Goal: Task Accomplishment & Management: Complete application form

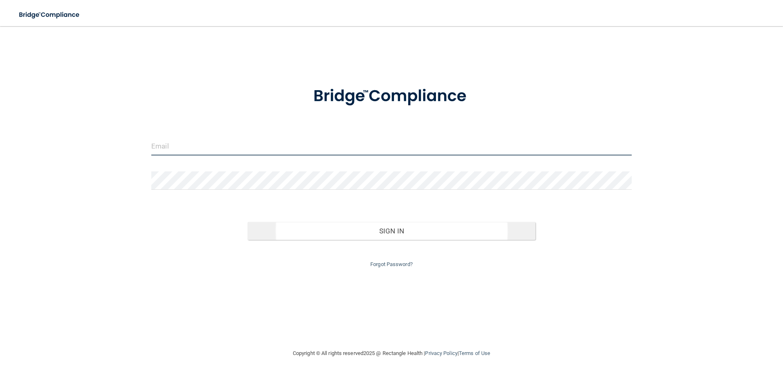
type input "[EMAIL_ADDRESS][DOMAIN_NAME]"
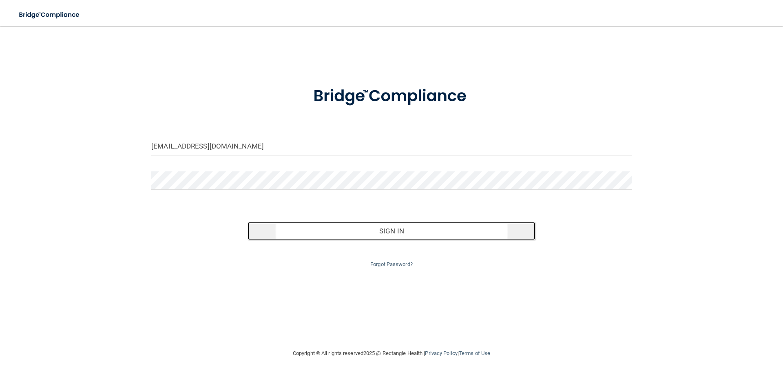
click at [413, 233] on button "Sign In" at bounding box center [391, 231] width 288 height 18
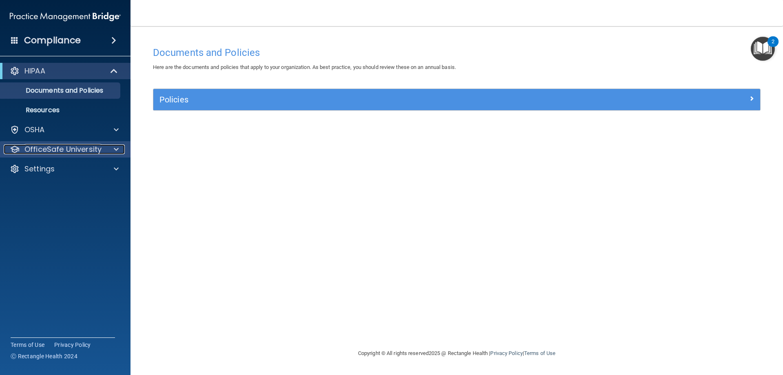
click at [119, 145] on div at bounding box center [115, 149] width 20 height 10
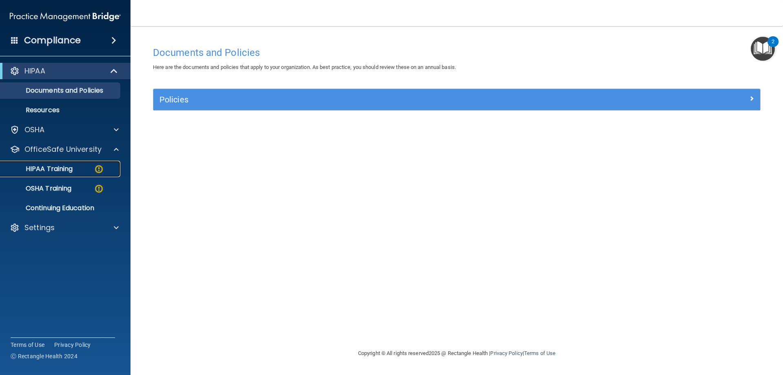
click at [60, 170] on p "HIPAA Training" at bounding box center [38, 169] width 67 height 8
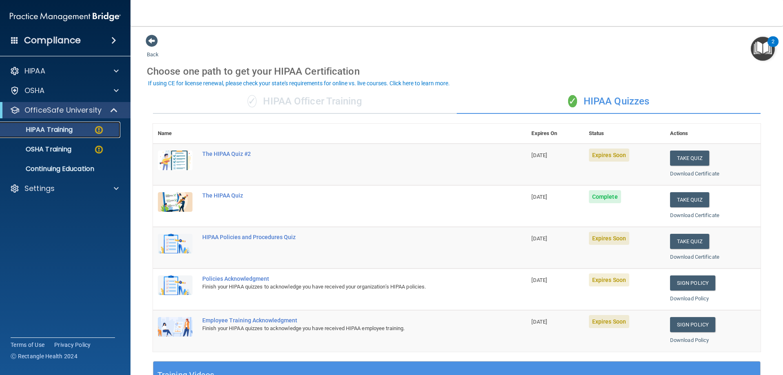
scroll to position [41, 0]
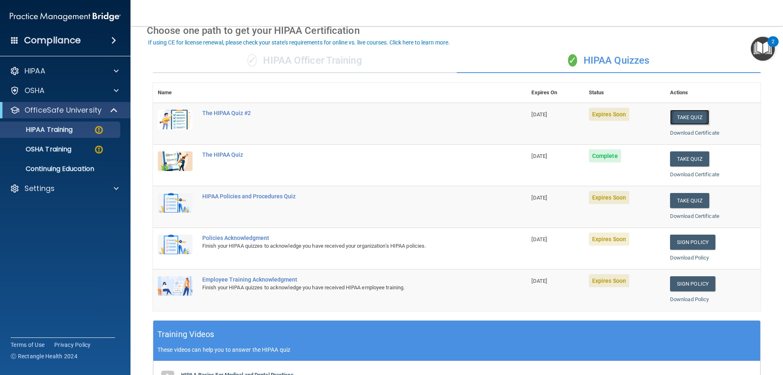
click at [686, 117] on button "Take Quiz" at bounding box center [689, 117] width 39 height 15
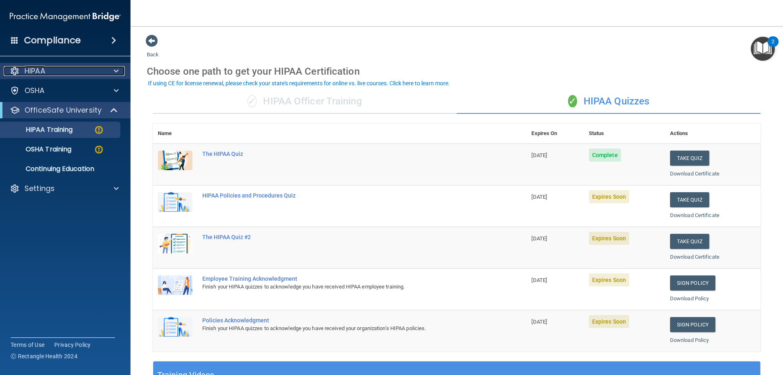
click at [111, 71] on div at bounding box center [115, 71] width 20 height 10
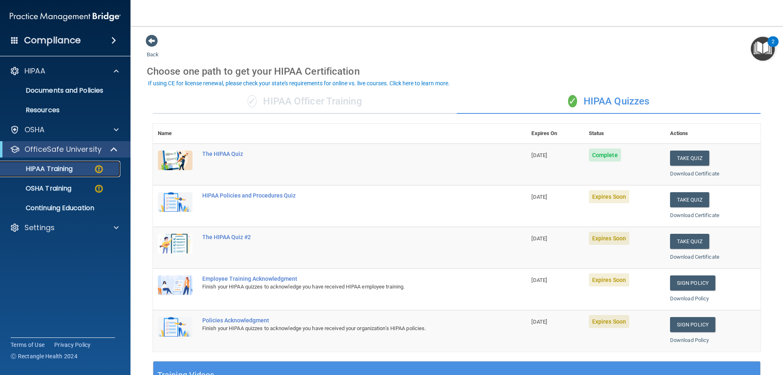
click at [55, 169] on p "HIPAA Training" at bounding box center [38, 169] width 67 height 8
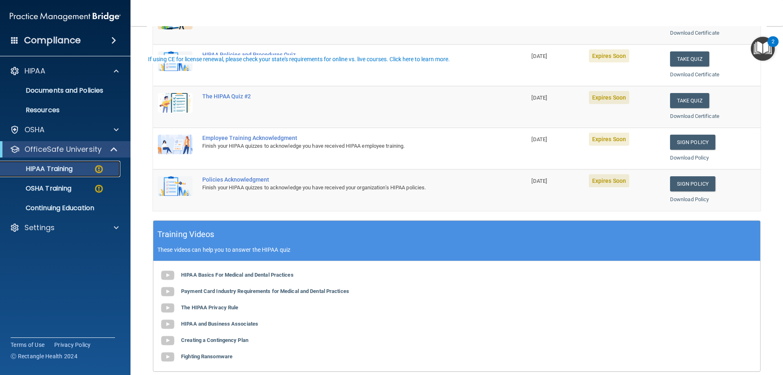
scroll to position [204, 0]
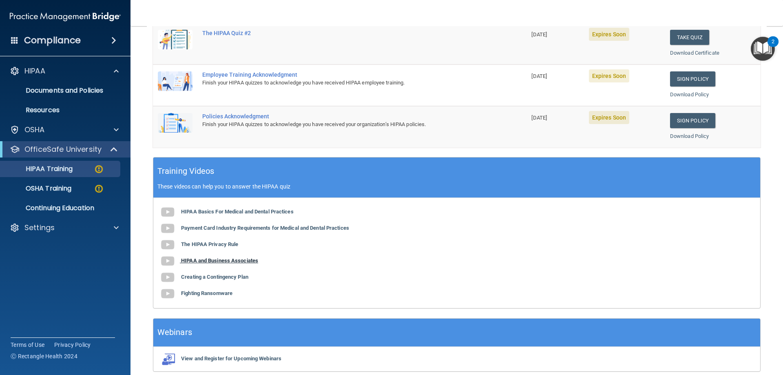
click at [247, 262] on b "HIPAA and Business Associates" at bounding box center [219, 260] width 77 height 6
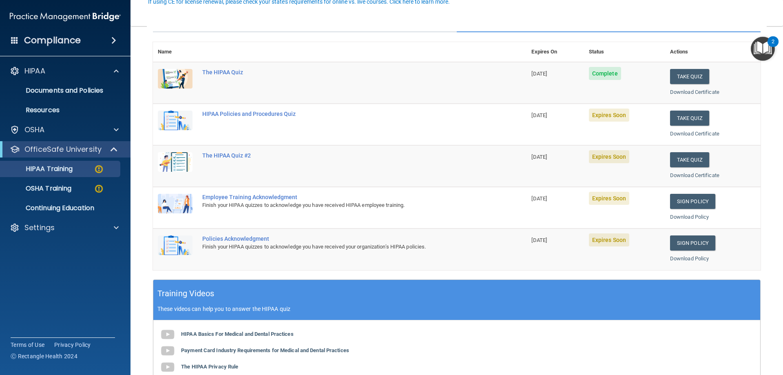
scroll to position [0, 0]
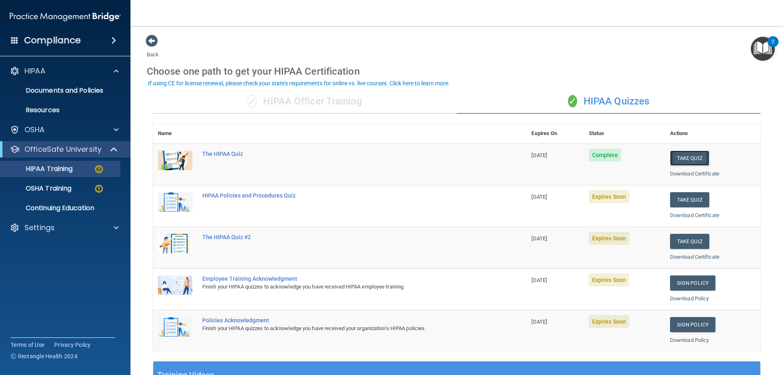
click at [679, 159] on button "Take Quiz" at bounding box center [689, 157] width 39 height 15
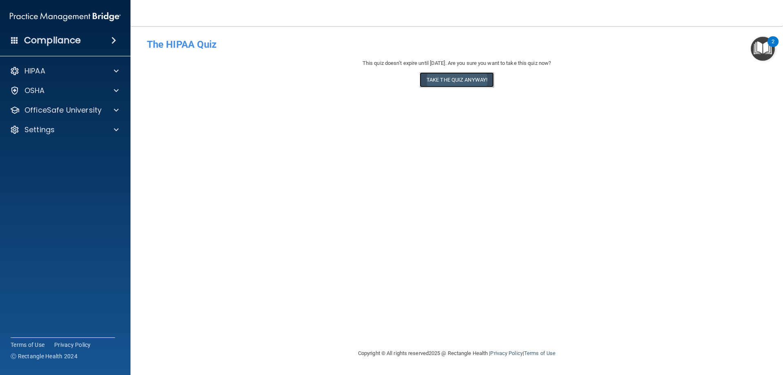
click at [468, 80] on button "Take the quiz anyway!" at bounding box center [457, 79] width 74 height 15
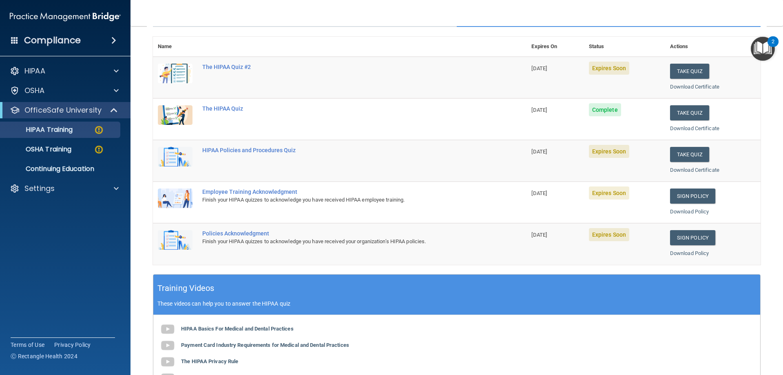
scroll to position [82, 0]
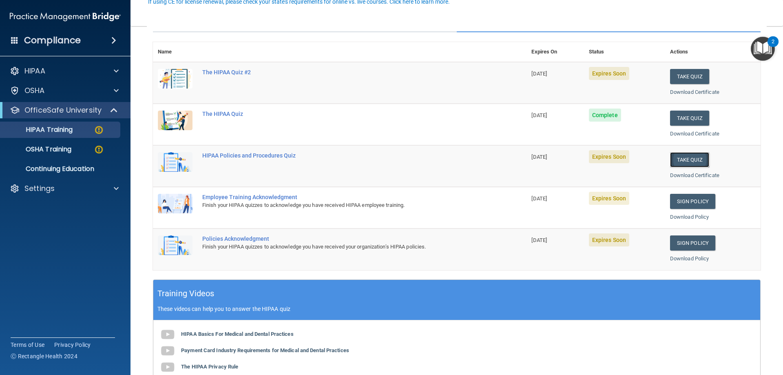
click at [685, 161] on button "Take Quiz" at bounding box center [689, 159] width 39 height 15
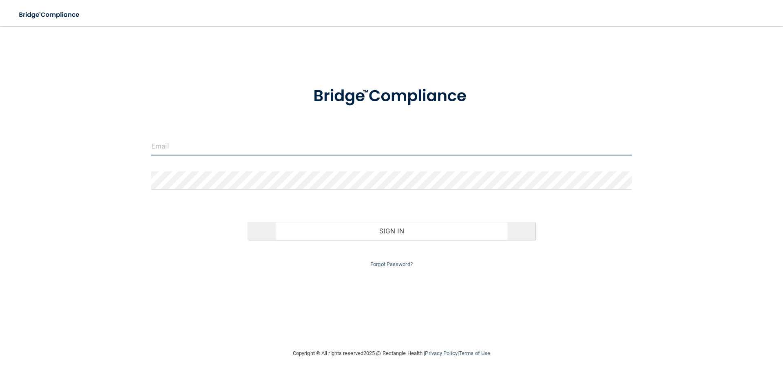
type input "[EMAIL_ADDRESS][DOMAIN_NAME]"
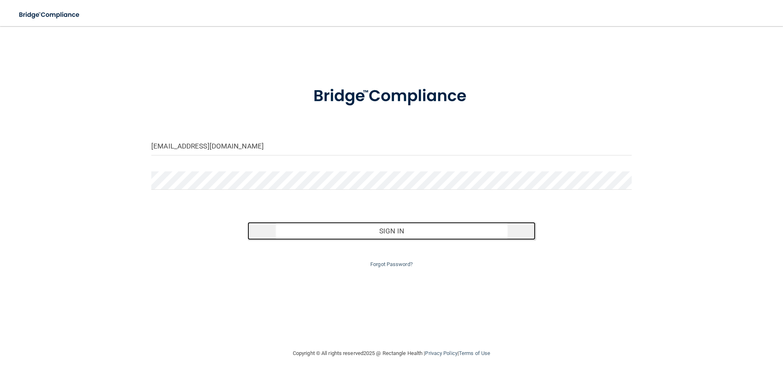
click at [364, 231] on button "Sign In" at bounding box center [391, 231] width 288 height 18
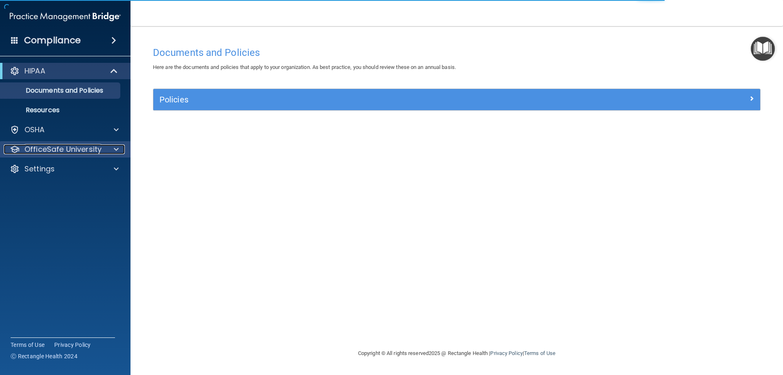
click at [114, 149] on span at bounding box center [116, 149] width 5 height 10
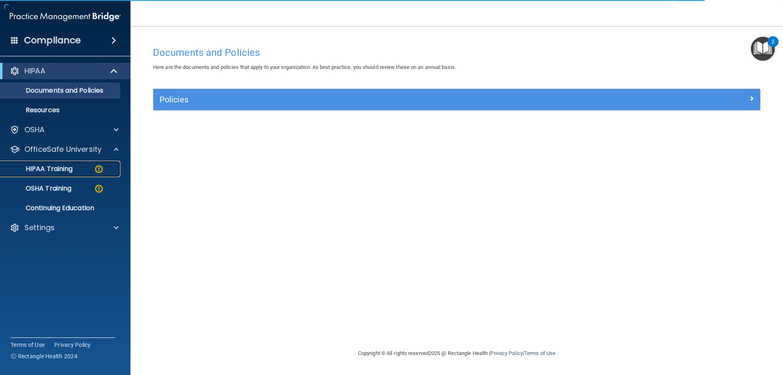
click at [68, 170] on p "HIPAA Training" at bounding box center [38, 169] width 67 height 8
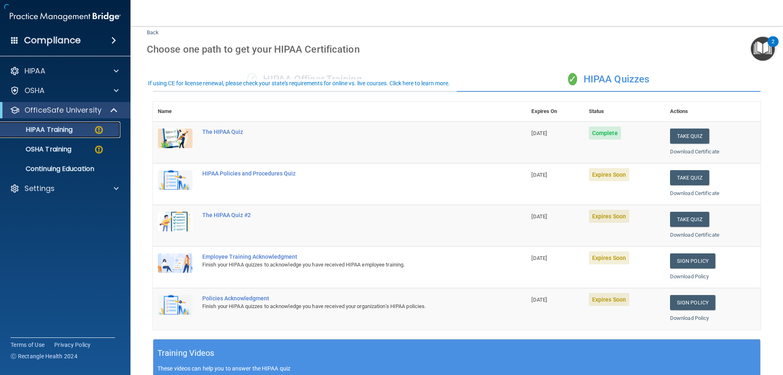
scroll to position [41, 0]
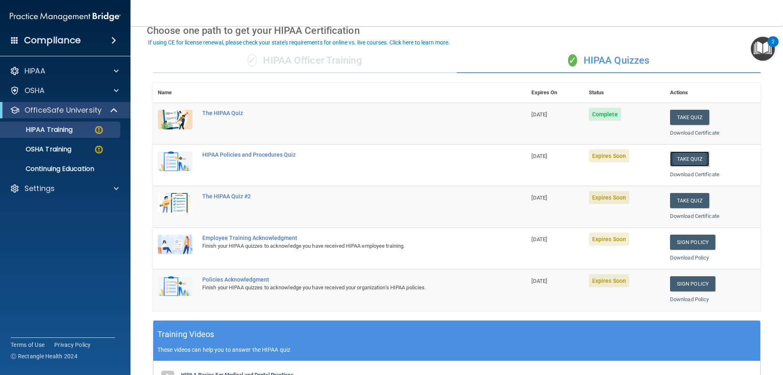
click at [690, 163] on button "Take Quiz" at bounding box center [689, 158] width 39 height 15
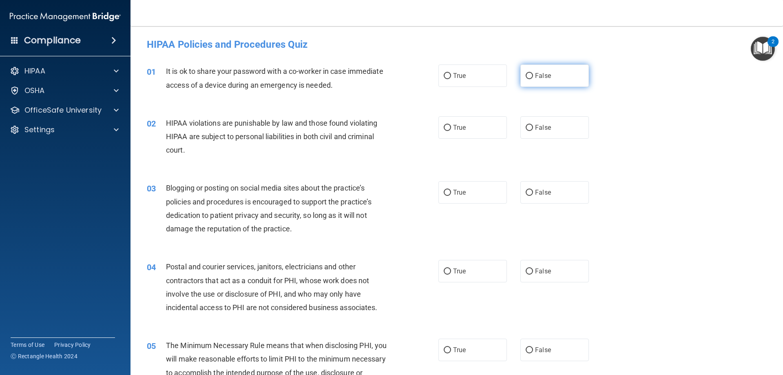
click at [527, 75] on input "False" at bounding box center [529, 76] width 7 height 6
radio input "true"
click at [444, 127] on input "True" at bounding box center [447, 128] width 7 height 6
radio input "true"
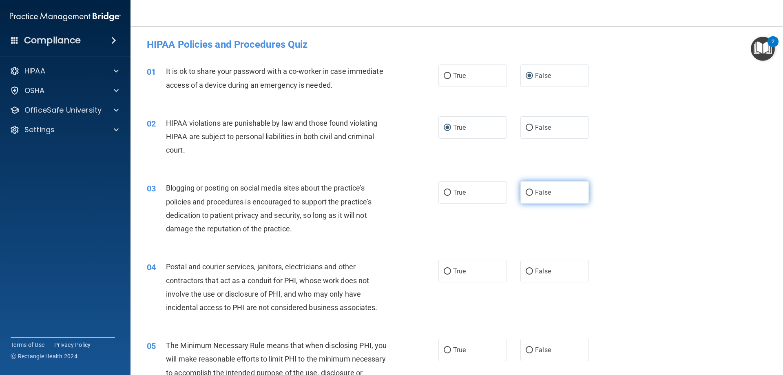
click at [526, 194] on input "False" at bounding box center [529, 193] width 7 height 6
radio input "true"
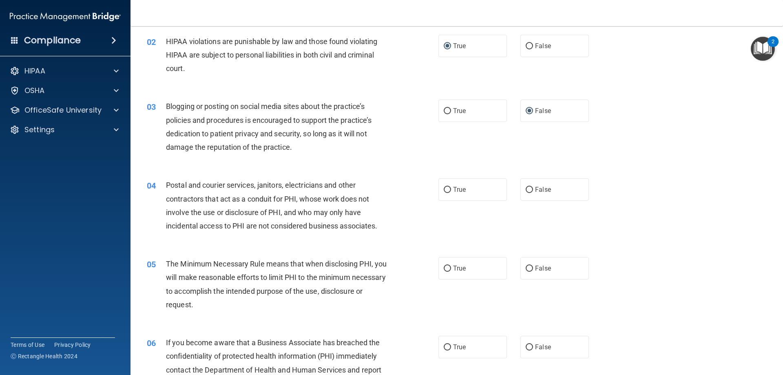
scroll to position [122, 0]
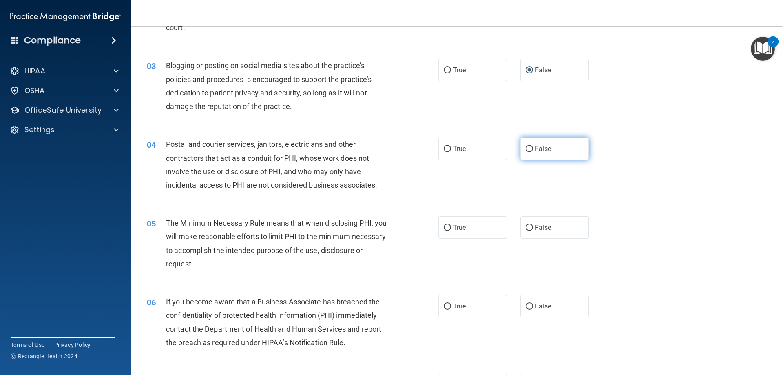
click at [526, 146] on input "False" at bounding box center [529, 149] width 7 height 6
radio input "true"
click at [449, 223] on label "True" at bounding box center [472, 227] width 68 height 22
click at [449, 225] on input "True" at bounding box center [447, 228] width 7 height 6
radio input "true"
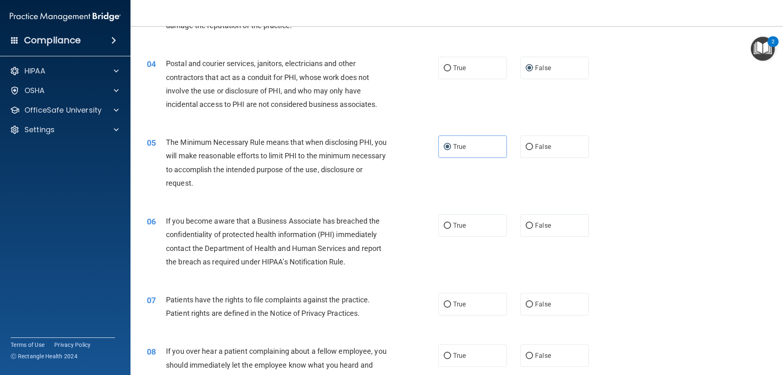
scroll to position [204, 0]
click at [453, 226] on span "True" at bounding box center [459, 225] width 13 height 8
click at [451, 226] on input "True" at bounding box center [447, 225] width 7 height 6
radio input "true"
click at [447, 306] on input "True" at bounding box center [447, 303] width 7 height 6
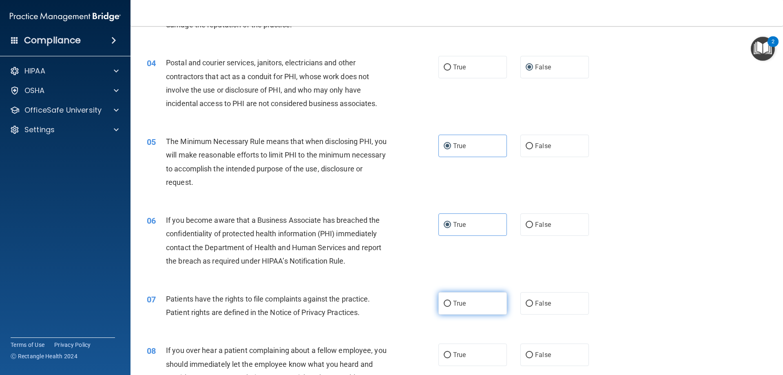
radio input "true"
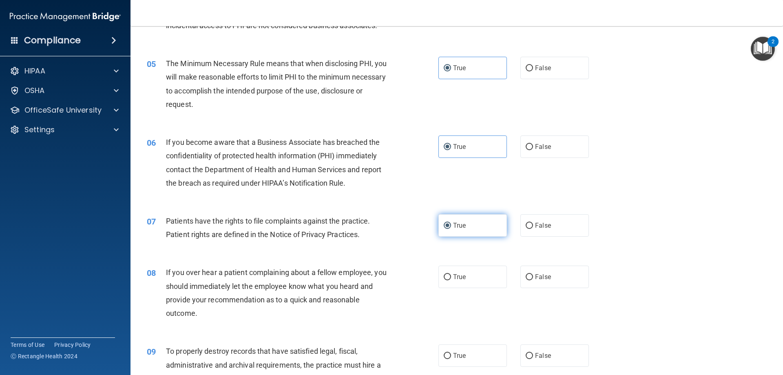
scroll to position [367, 0]
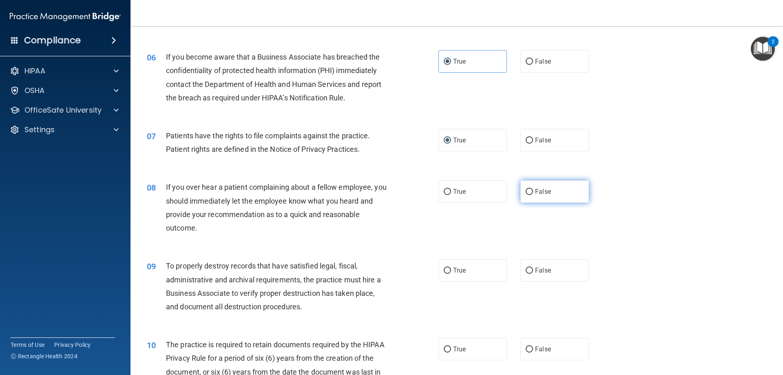
click at [526, 190] on input "False" at bounding box center [529, 192] width 7 height 6
radio input "true"
click at [449, 271] on label "True" at bounding box center [472, 270] width 68 height 22
click at [449, 271] on input "True" at bounding box center [447, 270] width 7 height 6
radio input "true"
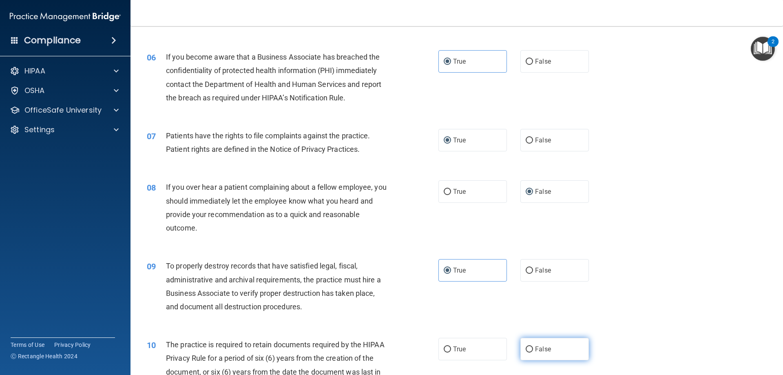
click at [526, 346] on input "False" at bounding box center [529, 349] width 7 height 6
radio input "true"
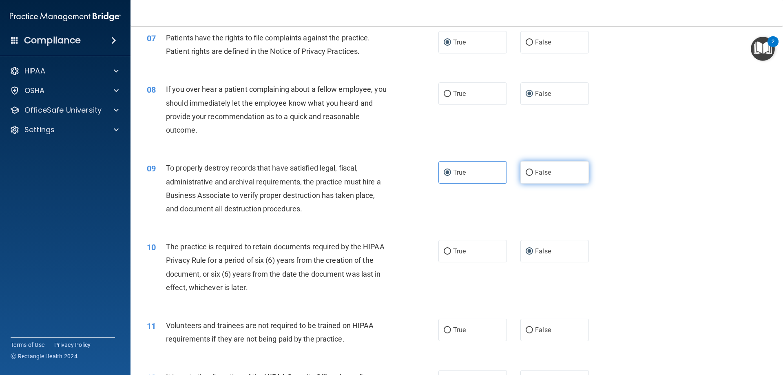
scroll to position [489, 0]
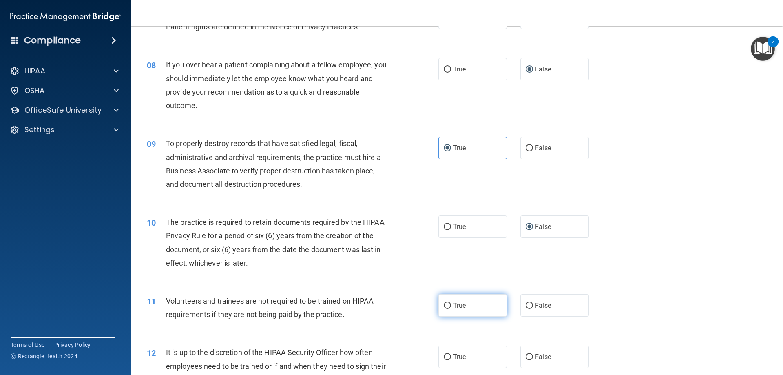
click at [444, 305] on input "True" at bounding box center [447, 306] width 7 height 6
radio input "true"
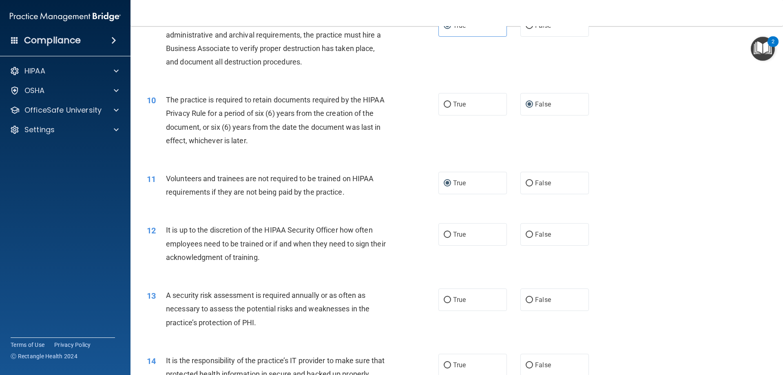
scroll to position [652, 0]
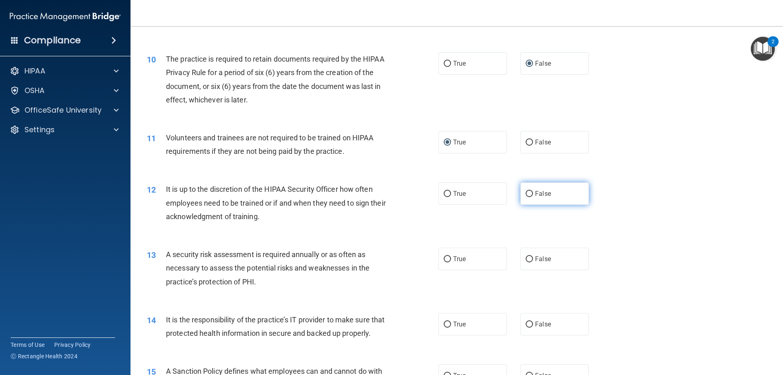
click at [526, 192] on input "False" at bounding box center [529, 194] width 7 height 6
radio input "true"
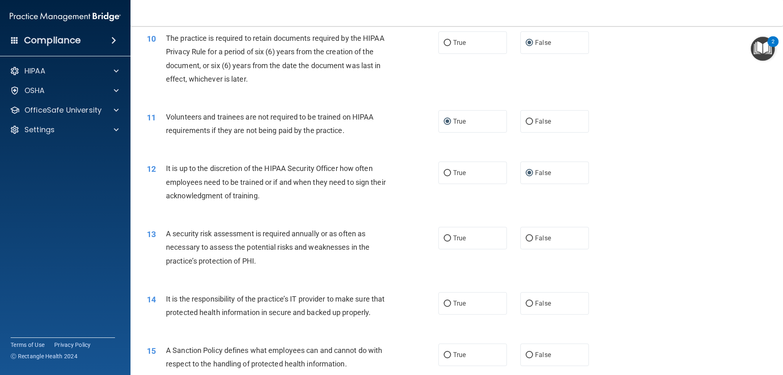
scroll to position [693, 0]
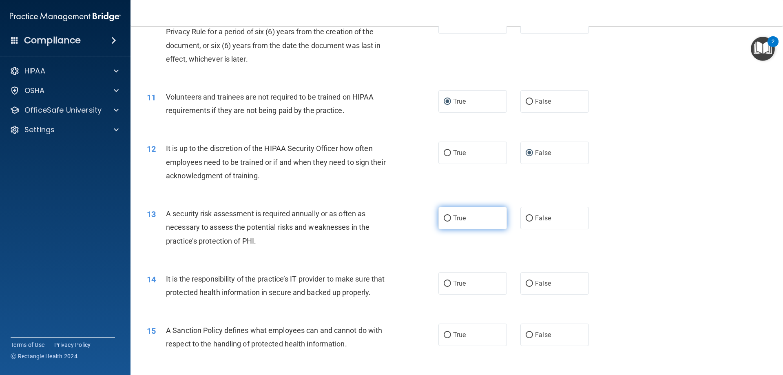
click at [444, 216] on input "True" at bounding box center [447, 218] width 7 height 6
radio input "true"
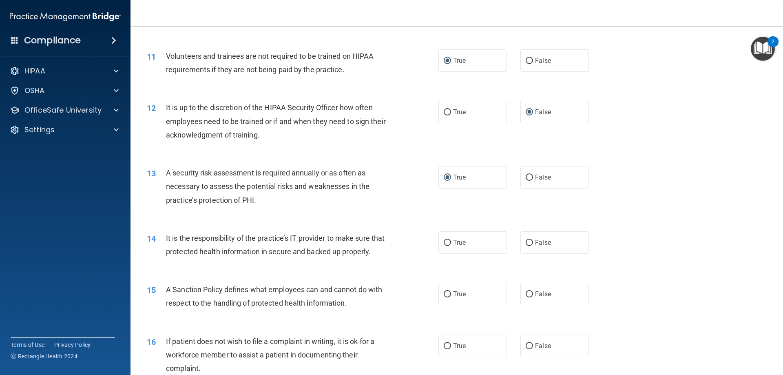
scroll to position [775, 0]
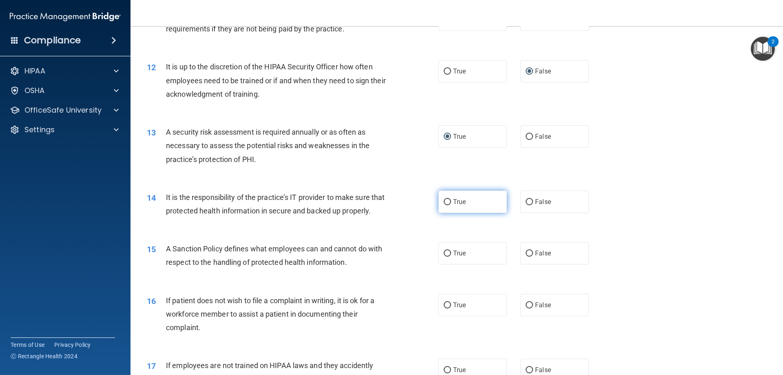
click at [453, 205] on span "True" at bounding box center [459, 202] width 13 height 8
click at [451, 205] on input "True" at bounding box center [447, 202] width 7 height 6
radio input "true"
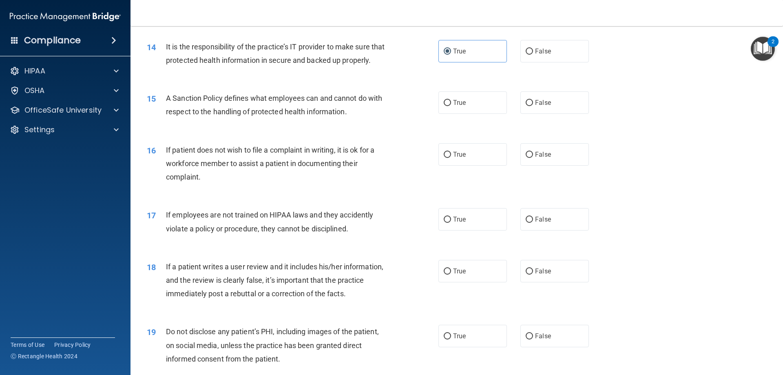
scroll to position [938, 0]
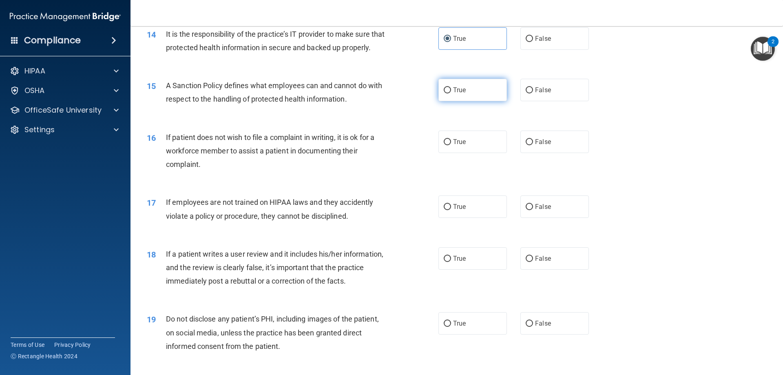
click at [448, 93] on input "True" at bounding box center [447, 90] width 7 height 6
radio input "true"
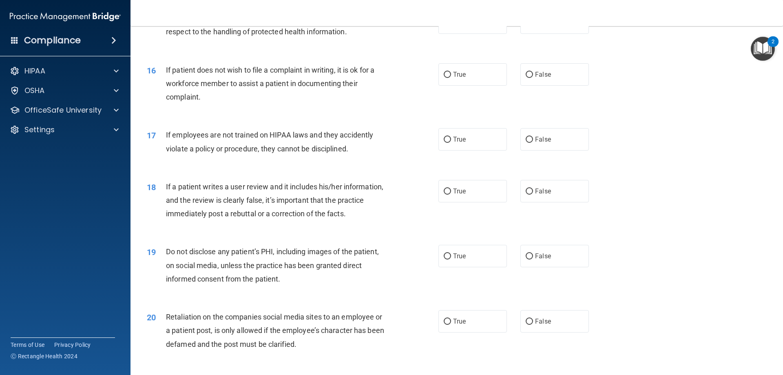
scroll to position [1019, 0]
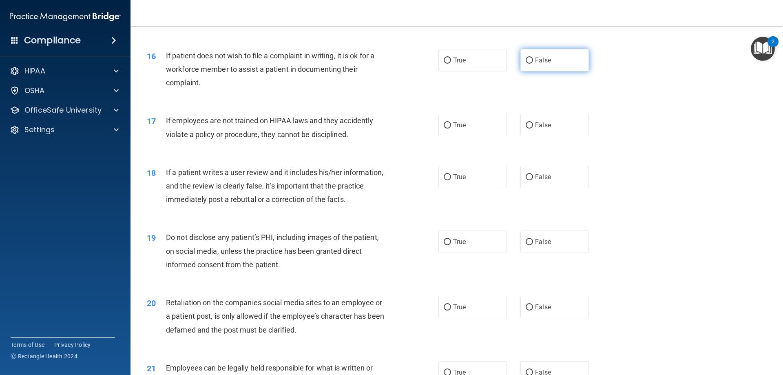
click at [524, 71] on label "False" at bounding box center [554, 60] width 68 height 22
click at [526, 64] on input "False" at bounding box center [529, 60] width 7 height 6
radio input "true"
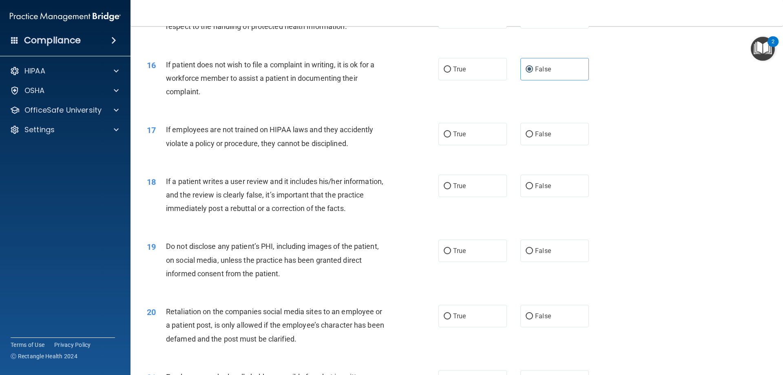
scroll to position [1101, 0]
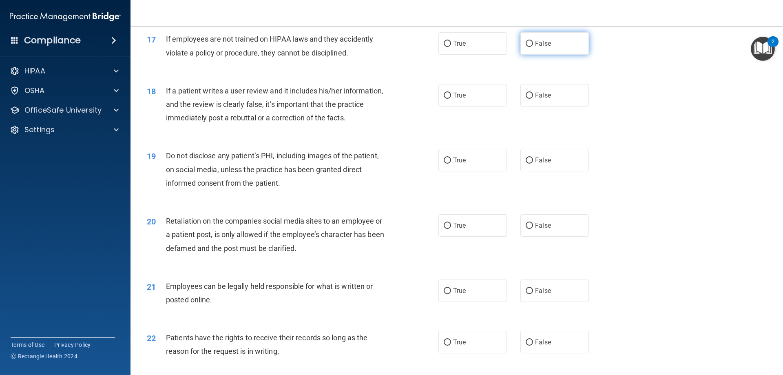
click at [528, 47] on input "False" at bounding box center [529, 44] width 7 height 6
radio input "true"
click at [535, 99] on span "False" at bounding box center [543, 95] width 16 height 8
click at [533, 99] on input "False" at bounding box center [529, 96] width 7 height 6
radio input "true"
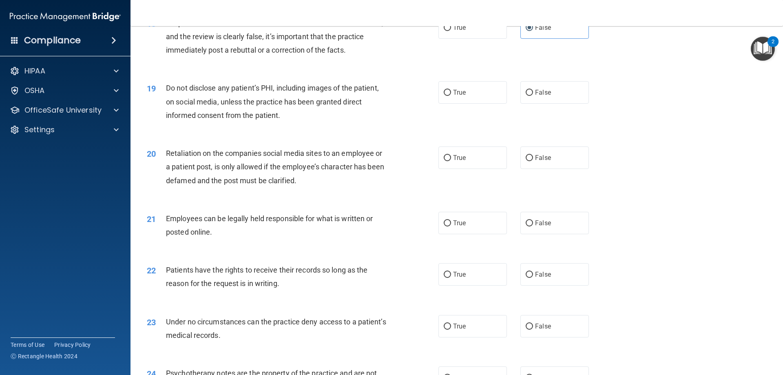
scroll to position [1182, 0]
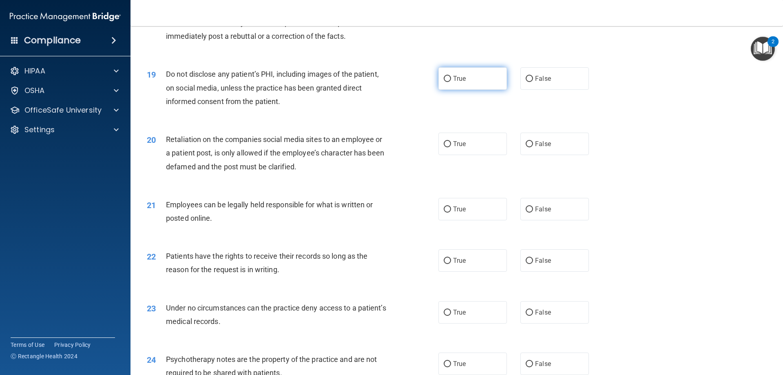
click at [455, 90] on label "True" at bounding box center [472, 78] width 68 height 22
click at [451, 82] on input "True" at bounding box center [447, 79] width 7 height 6
radio input "true"
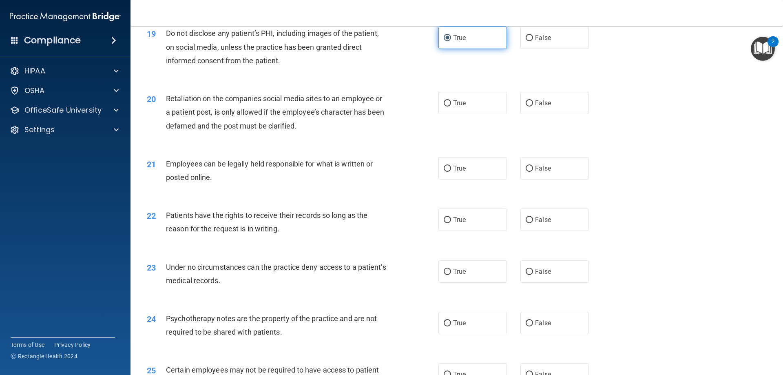
scroll to position [1264, 0]
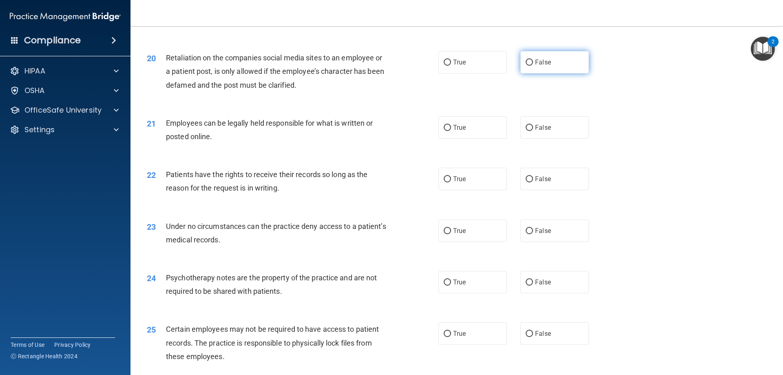
click at [543, 66] on span "False" at bounding box center [543, 62] width 16 height 8
click at [533, 66] on input "False" at bounding box center [529, 63] width 7 height 6
radio input "true"
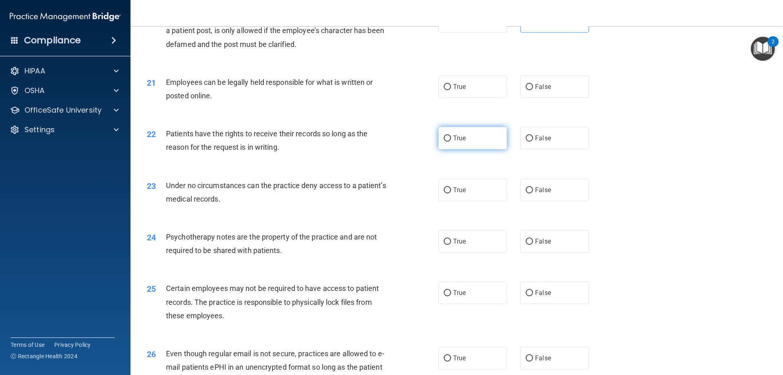
click at [449, 149] on label "True" at bounding box center [472, 138] width 68 height 22
click at [449, 141] on input "True" at bounding box center [447, 138] width 7 height 6
radio input "true"
click at [463, 98] on label "True" at bounding box center [472, 86] width 68 height 22
click at [451, 90] on input "True" at bounding box center [447, 87] width 7 height 6
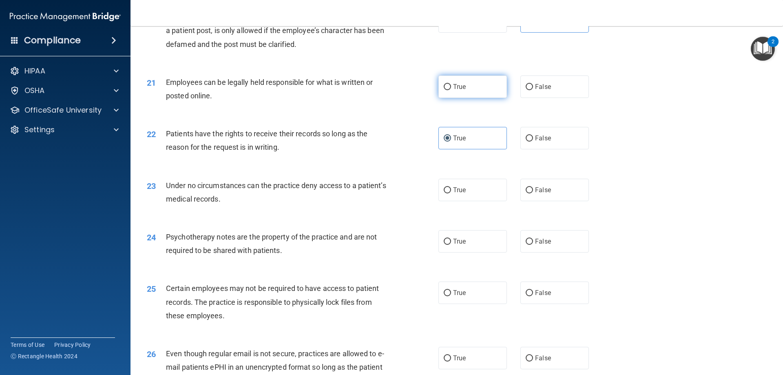
radio input "true"
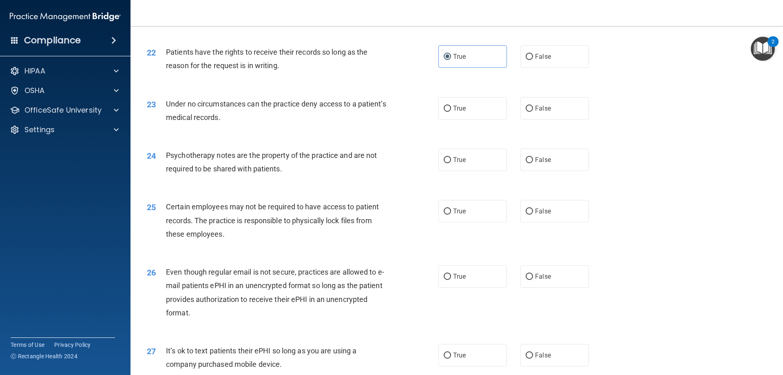
scroll to position [1427, 0]
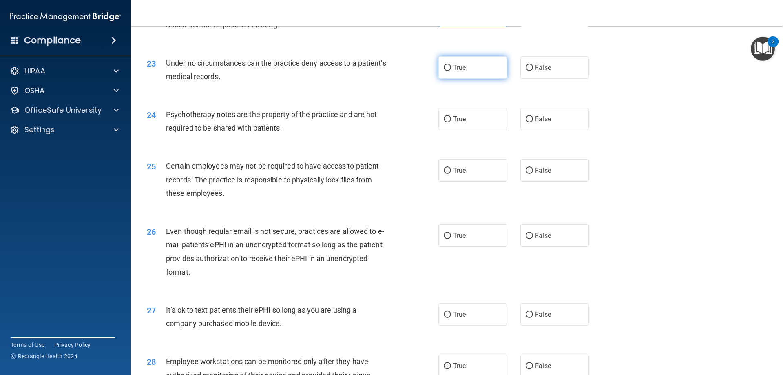
click at [454, 71] on span "True" at bounding box center [459, 68] width 13 height 8
click at [451, 71] on input "True" at bounding box center [447, 68] width 7 height 6
radio input "true"
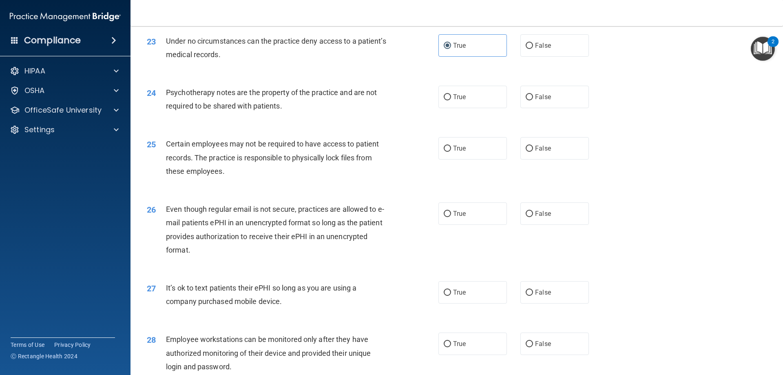
scroll to position [1468, 0]
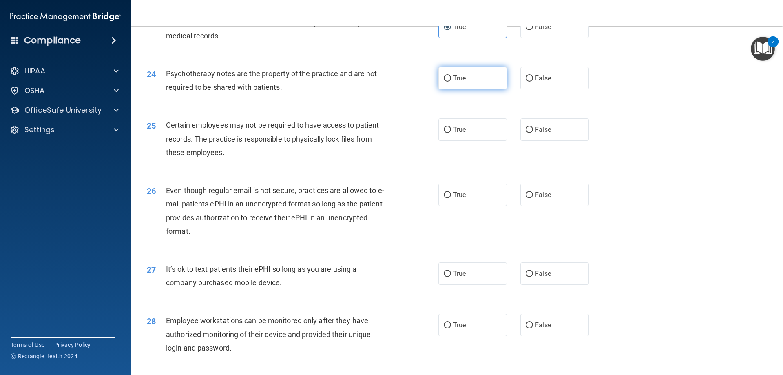
click at [444, 82] on input "True" at bounding box center [447, 78] width 7 height 6
radio input "true"
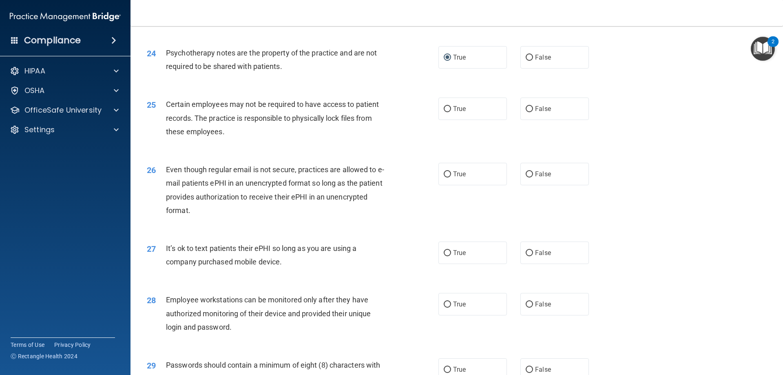
scroll to position [1509, 0]
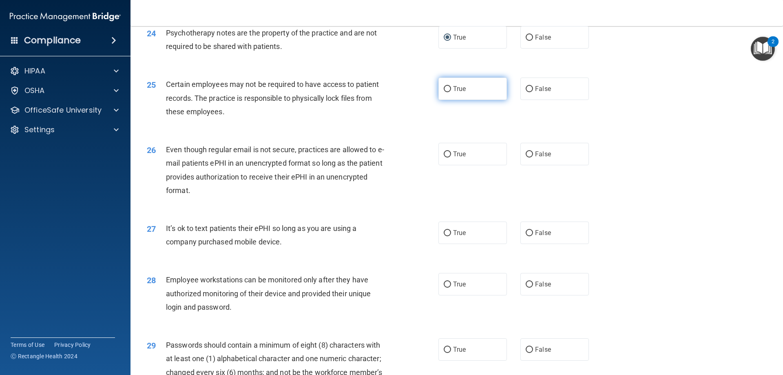
click at [453, 93] on span "True" at bounding box center [459, 89] width 13 height 8
click at [451, 92] on input "True" at bounding box center [447, 89] width 7 height 6
radio input "true"
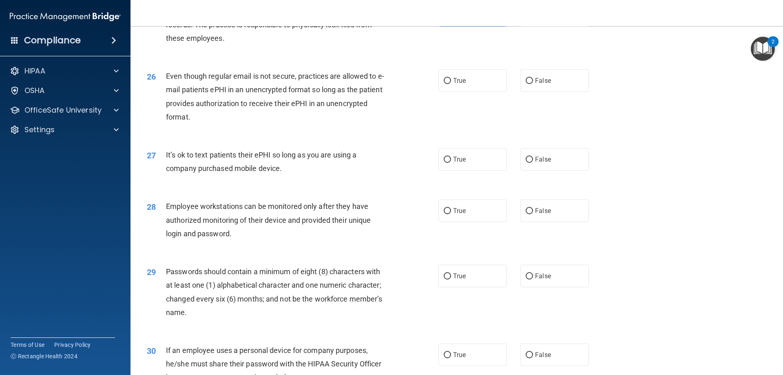
scroll to position [1590, 0]
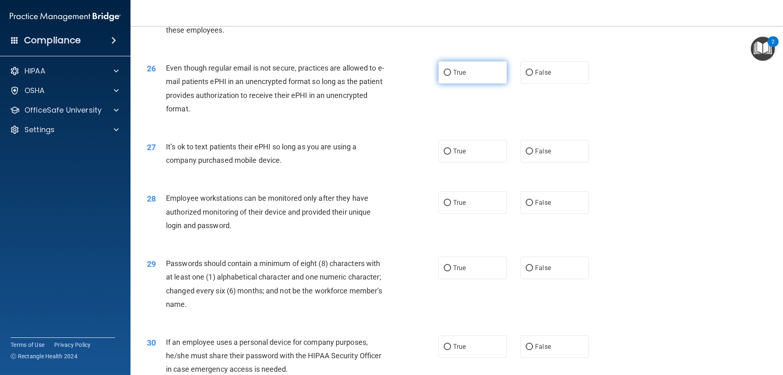
click at [449, 84] on label "True" at bounding box center [472, 72] width 68 height 22
click at [449, 76] on input "True" at bounding box center [447, 73] width 7 height 6
radio input "true"
click at [537, 155] on span "False" at bounding box center [543, 151] width 16 height 8
click at [533, 155] on input "False" at bounding box center [529, 151] width 7 height 6
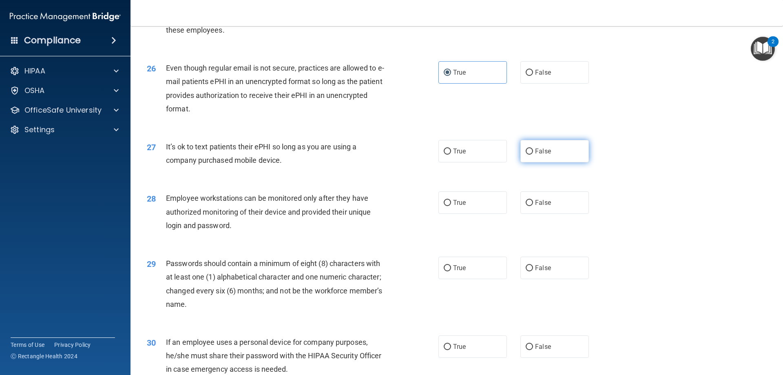
radio input "true"
click at [547, 214] on label "False" at bounding box center [554, 202] width 68 height 22
click at [533, 206] on input "False" at bounding box center [529, 203] width 7 height 6
radio input "true"
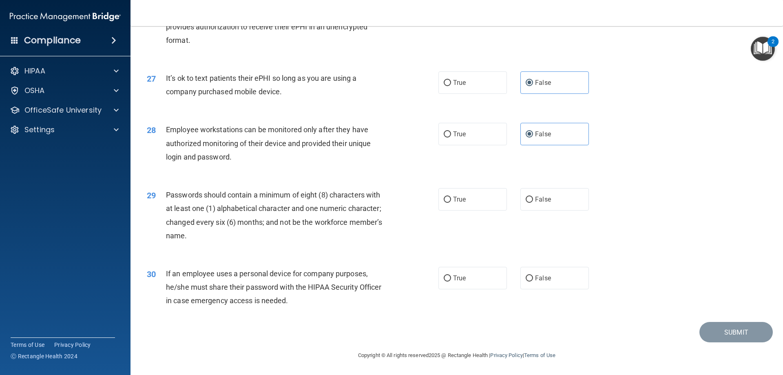
scroll to position [1672, 0]
click at [522, 203] on label "False" at bounding box center [554, 199] width 68 height 22
click at [526, 203] on input "False" at bounding box center [529, 200] width 7 height 6
radio input "true"
click at [450, 283] on label "True" at bounding box center [472, 278] width 68 height 22
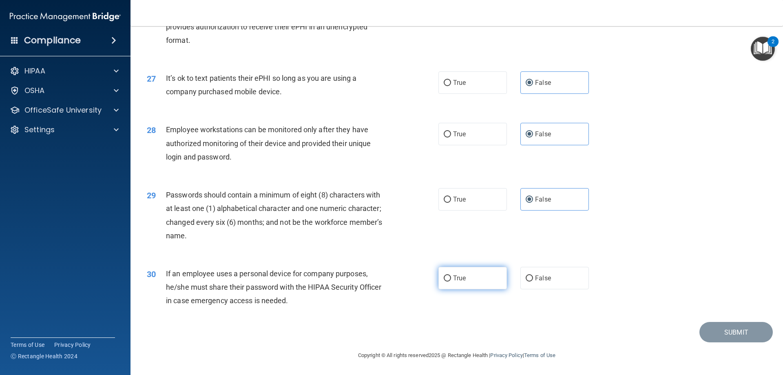
click at [450, 281] on input "True" at bounding box center [447, 278] width 7 height 6
radio input "true"
click at [727, 326] on button "Submit" at bounding box center [735, 332] width 73 height 21
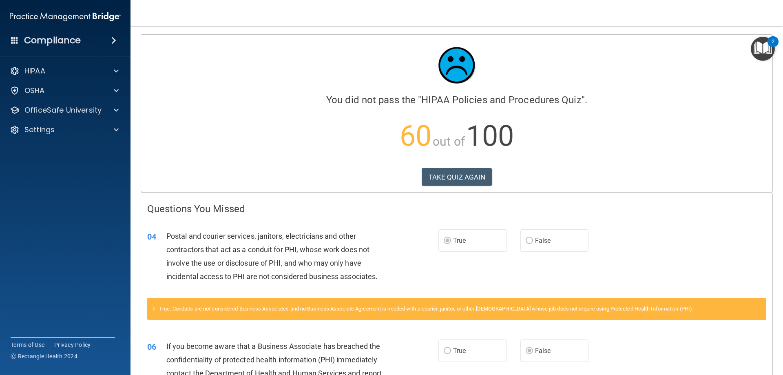
click at [461, 164] on div "Calculating your score.... You did not pass the " HIPAA Policies and Procedures…" at bounding box center [456, 113] width 631 height 157
click at [462, 174] on button "TAKE QUIZ AGAIN" at bounding box center [457, 177] width 71 height 18
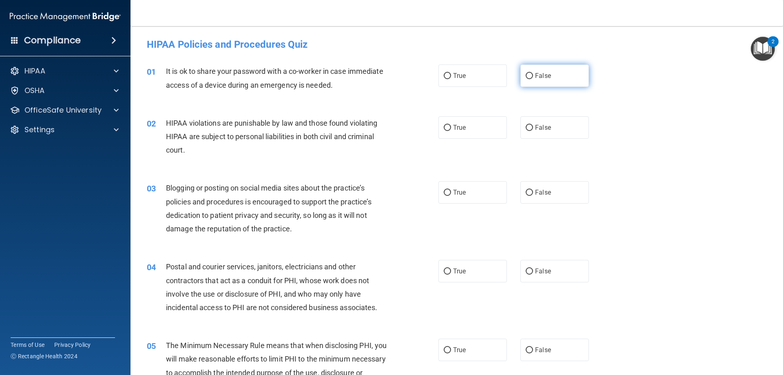
click at [526, 75] on input "False" at bounding box center [529, 76] width 7 height 6
radio input "true"
click at [446, 126] on input "True" at bounding box center [447, 128] width 7 height 6
radio input "true"
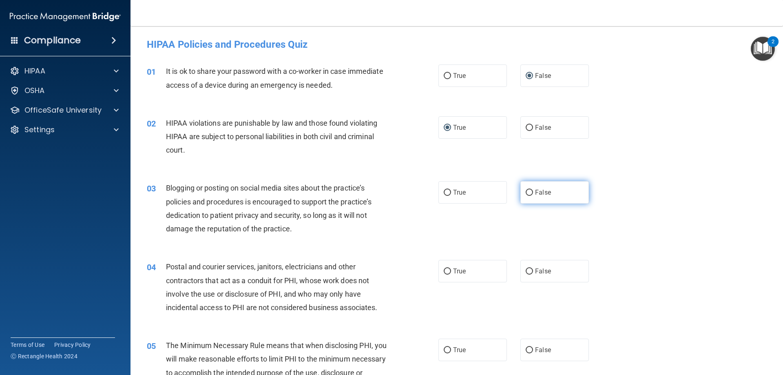
click at [535, 188] on span "False" at bounding box center [543, 192] width 16 height 8
click at [532, 190] on input "False" at bounding box center [529, 193] width 7 height 6
radio input "true"
click at [535, 273] on span "False" at bounding box center [543, 271] width 16 height 8
click at [532, 273] on input "False" at bounding box center [529, 271] width 7 height 6
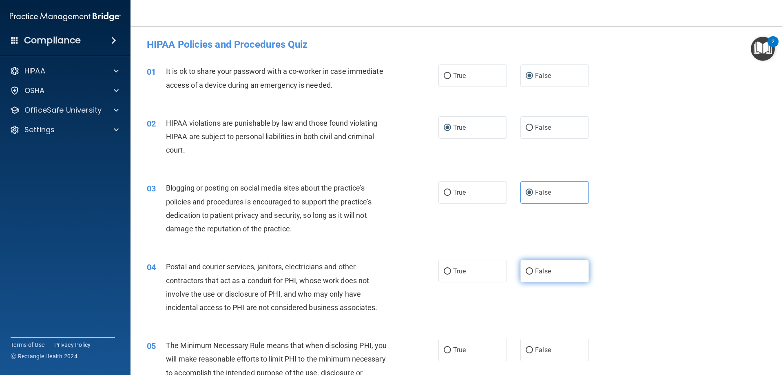
radio input "true"
click at [462, 272] on span "True" at bounding box center [459, 271] width 13 height 8
click at [451, 272] on input "True" at bounding box center [447, 271] width 7 height 6
radio input "true"
radio input "false"
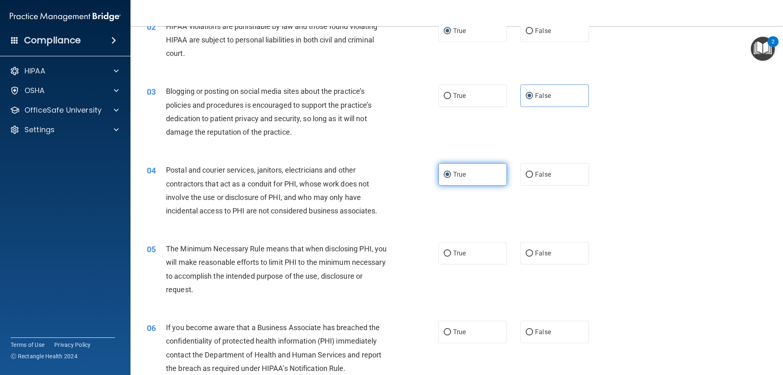
scroll to position [122, 0]
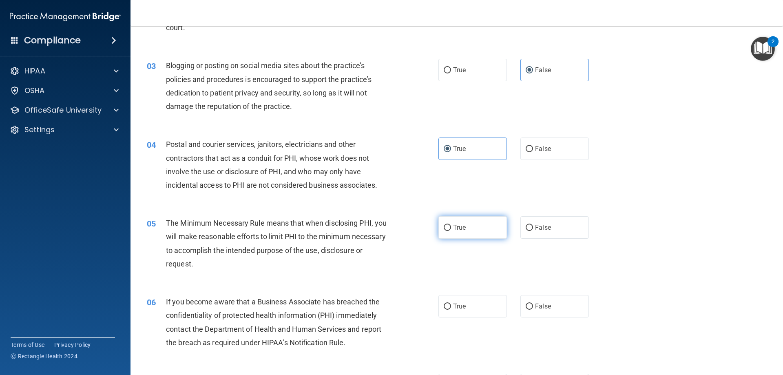
click at [455, 232] on label "True" at bounding box center [472, 227] width 68 height 22
click at [451, 231] on input "True" at bounding box center [447, 228] width 7 height 6
radio input "true"
click at [526, 307] on input "False" at bounding box center [529, 306] width 7 height 6
radio input "true"
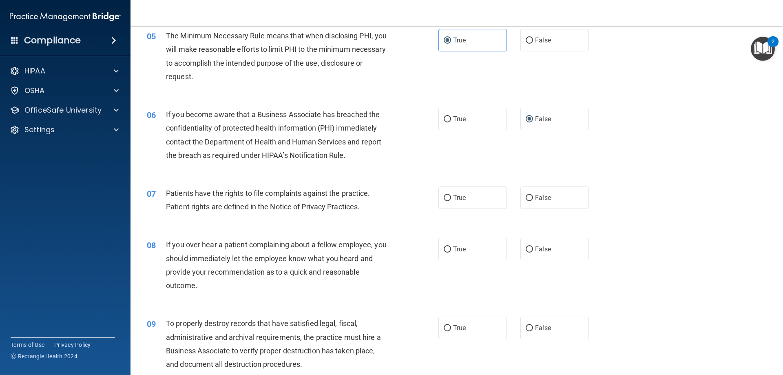
scroll to position [326, 0]
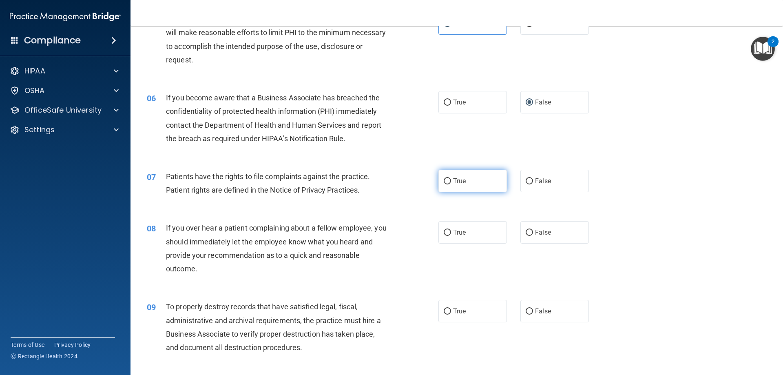
click at [446, 184] on label "True" at bounding box center [472, 181] width 68 height 22
click at [445, 181] on input "True" at bounding box center [447, 181] width 7 height 6
radio input "true"
click at [526, 232] on input "False" at bounding box center [529, 233] width 7 height 6
radio input "true"
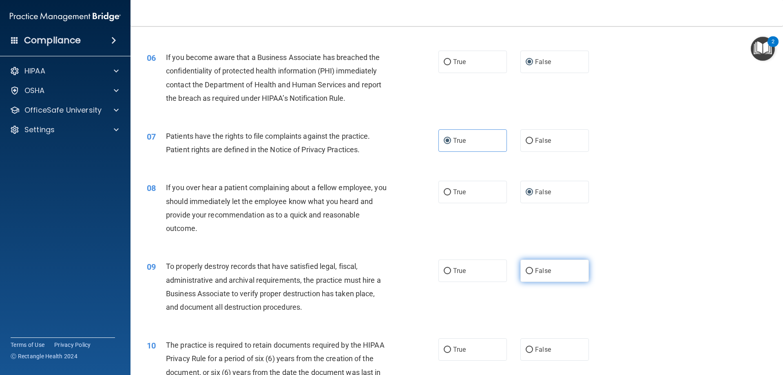
scroll to position [367, 0]
click at [530, 269] on label "False" at bounding box center [554, 270] width 68 height 22
click at [530, 269] on input "False" at bounding box center [529, 270] width 7 height 6
radio input "true"
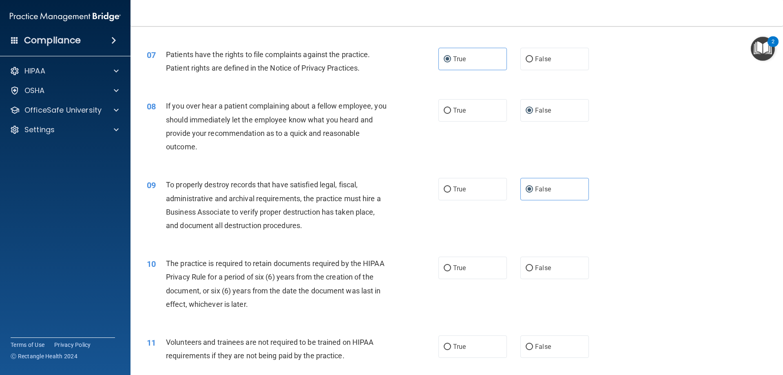
scroll to position [449, 0]
click at [444, 261] on label "True" at bounding box center [472, 267] width 68 height 22
click at [444, 265] on input "True" at bounding box center [447, 268] width 7 height 6
radio input "true"
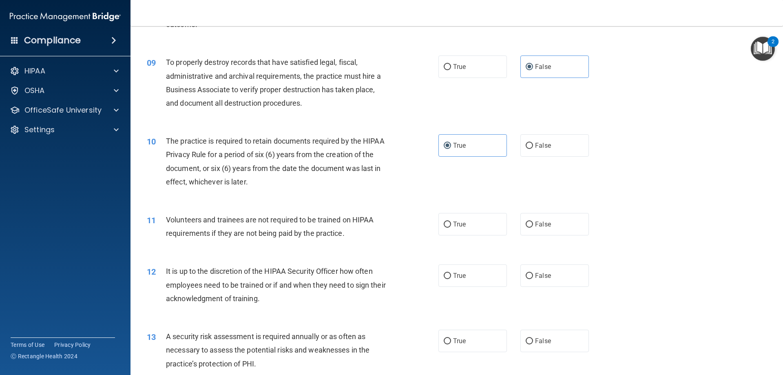
scroll to position [571, 0]
click at [527, 230] on label "False" at bounding box center [554, 223] width 68 height 22
click at [527, 227] on input "False" at bounding box center [529, 224] width 7 height 6
radio input "true"
click at [529, 276] on input "False" at bounding box center [529, 275] width 7 height 6
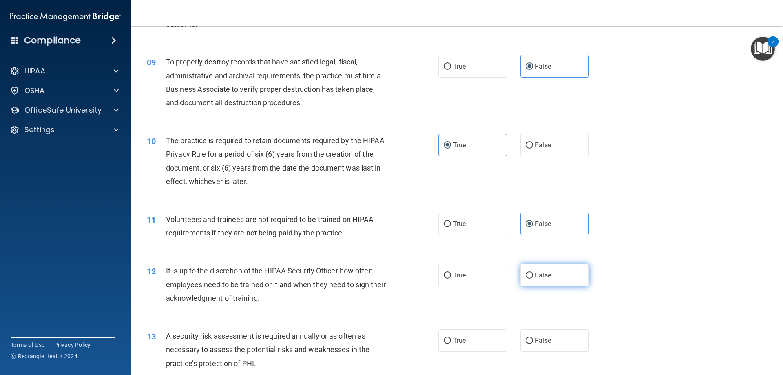
radio input "true"
click at [458, 345] on label "True" at bounding box center [472, 340] width 68 height 22
click at [451, 344] on input "True" at bounding box center [447, 341] width 7 height 6
radio input "true"
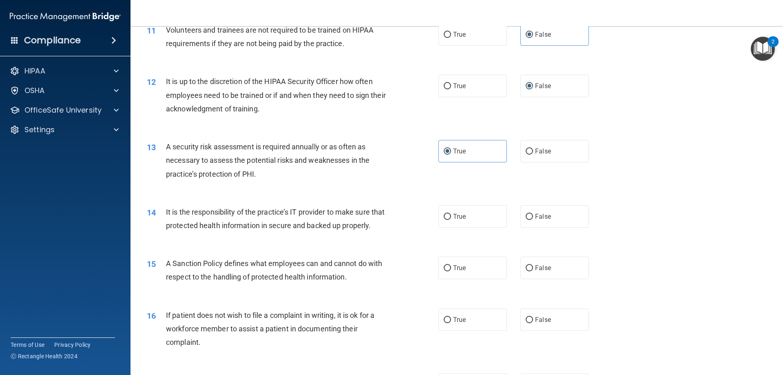
scroll to position [775, 0]
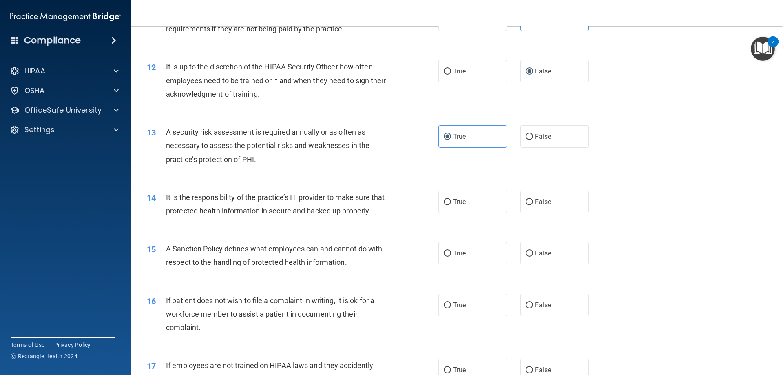
click at [510, 197] on div "True False" at bounding box center [520, 201] width 164 height 22
click at [530, 202] on label "False" at bounding box center [554, 201] width 68 height 22
click at [530, 202] on input "False" at bounding box center [529, 202] width 7 height 6
radio input "true"
click at [526, 256] on input "False" at bounding box center [529, 253] width 7 height 6
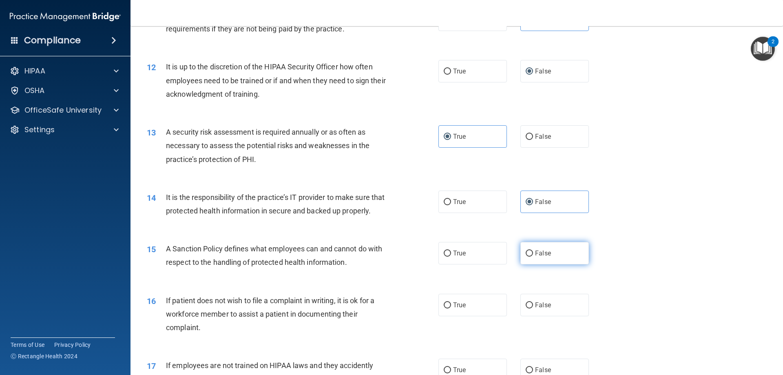
radio input "true"
click at [444, 313] on label "True" at bounding box center [472, 305] width 68 height 22
click at [444, 308] on input "True" at bounding box center [447, 305] width 7 height 6
radio input "true"
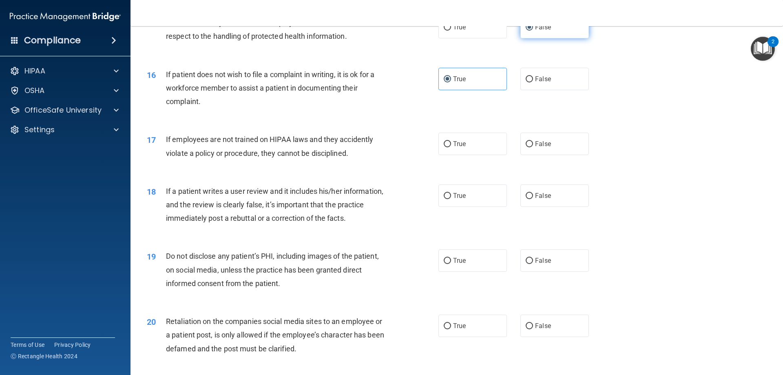
scroll to position [1019, 0]
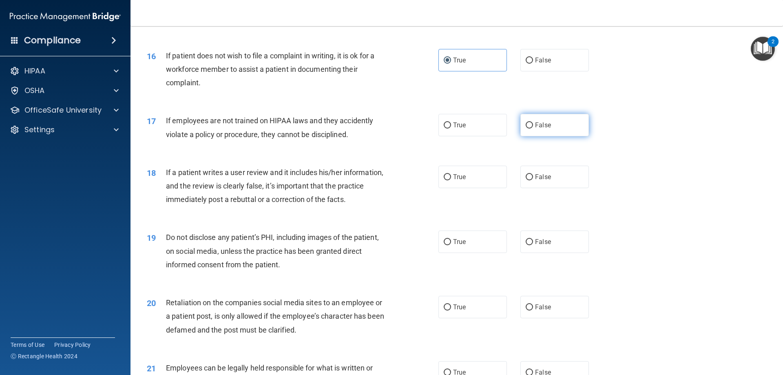
click at [526, 128] on input "False" at bounding box center [529, 125] width 7 height 6
radio input "true"
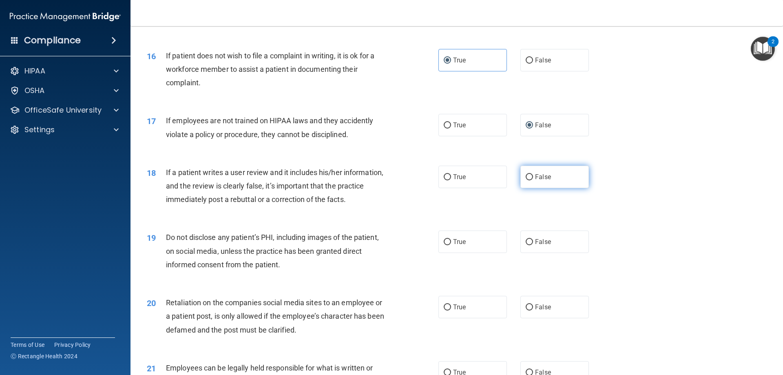
click at [535, 181] on span "False" at bounding box center [543, 177] width 16 height 8
click at [533, 180] on input "False" at bounding box center [529, 177] width 7 height 6
radio input "true"
click at [444, 245] on input "True" at bounding box center [447, 242] width 7 height 6
radio input "true"
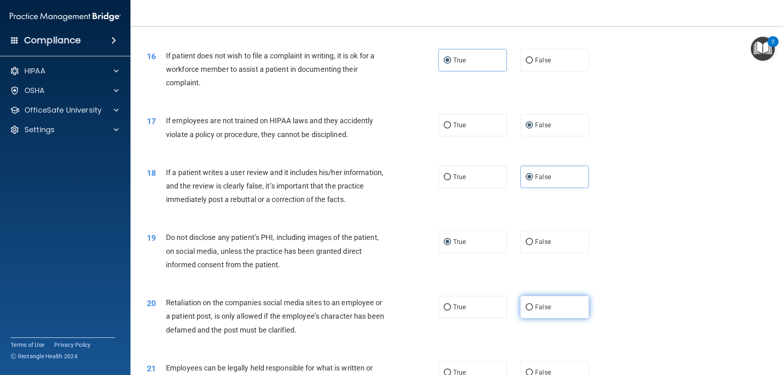
click at [531, 318] on label "False" at bounding box center [554, 307] width 68 height 22
click at [531, 310] on input "False" at bounding box center [529, 307] width 7 height 6
radio input "true"
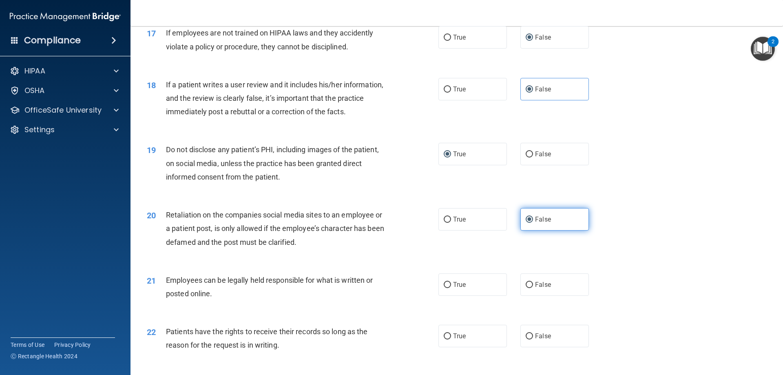
scroll to position [1142, 0]
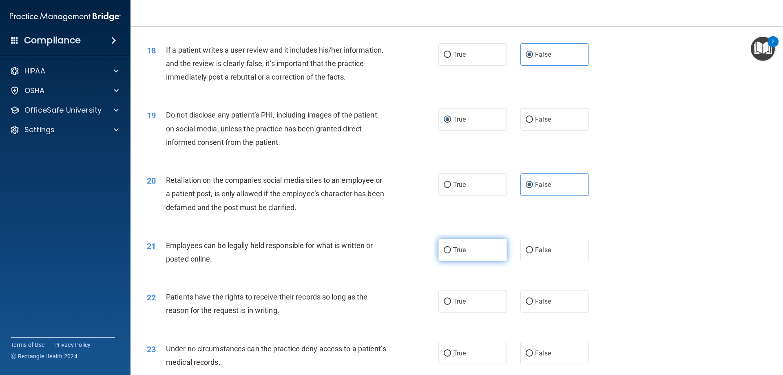
click at [456, 261] on label "True" at bounding box center [472, 250] width 68 height 22
click at [451, 253] on input "True" at bounding box center [447, 250] width 7 height 6
radio input "true"
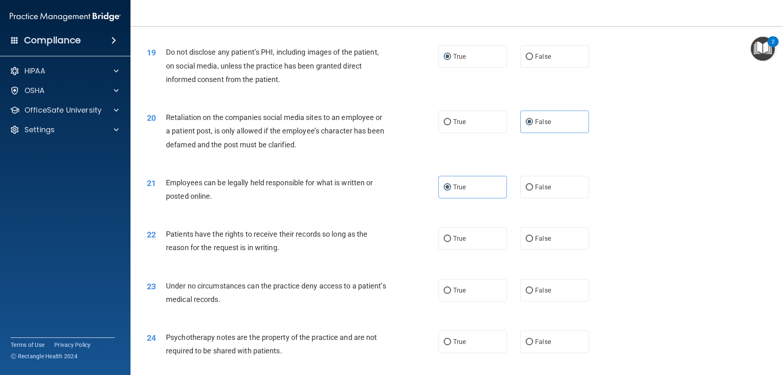
scroll to position [1223, 0]
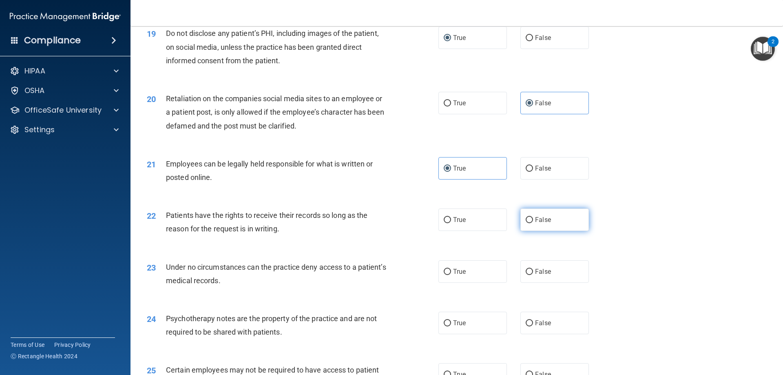
click at [525, 231] on label "False" at bounding box center [554, 219] width 68 height 22
click at [526, 223] on input "False" at bounding box center [529, 220] width 7 height 6
radio input "true"
click at [526, 275] on input "False" at bounding box center [529, 272] width 7 height 6
radio input "true"
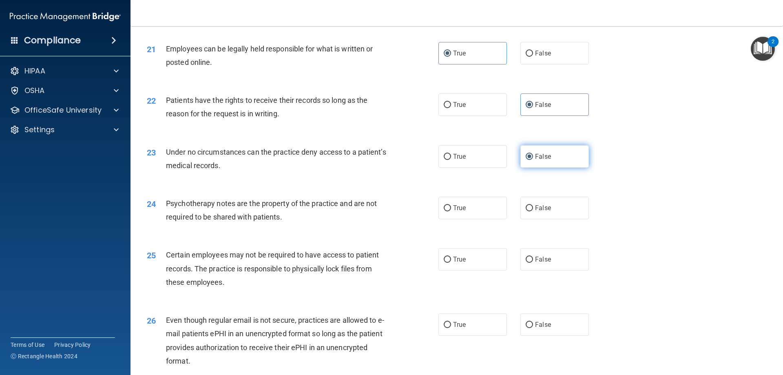
scroll to position [1346, 0]
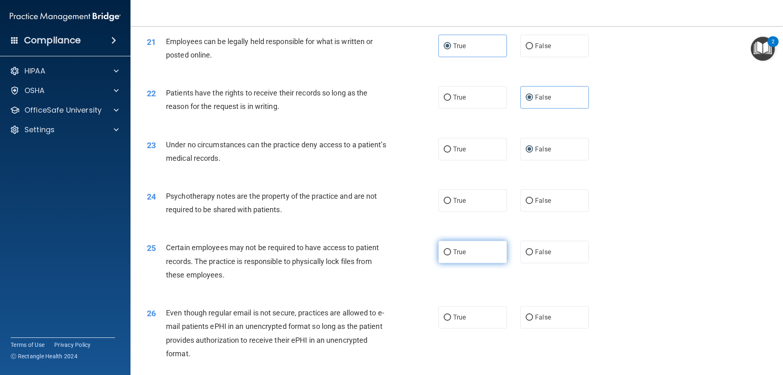
click at [453, 256] on span "True" at bounding box center [459, 252] width 13 height 8
click at [451, 255] on input "True" at bounding box center [447, 252] width 7 height 6
radio input "true"
click at [447, 204] on input "True" at bounding box center [447, 201] width 7 height 6
radio input "true"
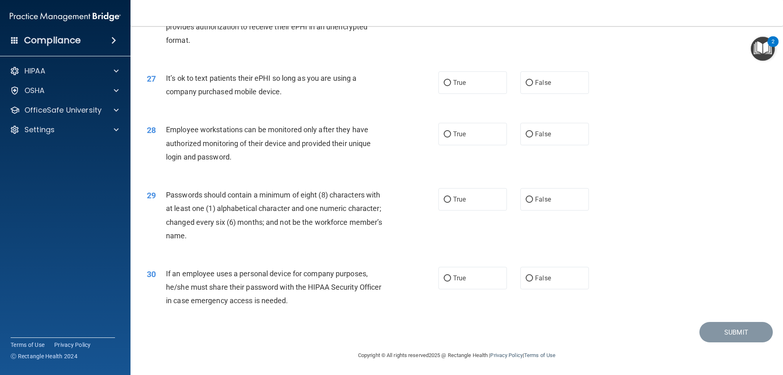
scroll to position [1672, 0]
click at [473, 279] on label "True" at bounding box center [472, 278] width 68 height 22
click at [451, 279] on input "True" at bounding box center [447, 278] width 7 height 6
radio input "true"
click at [454, 206] on label "True" at bounding box center [472, 199] width 68 height 22
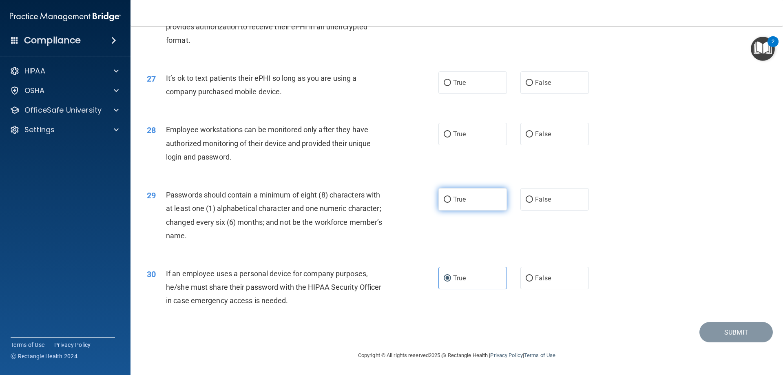
click at [451, 203] on input "True" at bounding box center [447, 200] width 7 height 6
radio input "true"
click at [522, 139] on label "False" at bounding box center [554, 134] width 68 height 22
click at [526, 137] on input "False" at bounding box center [529, 134] width 7 height 6
radio input "true"
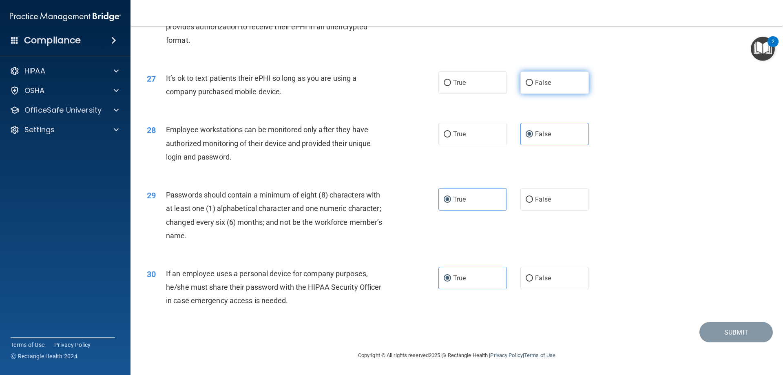
click at [535, 80] on span "False" at bounding box center [543, 83] width 16 height 8
click at [532, 80] on input "False" at bounding box center [529, 83] width 7 height 6
radio input "true"
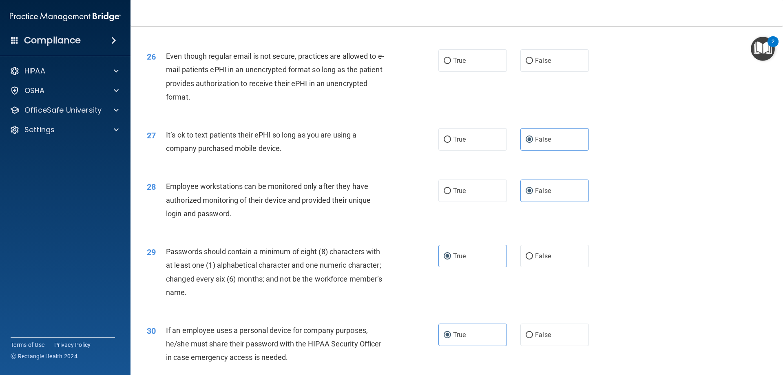
scroll to position [1549, 0]
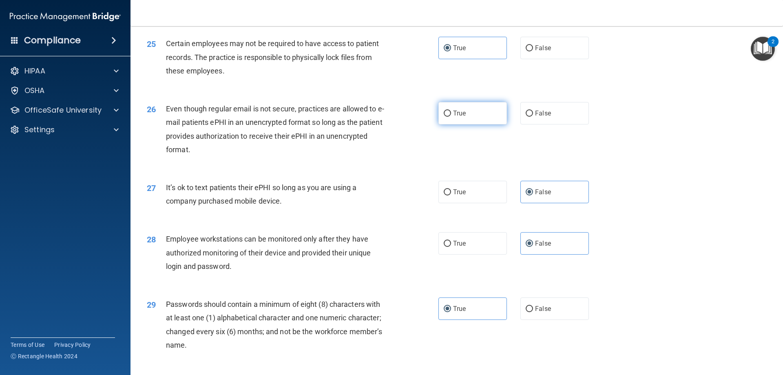
click at [439, 124] on label "True" at bounding box center [472, 113] width 68 height 22
click at [444, 117] on input "True" at bounding box center [447, 113] width 7 height 6
radio input "true"
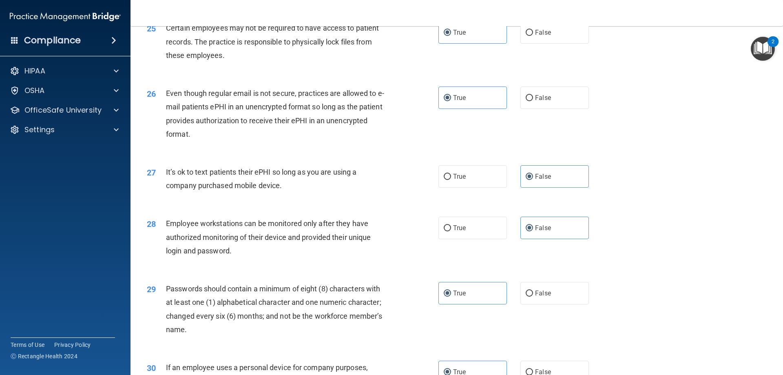
scroll to position [1672, 0]
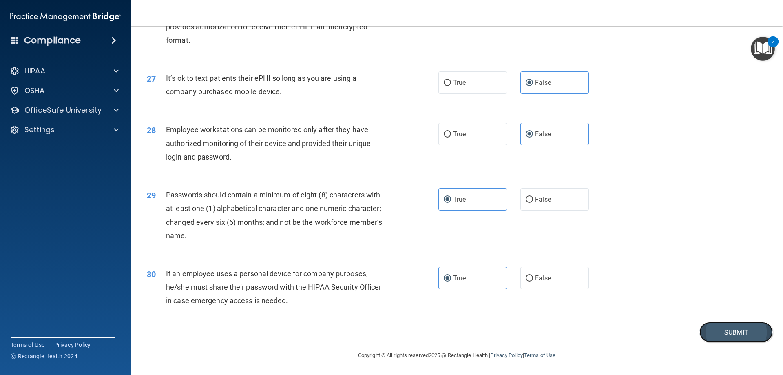
click at [711, 336] on button "Submit" at bounding box center [735, 332] width 73 height 21
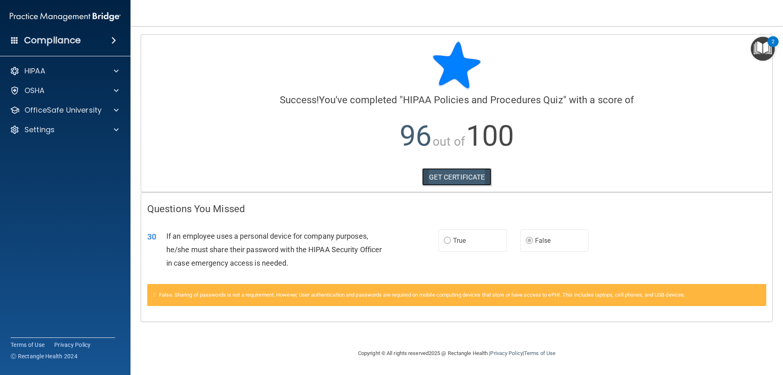
click at [447, 177] on link "GET CERTIFICATE" at bounding box center [457, 177] width 70 height 18
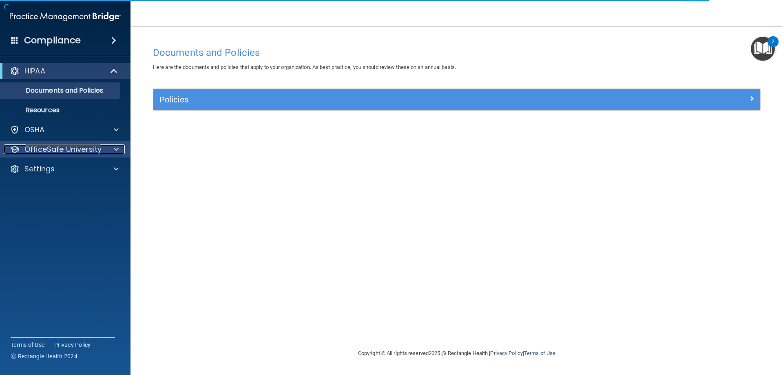
click at [52, 147] on p "OfficeSafe University" at bounding box center [62, 149] width 77 height 10
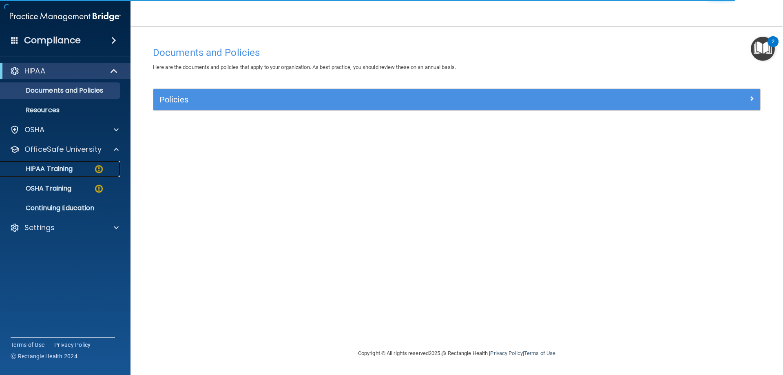
click at [54, 168] on p "HIPAA Training" at bounding box center [38, 169] width 67 height 8
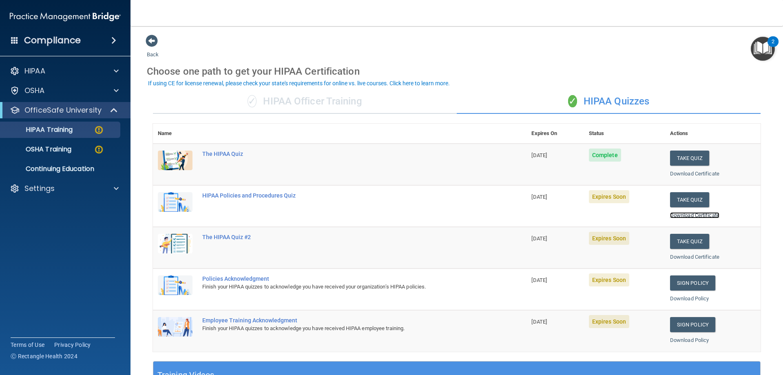
click at [691, 217] on link "Download Certificate" at bounding box center [694, 215] width 49 height 6
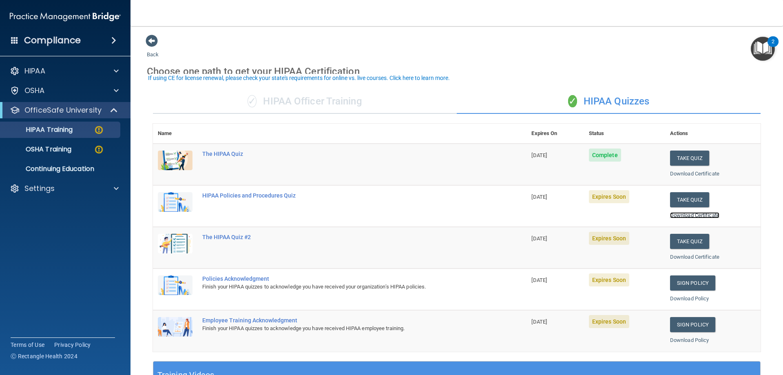
scroll to position [41, 0]
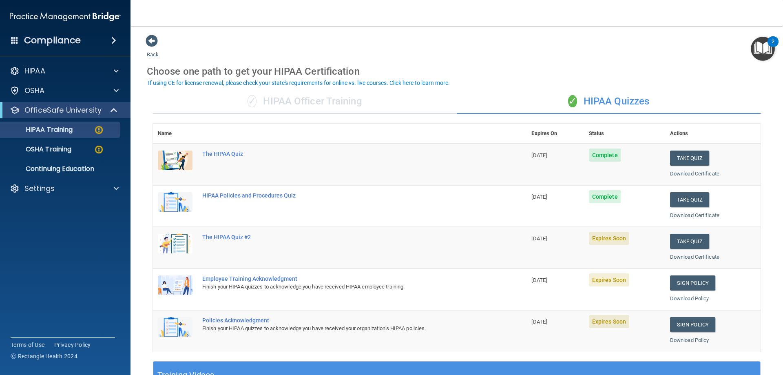
scroll to position [41, 0]
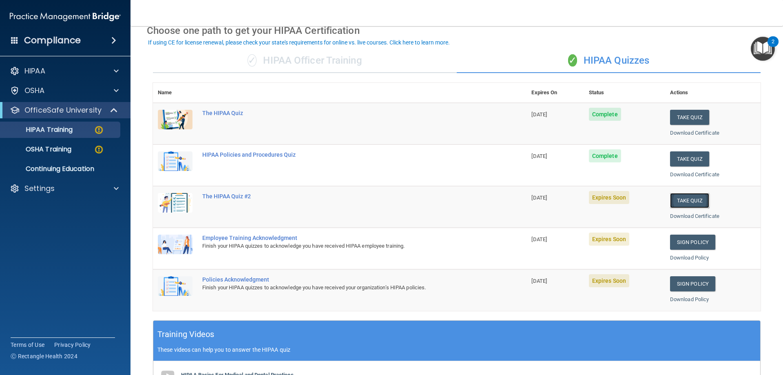
click at [688, 200] on button "Take Quiz" at bounding box center [689, 200] width 39 height 15
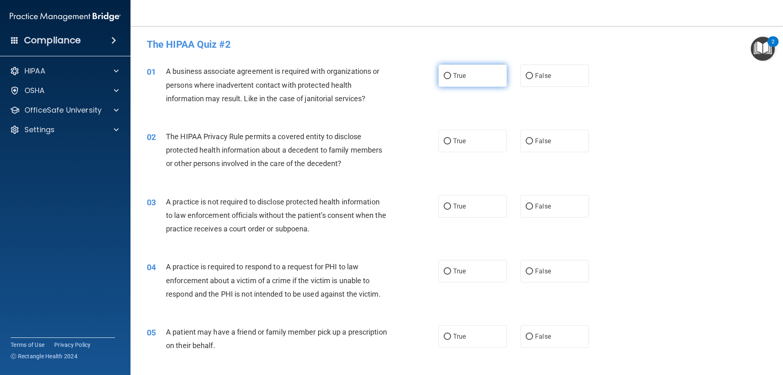
click at [449, 81] on label "True" at bounding box center [472, 75] width 68 height 22
click at [449, 79] on input "True" at bounding box center [447, 76] width 7 height 6
radio input "true"
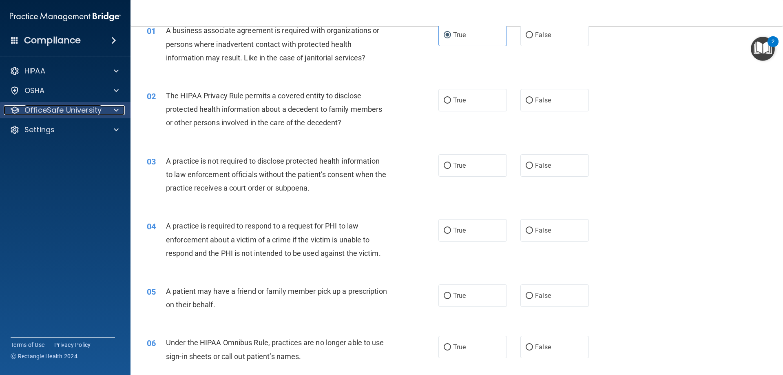
click at [117, 110] on span at bounding box center [116, 110] width 5 height 10
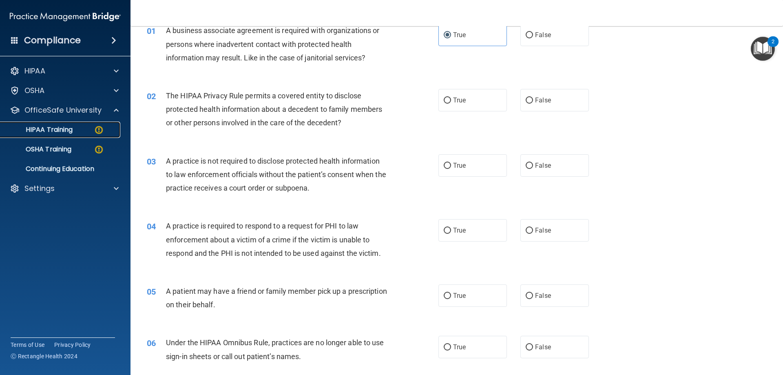
click at [61, 128] on p "HIPAA Training" at bounding box center [38, 130] width 67 height 8
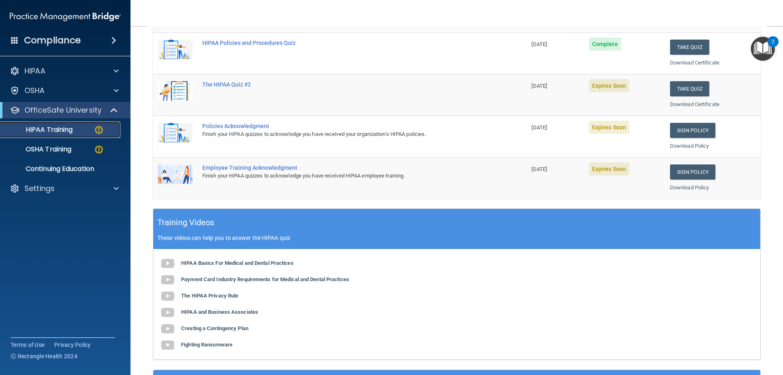
scroll to position [163, 0]
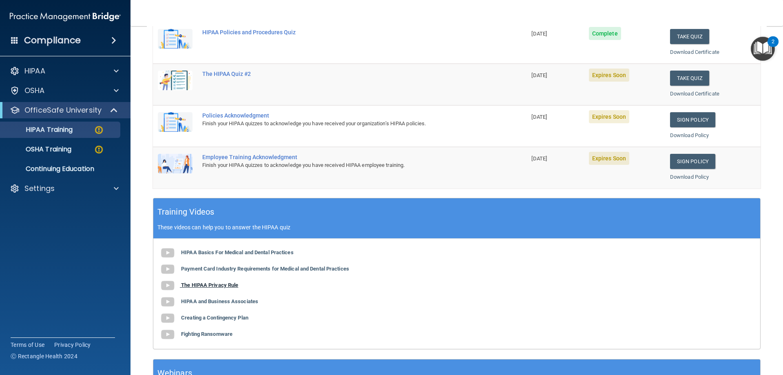
click at [231, 285] on b "The HIPAA Privacy Rule" at bounding box center [209, 285] width 57 height 6
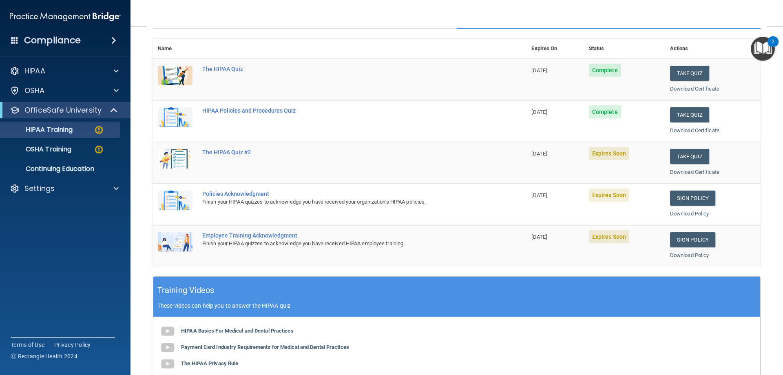
scroll to position [82, 0]
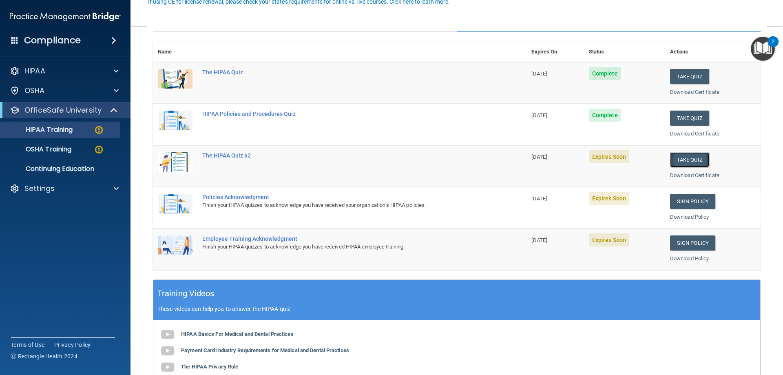
click at [685, 158] on button "Take Quiz" at bounding box center [689, 159] width 39 height 15
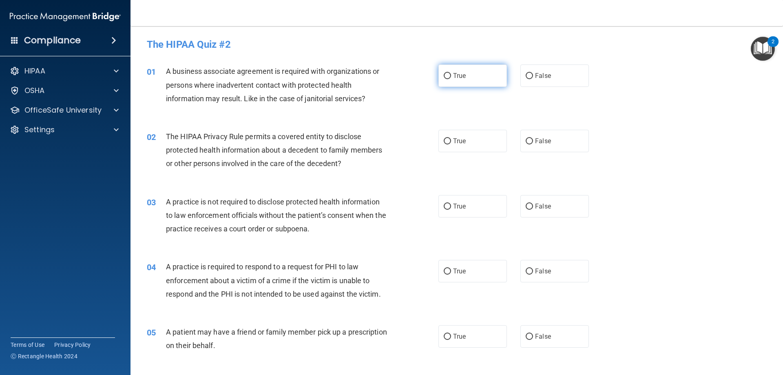
click at [453, 79] on span "True" at bounding box center [459, 76] width 13 height 8
click at [451, 79] on input "True" at bounding box center [447, 76] width 7 height 6
radio input "true"
click at [526, 141] on input "False" at bounding box center [529, 141] width 7 height 6
radio input "true"
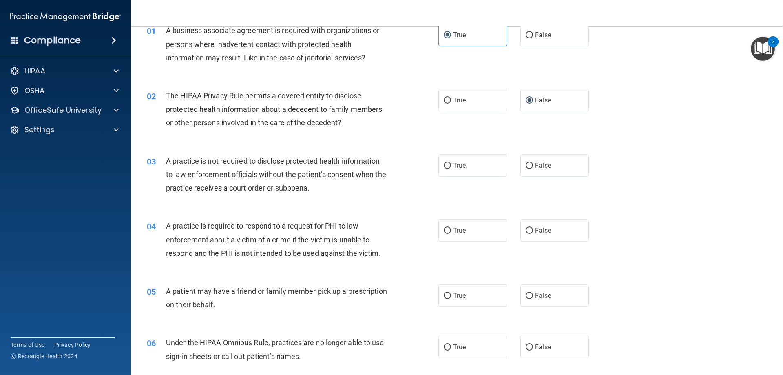
scroll to position [82, 0]
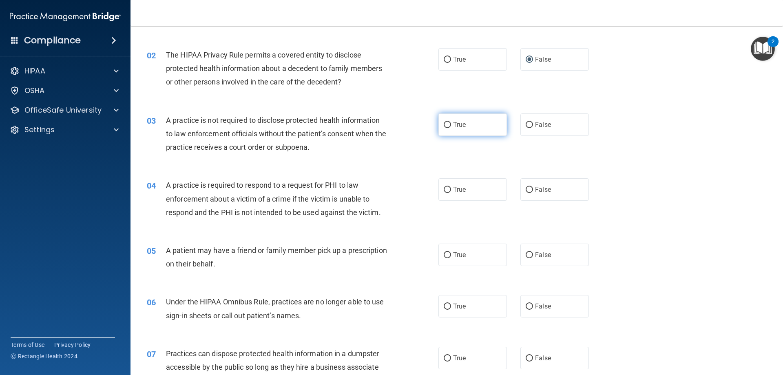
click at [454, 122] on span "True" at bounding box center [459, 125] width 13 height 8
click at [451, 122] on input "True" at bounding box center [447, 125] width 7 height 6
radio input "true"
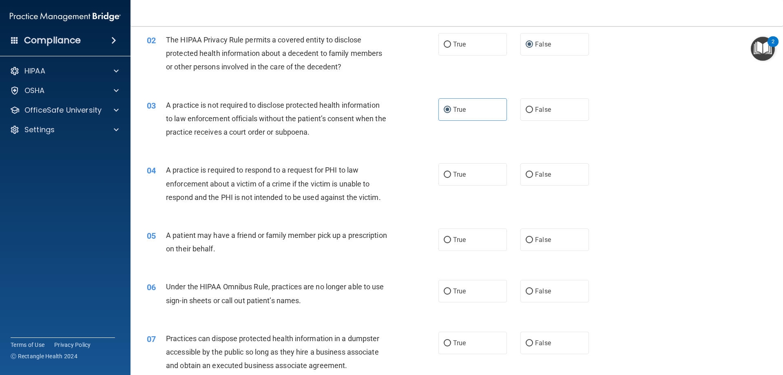
scroll to position [122, 0]
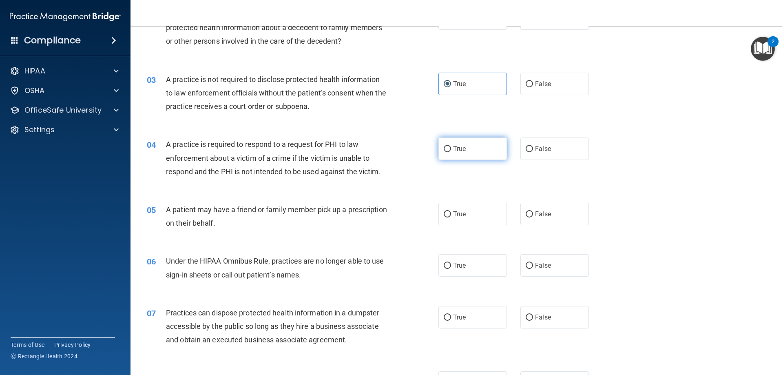
click at [453, 154] on label "True" at bounding box center [472, 148] width 68 height 22
click at [451, 152] on input "True" at bounding box center [447, 149] width 7 height 6
radio input "true"
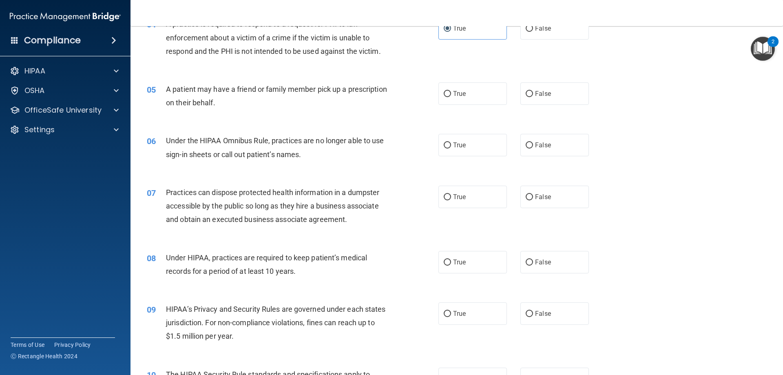
scroll to position [245, 0]
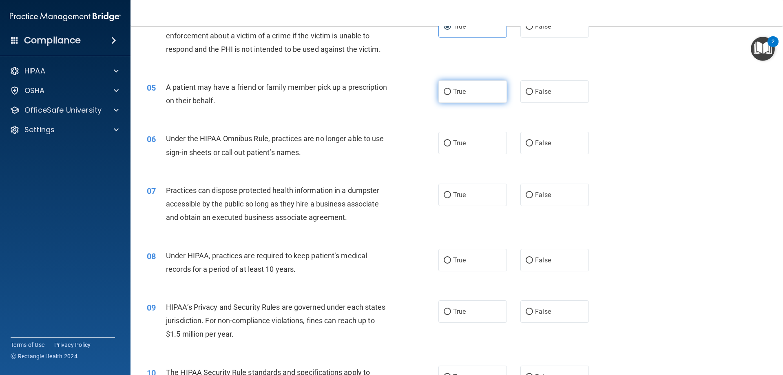
click at [438, 92] on label "True" at bounding box center [472, 91] width 68 height 22
click at [444, 92] on input "True" at bounding box center [447, 92] width 7 height 6
radio input "true"
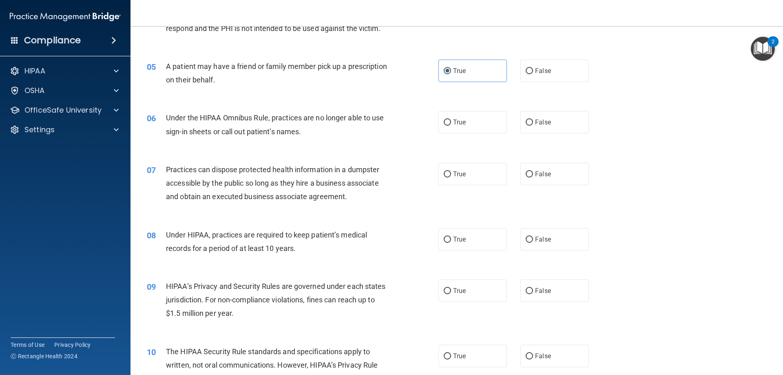
scroll to position [326, 0]
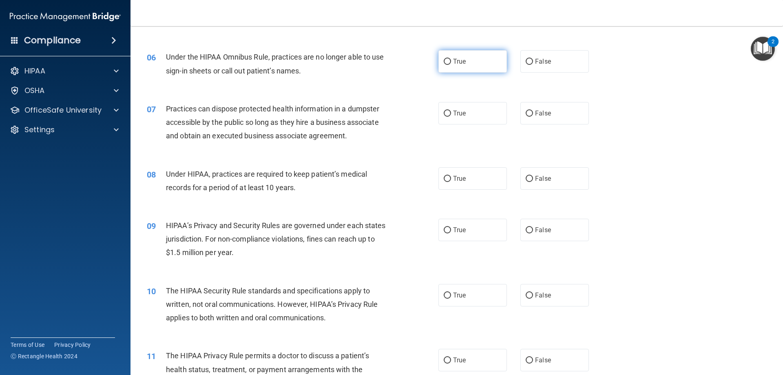
click at [467, 64] on label "True" at bounding box center [472, 61] width 68 height 22
click at [451, 64] on input "True" at bounding box center [447, 62] width 7 height 6
radio input "true"
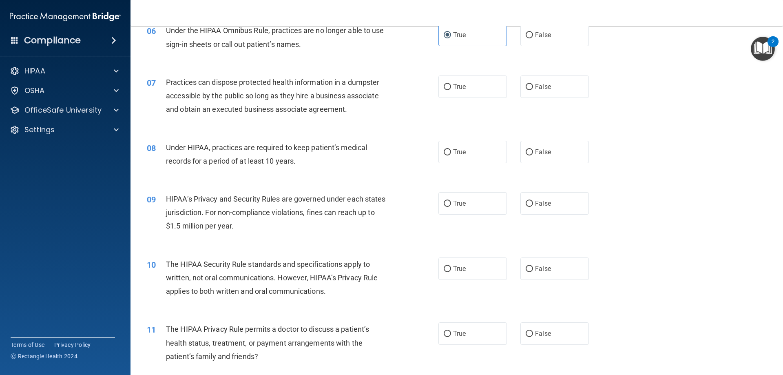
scroll to position [367, 0]
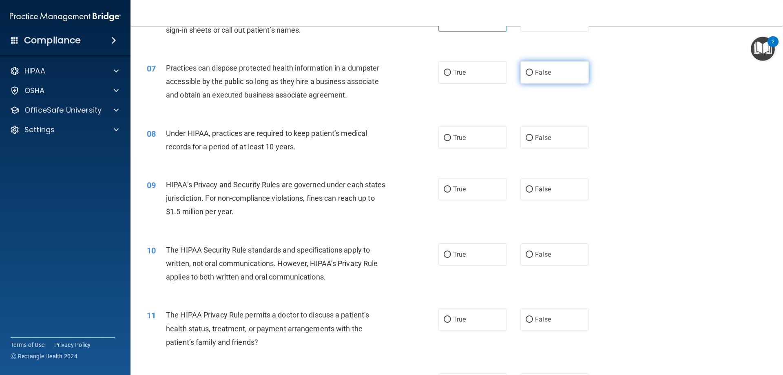
click at [529, 75] on label "False" at bounding box center [554, 72] width 68 height 22
click at [529, 75] on input "False" at bounding box center [529, 73] width 7 height 6
radio input "true"
click at [524, 143] on label "False" at bounding box center [554, 137] width 68 height 22
click at [526, 141] on input "False" at bounding box center [529, 138] width 7 height 6
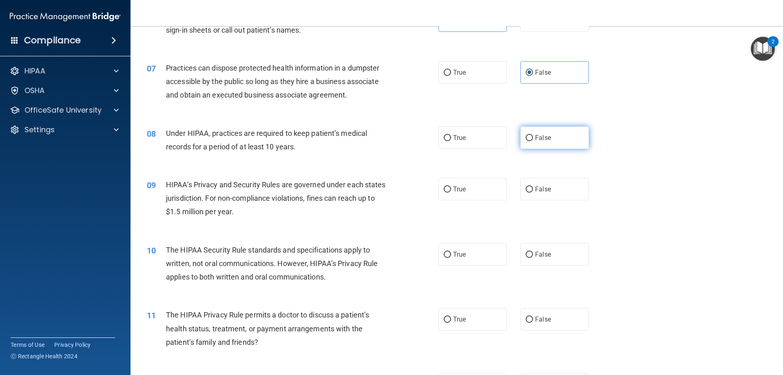
radio input "true"
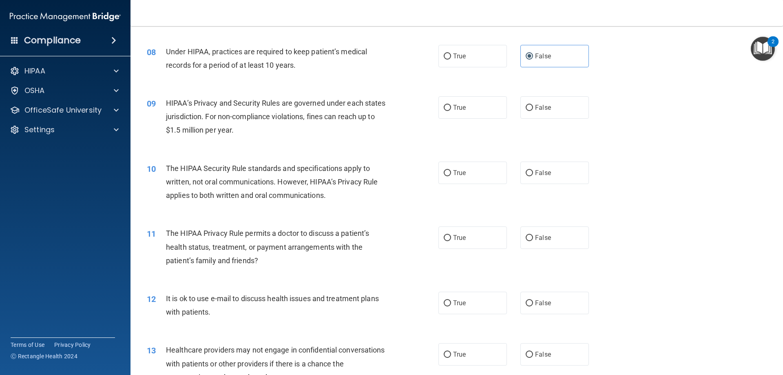
scroll to position [489, 0]
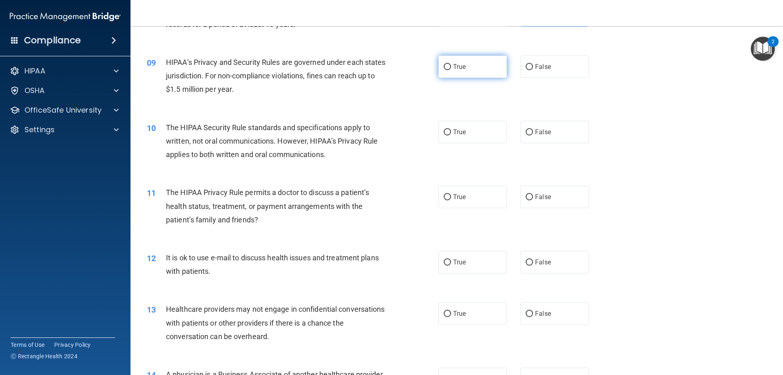
click at [482, 77] on label "True" at bounding box center [472, 66] width 68 height 22
click at [451, 70] on input "True" at bounding box center [447, 67] width 7 height 6
radio input "true"
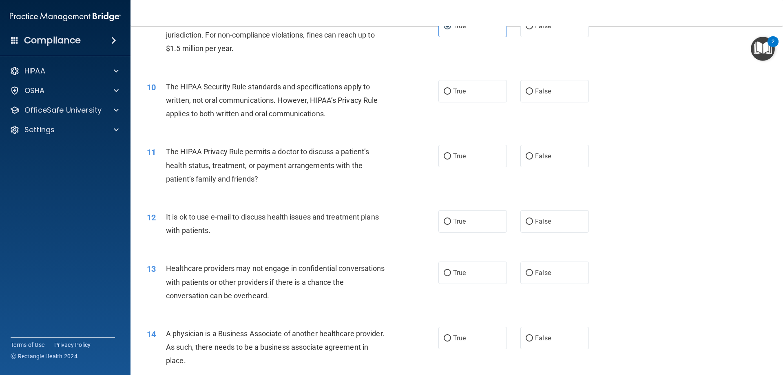
scroll to position [571, 0]
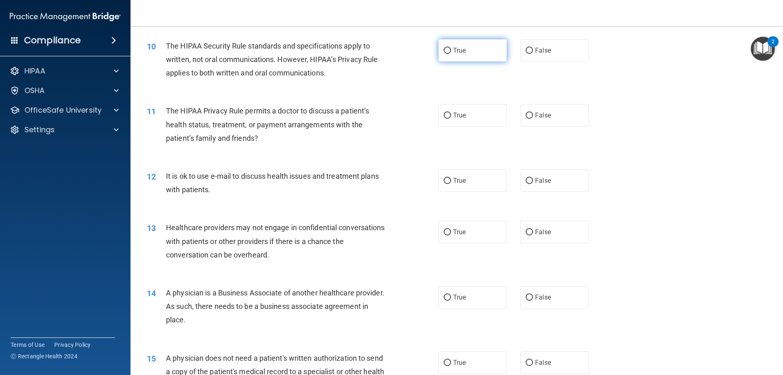
click at [453, 46] on label "True" at bounding box center [472, 50] width 68 height 22
click at [451, 48] on input "True" at bounding box center [447, 51] width 7 height 6
radio input "true"
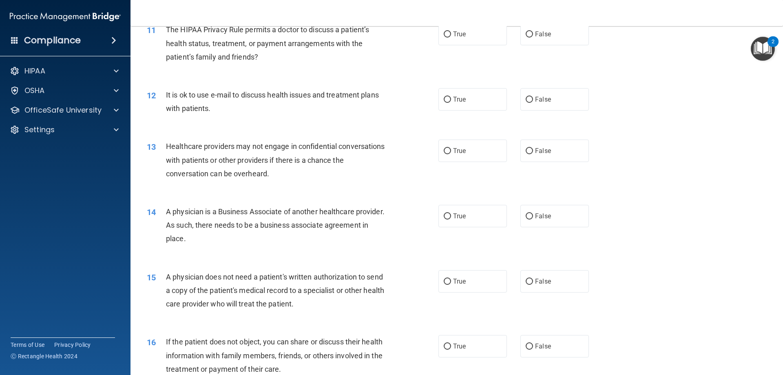
scroll to position [652, 0]
click at [530, 35] on label "False" at bounding box center [554, 33] width 68 height 22
click at [530, 35] on input "False" at bounding box center [529, 34] width 7 height 6
radio input "true"
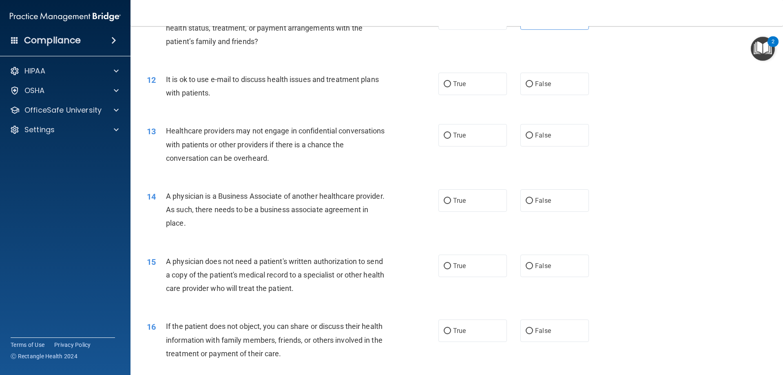
scroll to position [693, 0]
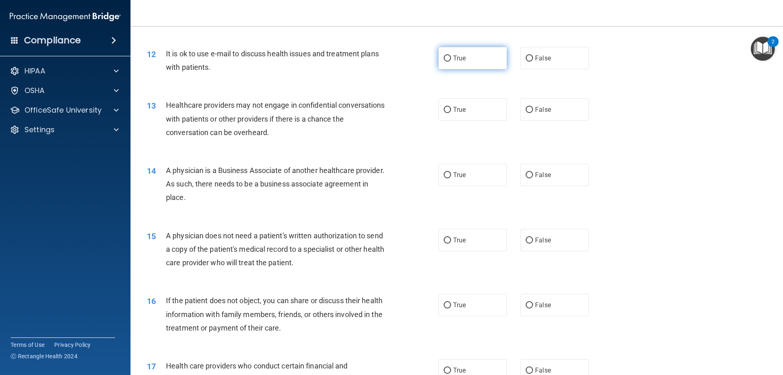
click at [453, 61] on span "True" at bounding box center [459, 58] width 13 height 8
click at [451, 61] on input "True" at bounding box center [447, 58] width 7 height 6
radio input "true"
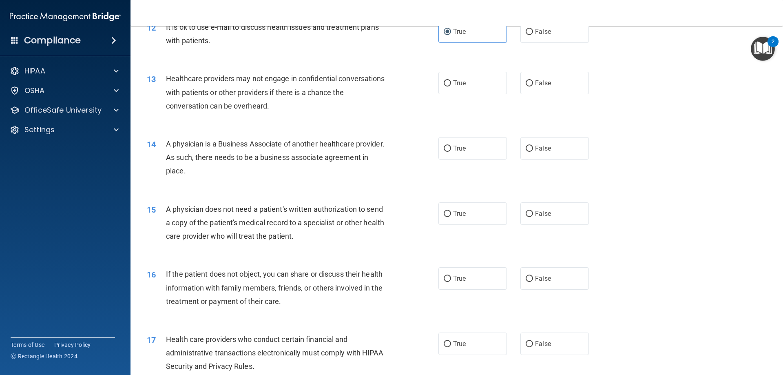
scroll to position [734, 0]
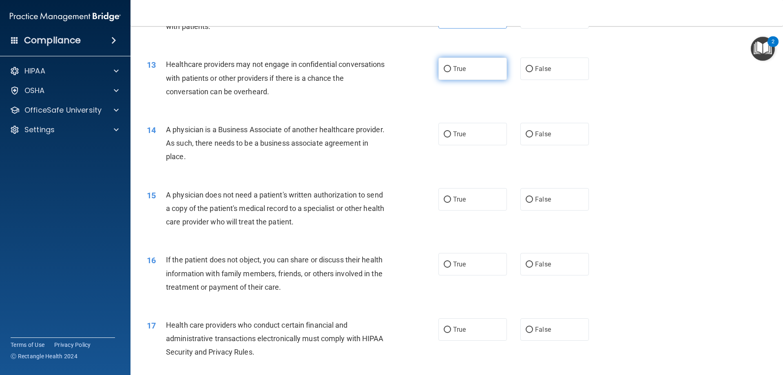
click at [449, 66] on label "True" at bounding box center [472, 68] width 68 height 22
click at [449, 66] on input "True" at bounding box center [447, 69] width 7 height 6
radio input "true"
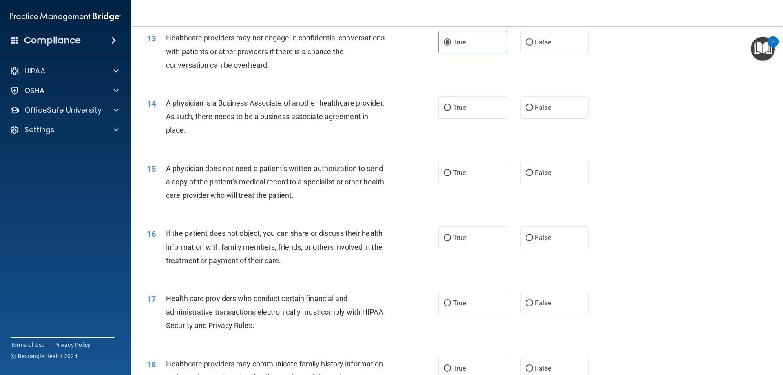
scroll to position [775, 0]
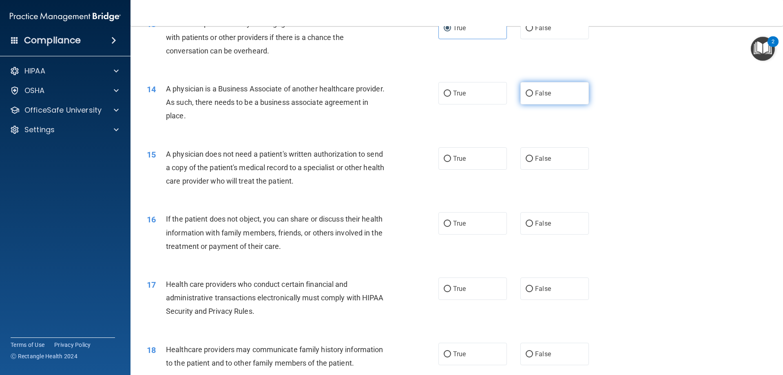
click at [538, 102] on label "False" at bounding box center [554, 93] width 68 height 22
click at [533, 97] on input "False" at bounding box center [529, 94] width 7 height 6
radio input "true"
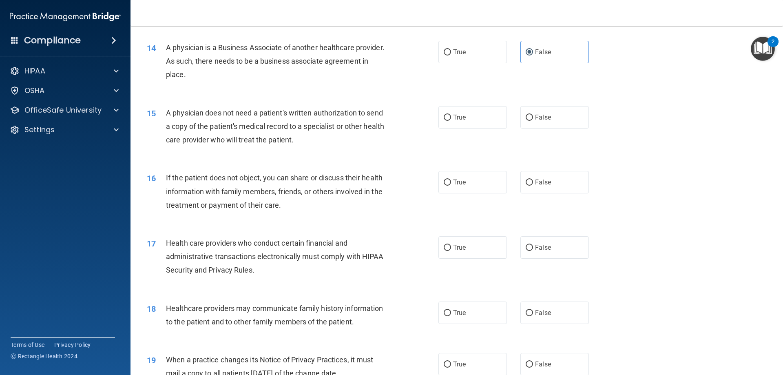
scroll to position [815, 0]
click at [555, 115] on label "False" at bounding box center [554, 117] width 68 height 22
click at [533, 115] on input "False" at bounding box center [529, 118] width 7 height 6
radio input "true"
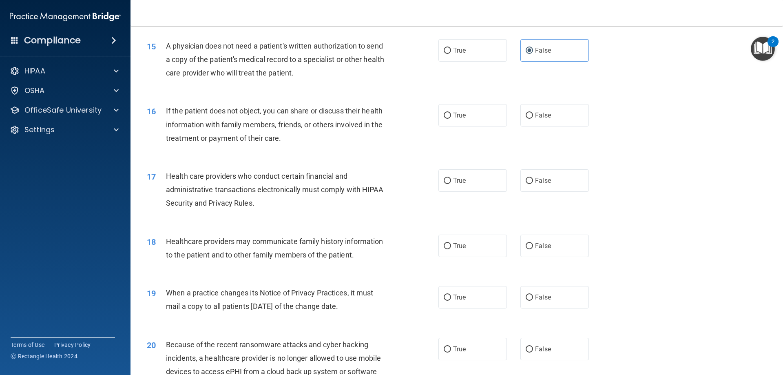
scroll to position [897, 0]
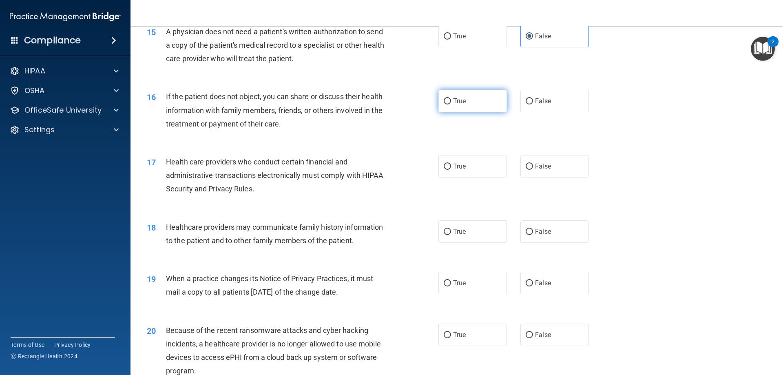
drag, startPoint x: 479, startPoint y: 89, endPoint x: 480, endPoint y: 97, distance: 7.8
click at [478, 90] on div "16 If the patient does not object, you can share or discuss their health inform…" at bounding box center [457, 112] width 632 height 65
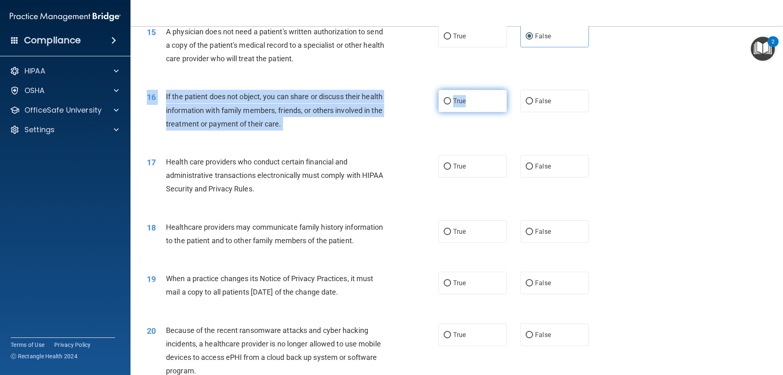
click at [480, 99] on label "True" at bounding box center [472, 101] width 68 height 22
click at [451, 99] on input "True" at bounding box center [447, 101] width 7 height 6
radio input "true"
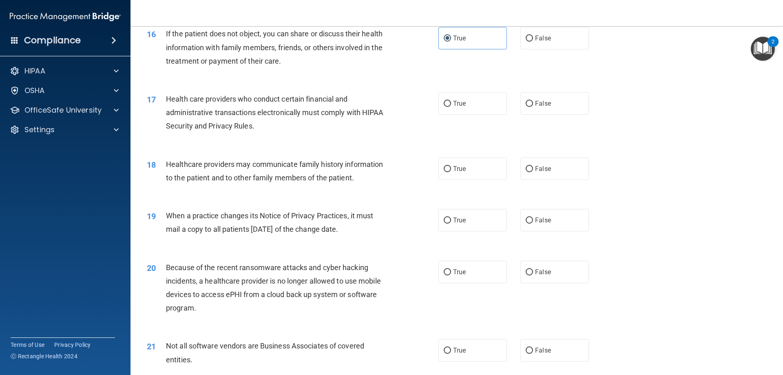
scroll to position [979, 0]
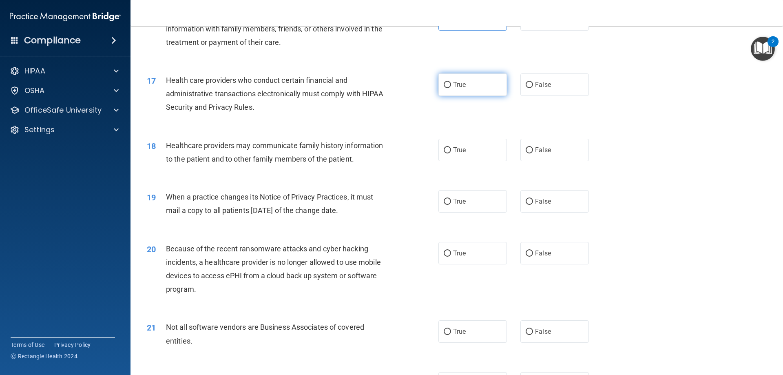
click at [446, 77] on label "True" at bounding box center [472, 84] width 68 height 22
click at [446, 82] on input "True" at bounding box center [447, 85] width 7 height 6
radio input "true"
click at [468, 147] on label "True" at bounding box center [472, 150] width 68 height 22
click at [451, 147] on input "True" at bounding box center [447, 150] width 7 height 6
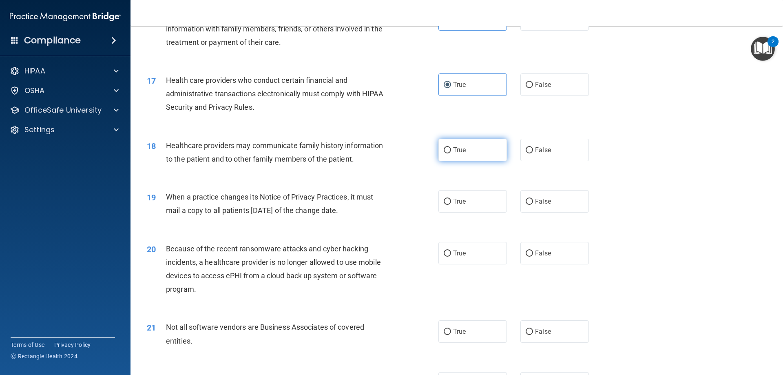
radio input "true"
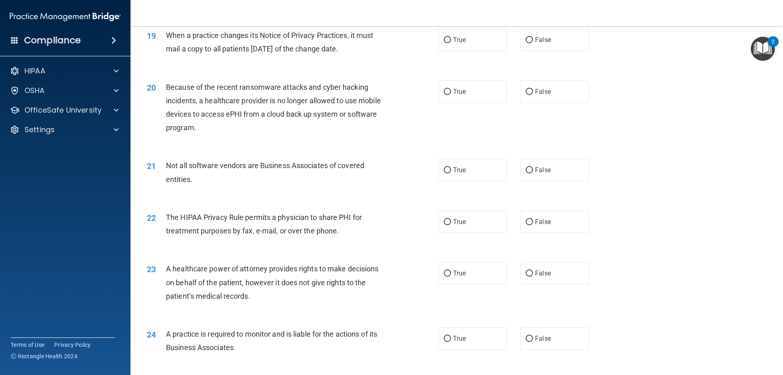
scroll to position [1142, 0]
click at [450, 32] on label "True" at bounding box center [472, 38] width 68 height 22
click at [450, 35] on input "True" at bounding box center [447, 38] width 7 height 6
radio input "true"
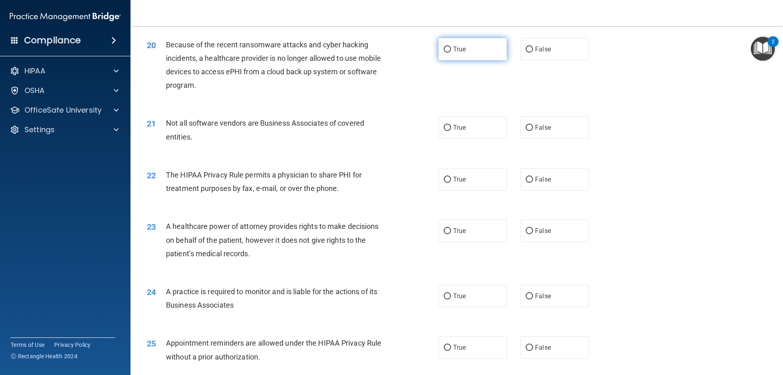
click at [489, 57] on label "True" at bounding box center [472, 49] width 68 height 22
click at [451, 53] on input "True" at bounding box center [447, 49] width 7 height 6
radio input "true"
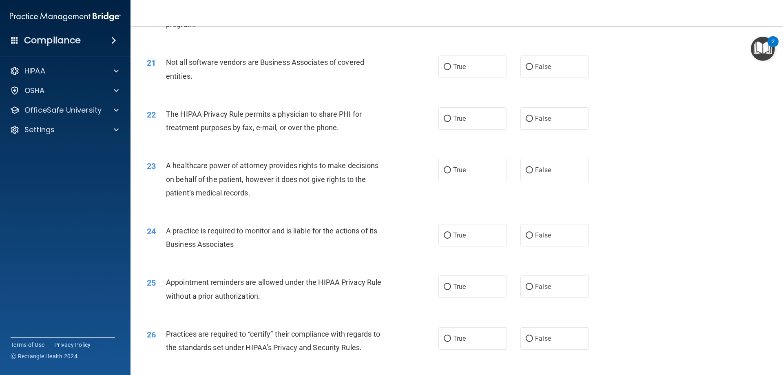
scroll to position [1264, 0]
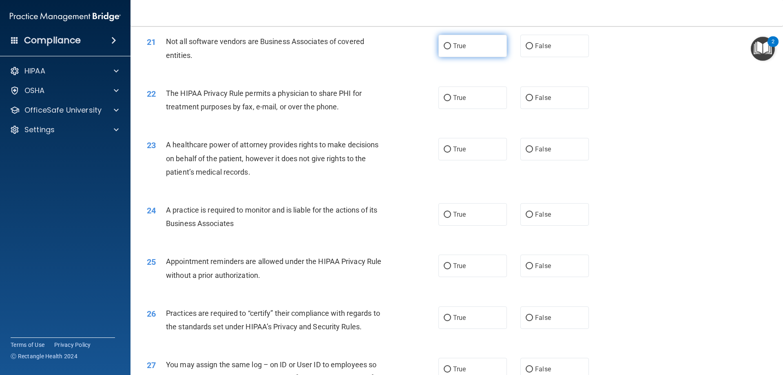
click at [446, 49] on input "True" at bounding box center [447, 46] width 7 height 6
radio input "true"
click at [460, 100] on span "True" at bounding box center [459, 98] width 13 height 8
click at [451, 100] on input "True" at bounding box center [447, 98] width 7 height 6
radio input "true"
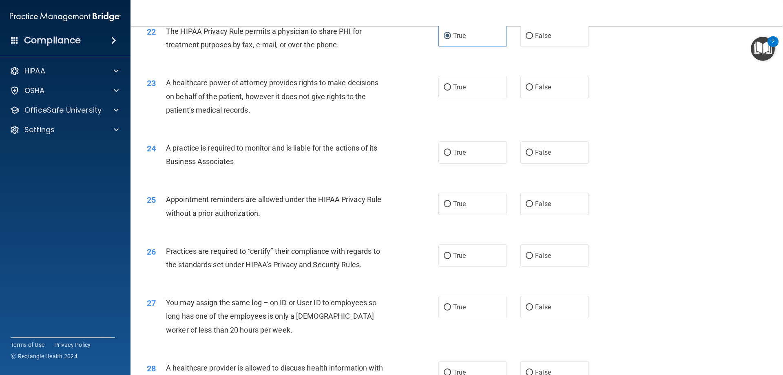
scroll to position [1346, 0]
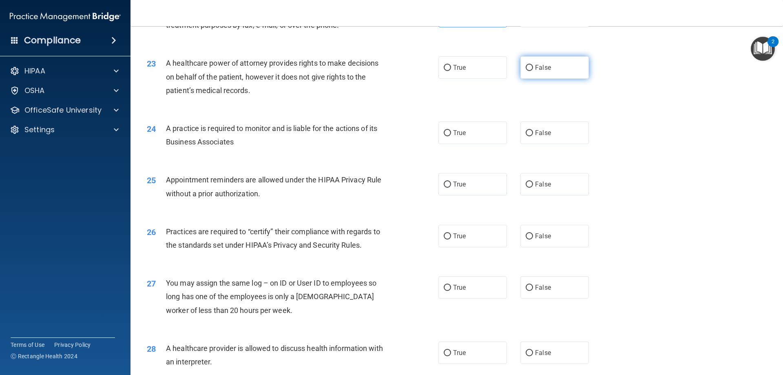
click at [535, 71] on span "False" at bounding box center [543, 68] width 16 height 8
click at [532, 71] on input "False" at bounding box center [529, 68] width 7 height 6
radio input "true"
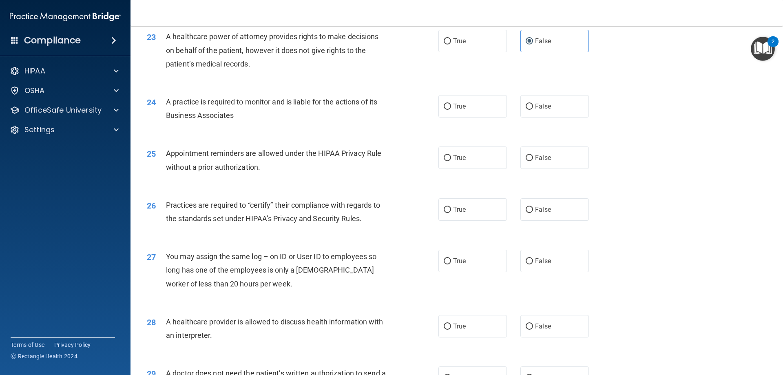
scroll to position [1386, 0]
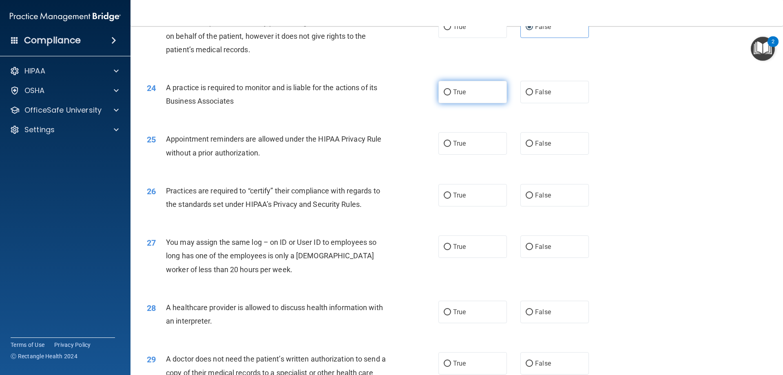
click at [444, 92] on input "True" at bounding box center [447, 92] width 7 height 6
radio input "true"
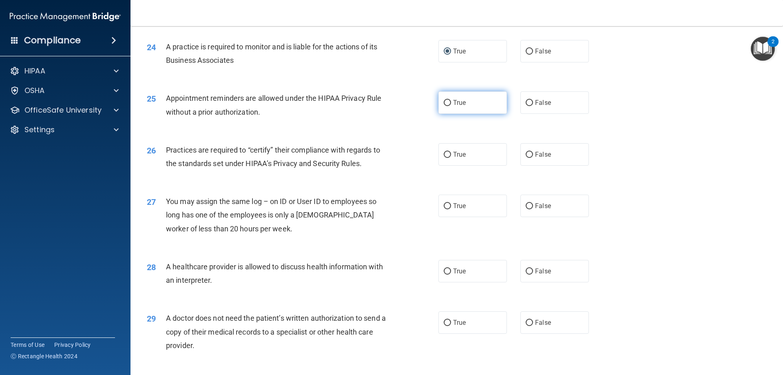
click at [470, 110] on label "True" at bounding box center [472, 102] width 68 height 22
click at [451, 106] on input "True" at bounding box center [447, 103] width 7 height 6
radio input "true"
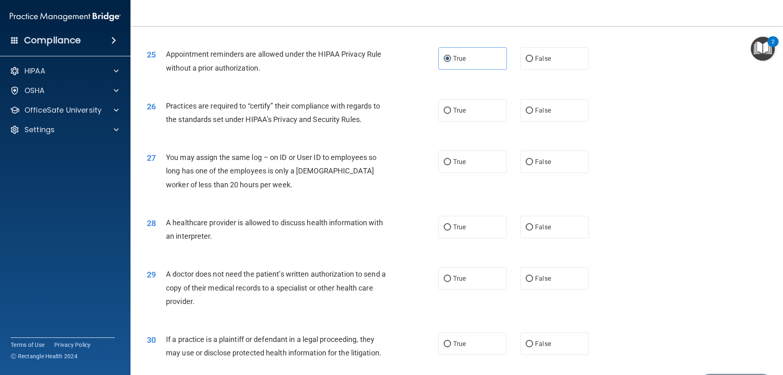
scroll to position [1509, 0]
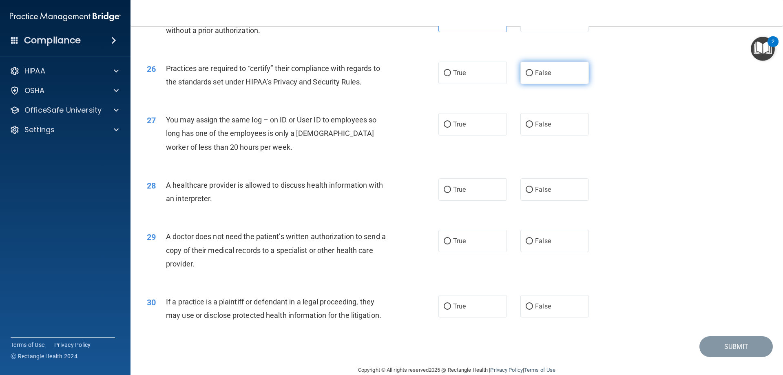
click at [545, 79] on label "False" at bounding box center [554, 73] width 68 height 22
click at [533, 76] on input "False" at bounding box center [529, 73] width 7 height 6
radio input "true"
click at [535, 127] on span "False" at bounding box center [543, 124] width 16 height 8
click at [533, 127] on input "False" at bounding box center [529, 125] width 7 height 6
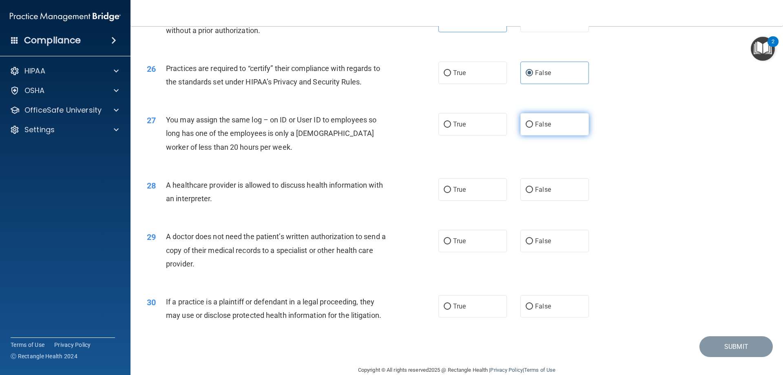
radio input "true"
click at [453, 190] on span "True" at bounding box center [459, 190] width 13 height 8
click at [451, 190] on input "True" at bounding box center [447, 190] width 7 height 6
radio input "true"
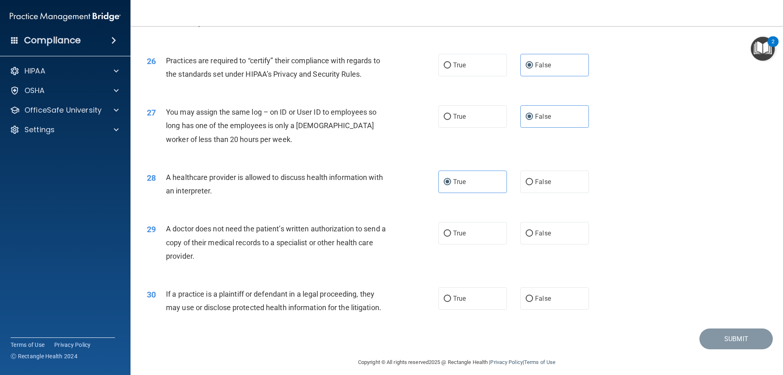
scroll to position [1523, 0]
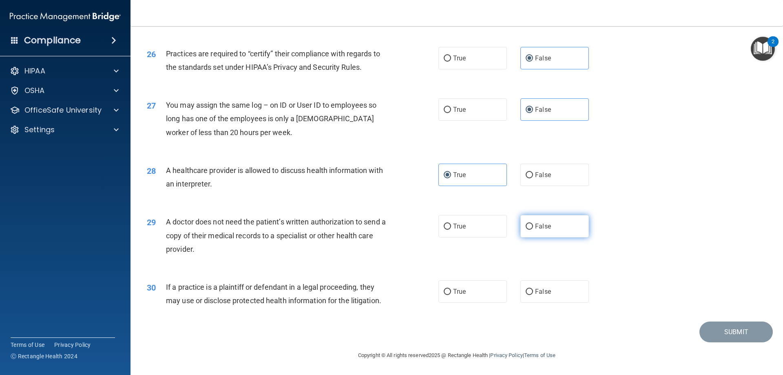
click at [530, 226] on label "False" at bounding box center [554, 226] width 68 height 22
click at [530, 226] on input "False" at bounding box center [529, 226] width 7 height 6
radio input "true"
click at [454, 292] on span "True" at bounding box center [459, 291] width 13 height 8
click at [451, 292] on input "True" at bounding box center [447, 292] width 7 height 6
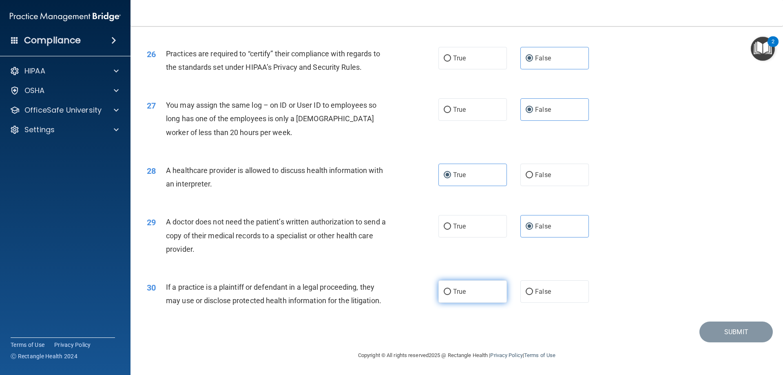
radio input "true"
click at [446, 293] on input "True" at bounding box center [447, 292] width 7 height 6
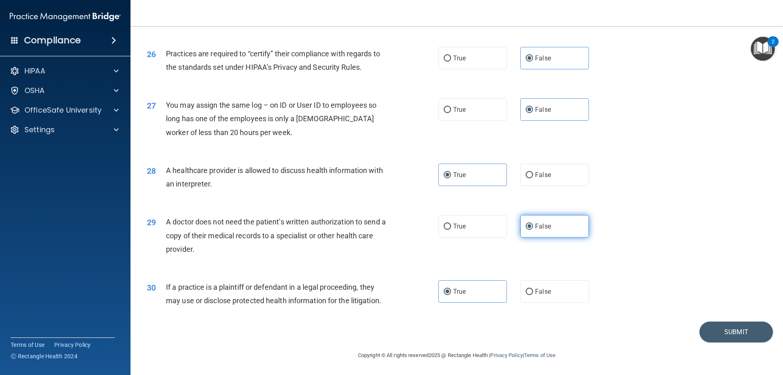
click at [527, 223] on input "False" at bounding box center [529, 226] width 7 height 6
click at [444, 290] on input "True" at bounding box center [447, 292] width 7 height 6
click at [526, 289] on input "False" at bounding box center [529, 292] width 7 height 6
radio input "true"
radio input "false"
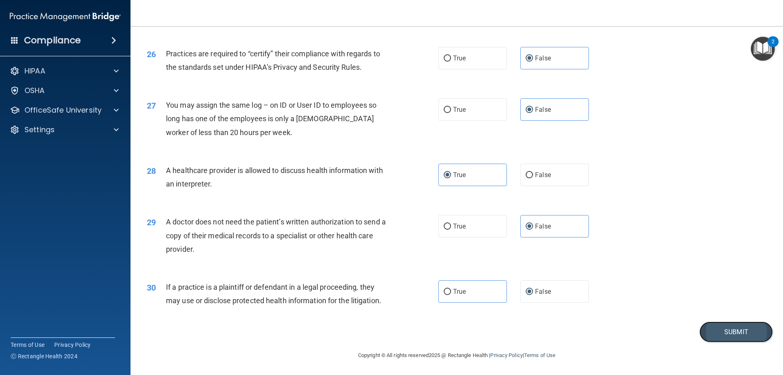
click at [714, 336] on button "Submit" at bounding box center [735, 331] width 73 height 21
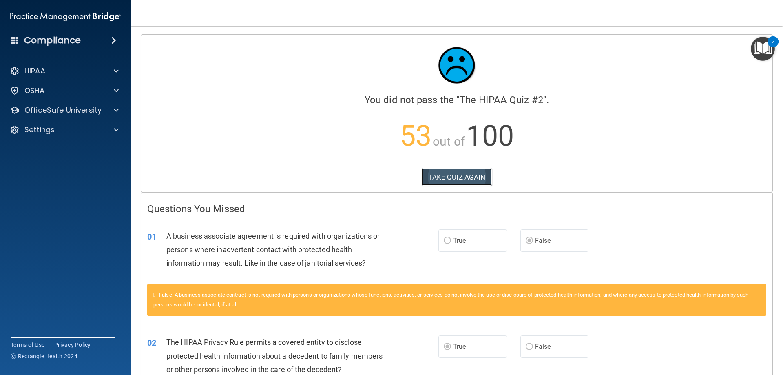
click at [456, 173] on button "TAKE QUIZ AGAIN" at bounding box center [457, 177] width 71 height 18
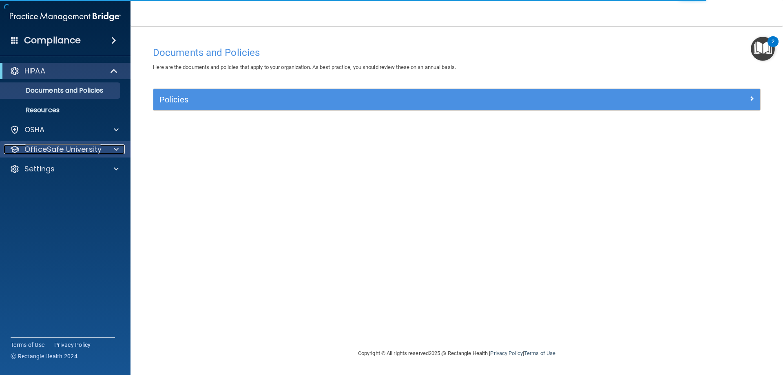
click at [114, 150] on span at bounding box center [116, 149] width 5 height 10
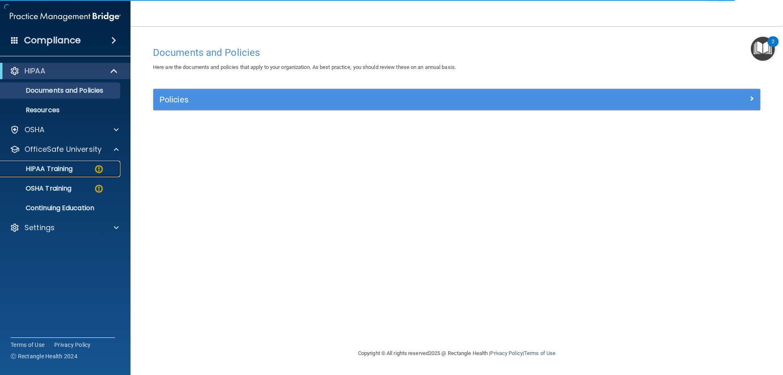
click at [62, 170] on p "HIPAA Training" at bounding box center [38, 169] width 67 height 8
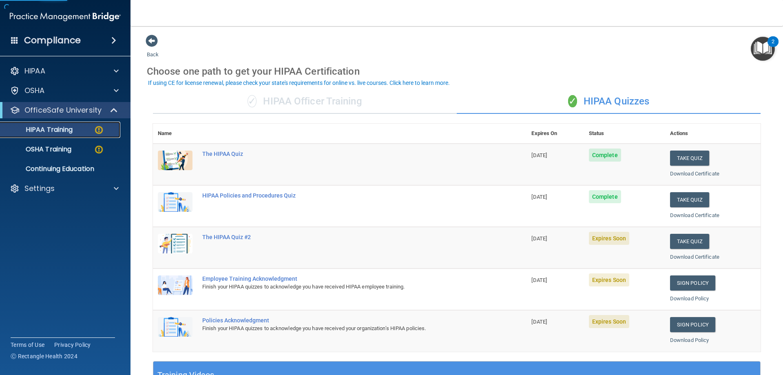
scroll to position [41, 0]
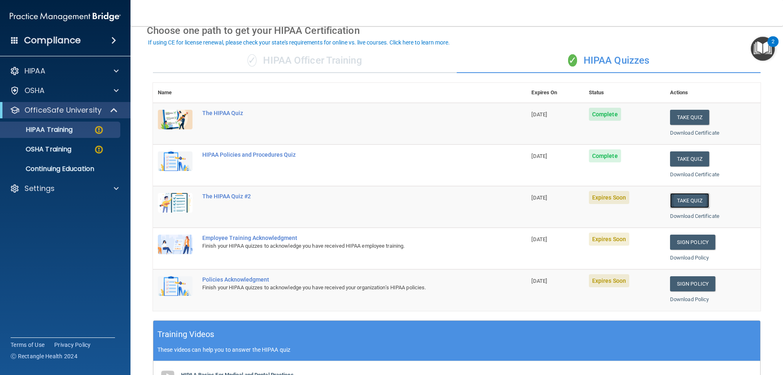
click at [688, 197] on button "Take Quiz" at bounding box center [689, 200] width 39 height 15
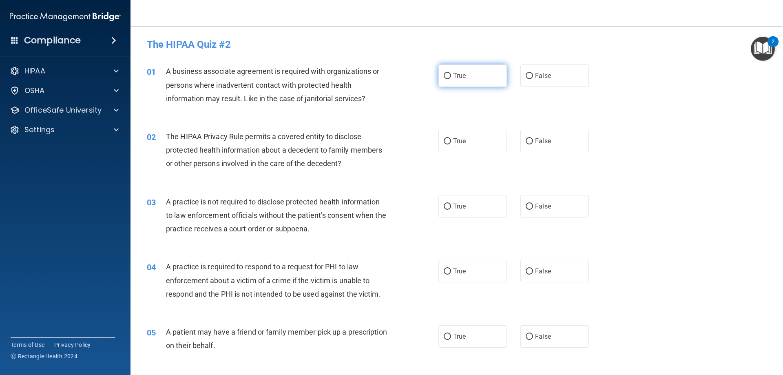
click at [444, 77] on input "True" at bounding box center [447, 76] width 7 height 6
radio input "true"
click at [526, 139] on input "False" at bounding box center [529, 141] width 7 height 6
radio input "true"
click at [446, 210] on label "True" at bounding box center [472, 206] width 68 height 22
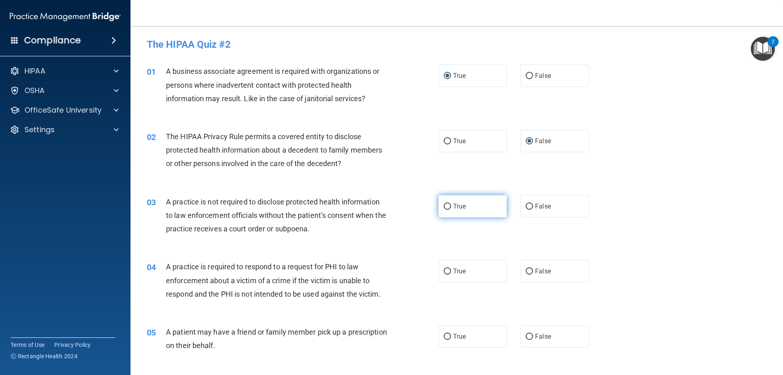
click at [446, 210] on input "True" at bounding box center [447, 206] width 7 height 6
radio input "true"
click at [444, 272] on input "True" at bounding box center [447, 271] width 7 height 6
radio input "true"
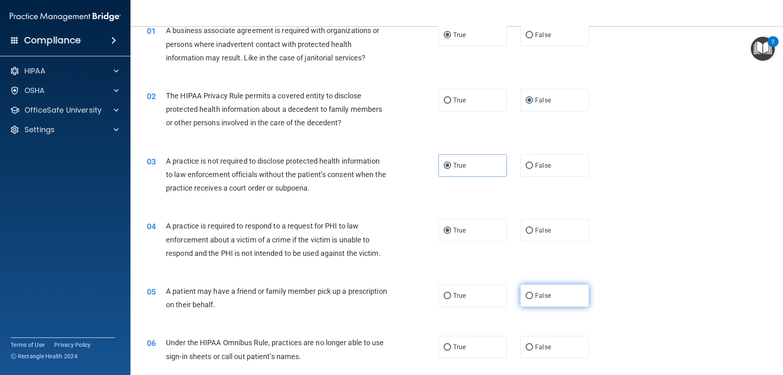
click at [526, 296] on input "False" at bounding box center [529, 296] width 7 height 6
radio input "true"
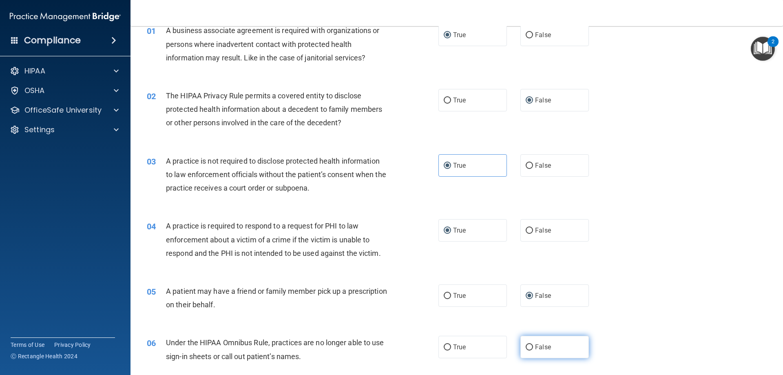
click at [526, 347] on input "False" at bounding box center [529, 347] width 7 height 6
radio input "true"
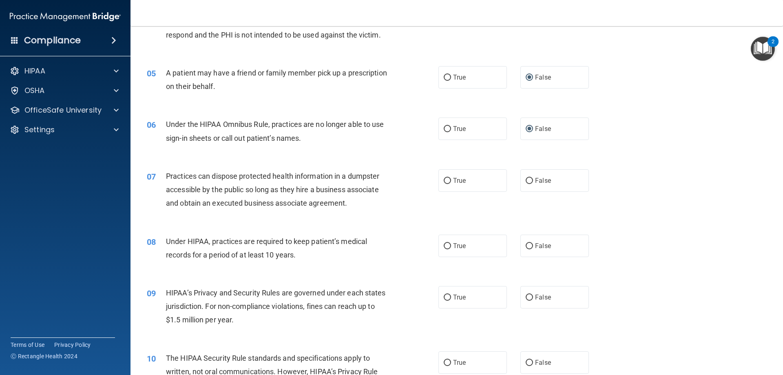
scroll to position [285, 0]
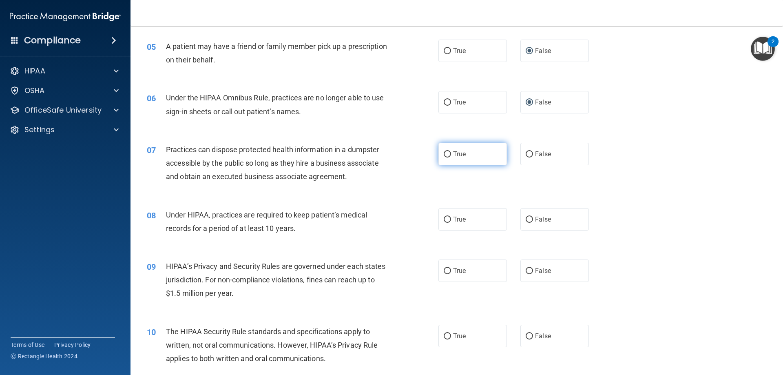
click at [446, 154] on input "True" at bounding box center [447, 154] width 7 height 6
radio input "true"
click at [535, 217] on span "False" at bounding box center [543, 219] width 16 height 8
click at [533, 217] on input "False" at bounding box center [529, 220] width 7 height 6
radio input "true"
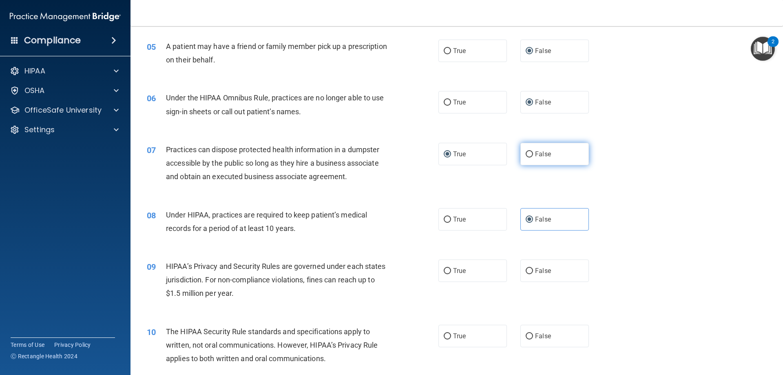
click at [527, 154] on input "False" at bounding box center [529, 154] width 7 height 6
radio input "true"
radio input "false"
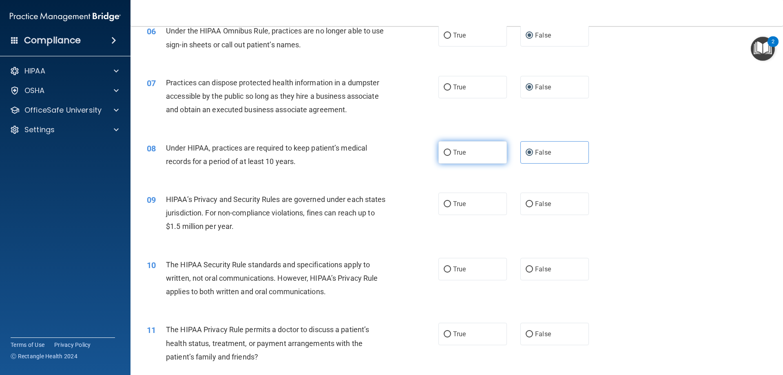
scroll to position [367, 0]
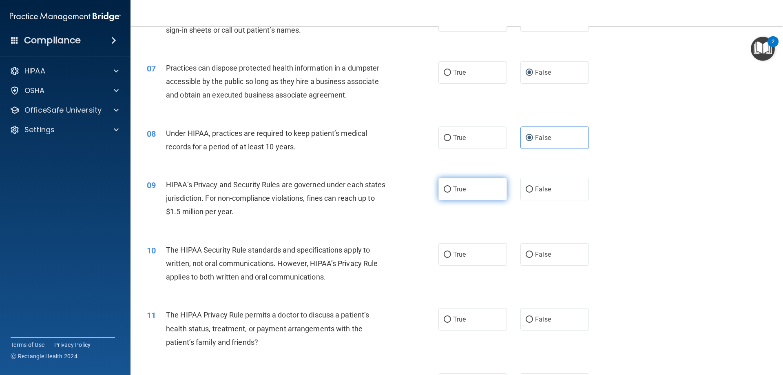
click at [446, 188] on input "True" at bounding box center [447, 189] width 7 height 6
radio input "true"
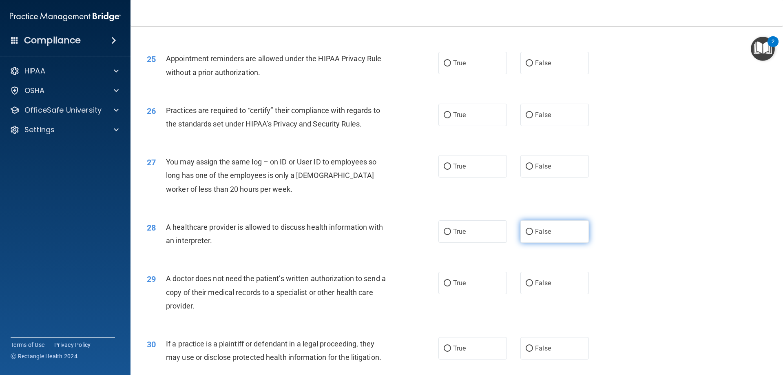
scroll to position [1523, 0]
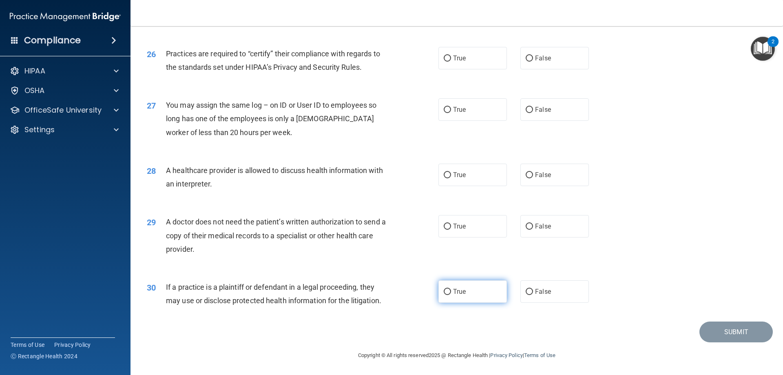
click at [444, 295] on input "True" at bounding box center [447, 292] width 7 height 6
radio input "true"
click at [473, 228] on label "True" at bounding box center [472, 226] width 68 height 22
click at [451, 228] on input "True" at bounding box center [447, 226] width 7 height 6
radio input "true"
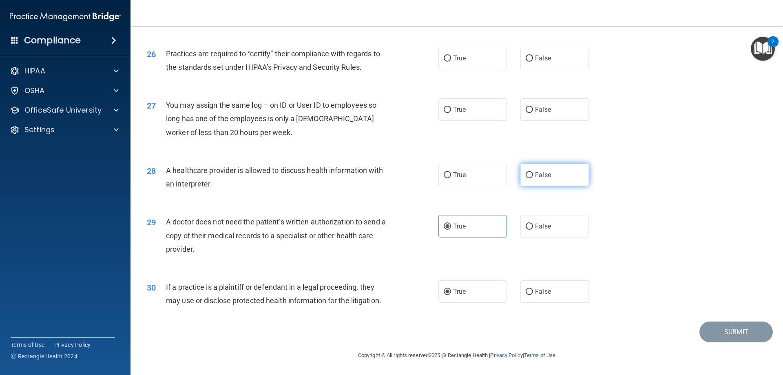
click at [520, 180] on label "False" at bounding box center [554, 174] width 68 height 22
click at [526, 178] on input "False" at bounding box center [529, 175] width 7 height 6
radio input "true"
click at [527, 107] on input "False" at bounding box center [529, 110] width 7 height 6
radio input "true"
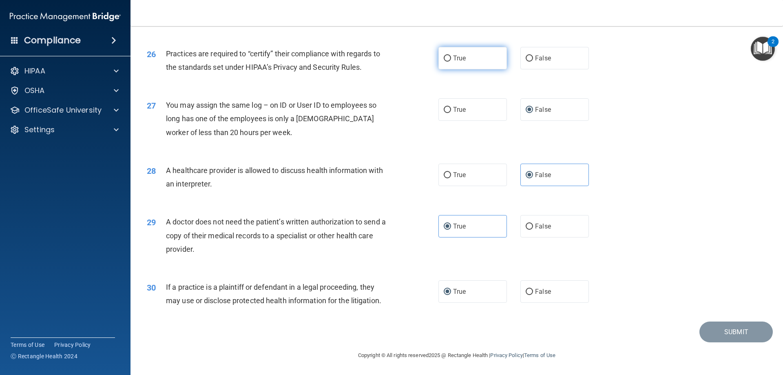
click at [462, 60] on span "True" at bounding box center [459, 58] width 13 height 8
click at [451, 60] on input "True" at bounding box center [447, 58] width 7 height 6
radio input "true"
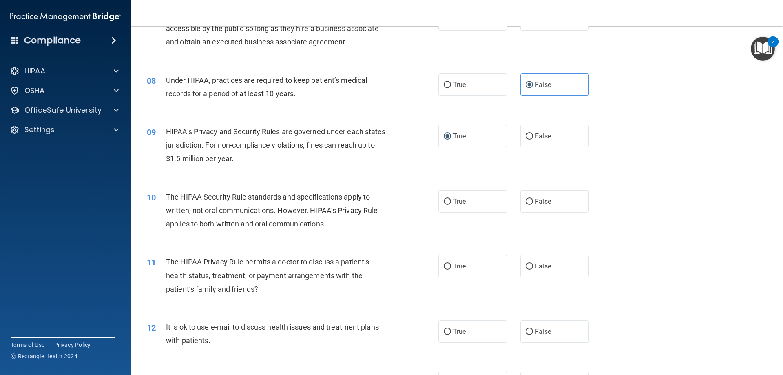
scroll to position [422, 0]
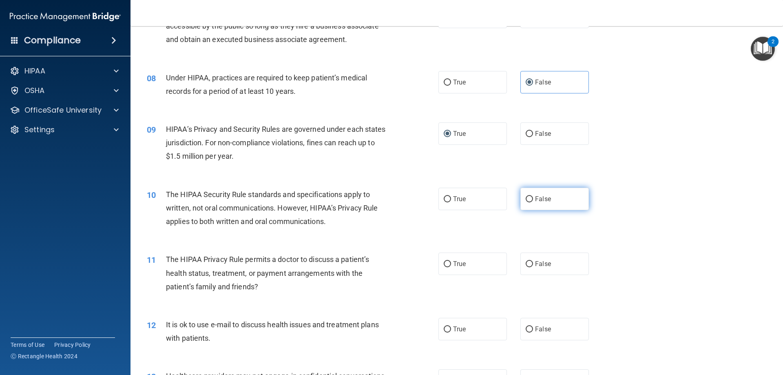
click at [535, 197] on span "False" at bounding box center [543, 199] width 16 height 8
click at [532, 197] on input "False" at bounding box center [529, 199] width 7 height 6
radio input "true"
drag, startPoint x: 520, startPoint y: 273, endPoint x: 523, endPoint y: 266, distance: 7.4
click at [520, 272] on label "False" at bounding box center [554, 263] width 68 height 22
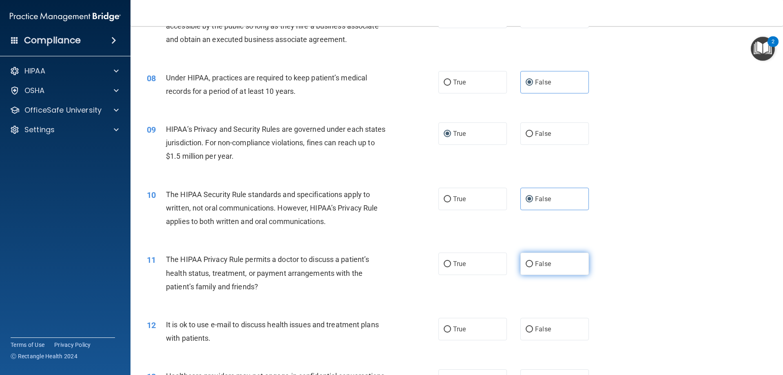
click at [526, 267] on input "False" at bounding box center [529, 264] width 7 height 6
radio input "true"
drag, startPoint x: 521, startPoint y: 334, endPoint x: 525, endPoint y: 332, distance: 4.4
click at [524, 332] on label "False" at bounding box center [554, 329] width 68 height 22
click at [526, 332] on input "False" at bounding box center [529, 329] width 7 height 6
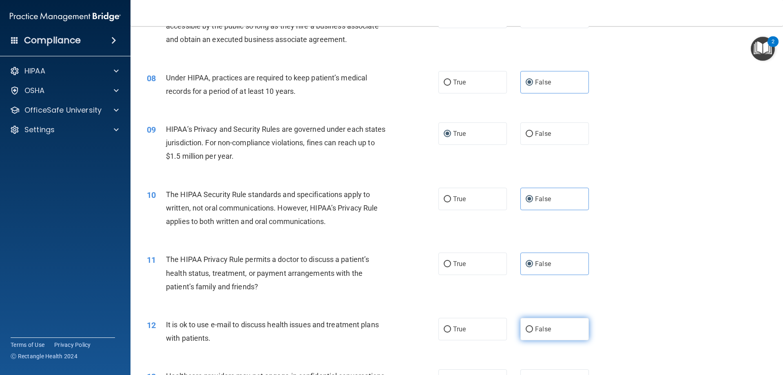
radio input "true"
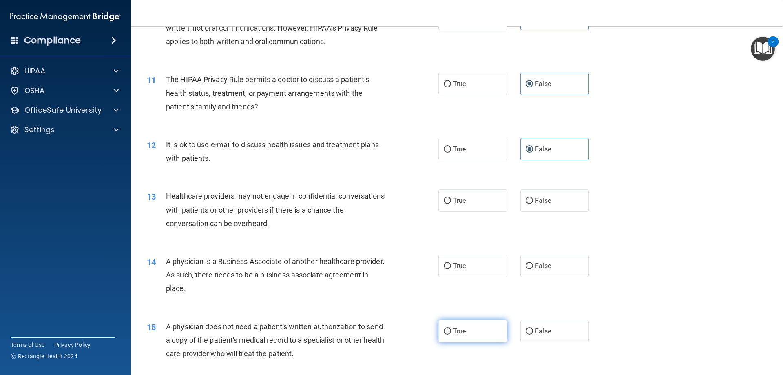
scroll to position [626, 0]
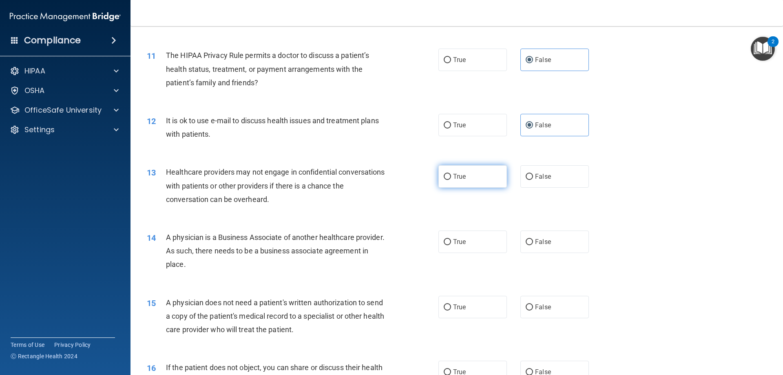
click at [453, 178] on span "True" at bounding box center [459, 176] width 13 height 8
click at [451, 178] on input "True" at bounding box center [447, 177] width 7 height 6
radio input "true"
click at [538, 243] on span "False" at bounding box center [543, 242] width 16 height 8
click at [533, 243] on input "False" at bounding box center [529, 242] width 7 height 6
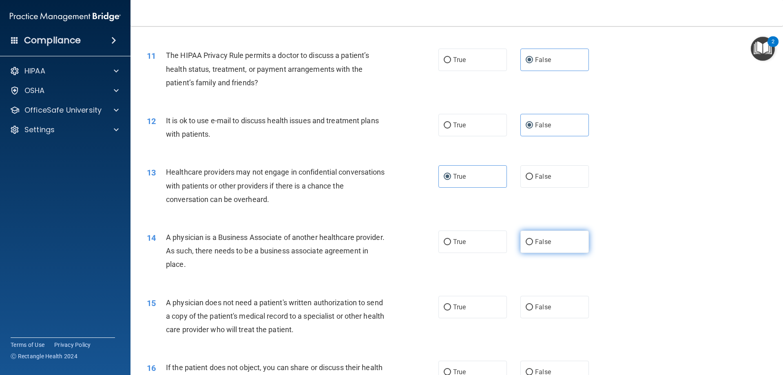
radio input "true"
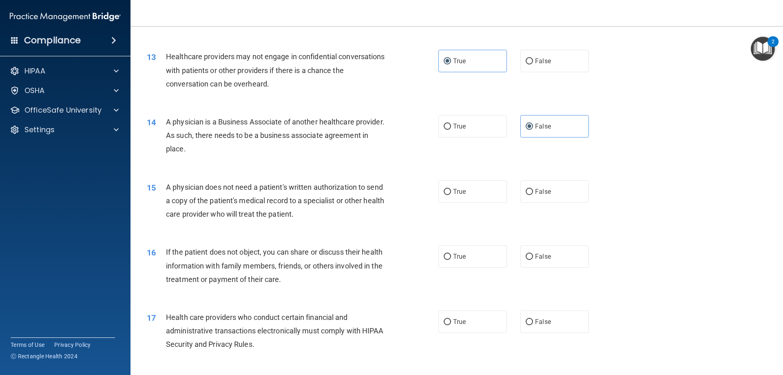
scroll to position [749, 0]
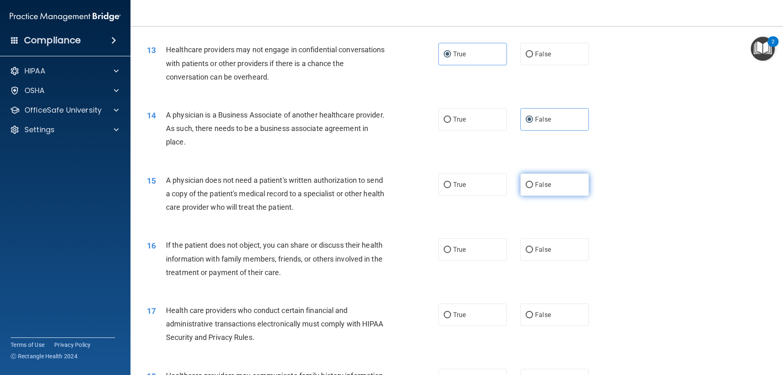
click at [526, 188] on label "False" at bounding box center [554, 184] width 68 height 22
click at [526, 188] on input "False" at bounding box center [529, 185] width 7 height 6
radio input "true"
click at [526, 247] on input "False" at bounding box center [529, 250] width 7 height 6
radio input "true"
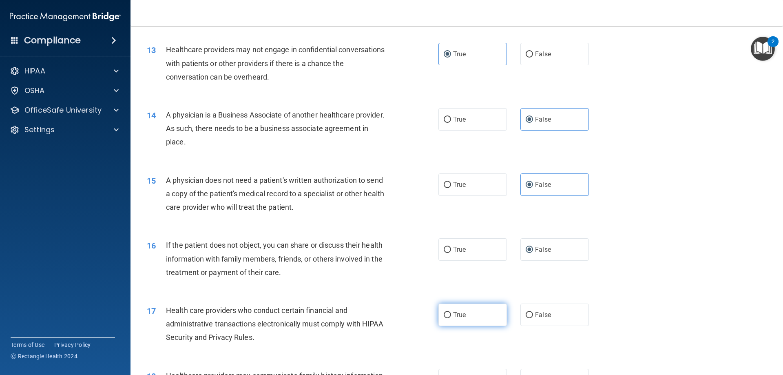
click at [459, 317] on span "True" at bounding box center [459, 315] width 13 height 8
click at [451, 317] on input "True" at bounding box center [447, 315] width 7 height 6
radio input "true"
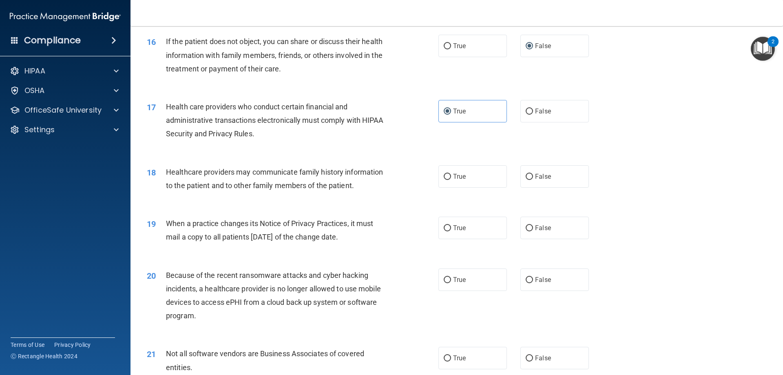
scroll to position [952, 0]
click at [540, 181] on label "False" at bounding box center [554, 176] width 68 height 22
click at [533, 179] on input "False" at bounding box center [529, 176] width 7 height 6
radio input "true"
click at [526, 227] on input "False" at bounding box center [529, 228] width 7 height 6
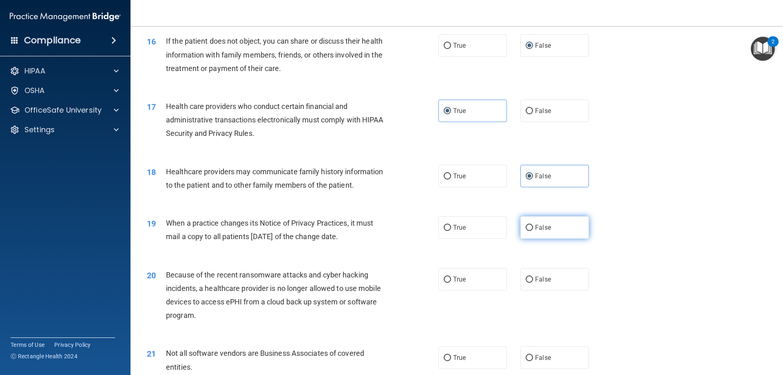
radio input "true"
click at [468, 285] on label "True" at bounding box center [472, 279] width 68 height 22
click at [451, 283] on input "True" at bounding box center [447, 279] width 7 height 6
radio input "true"
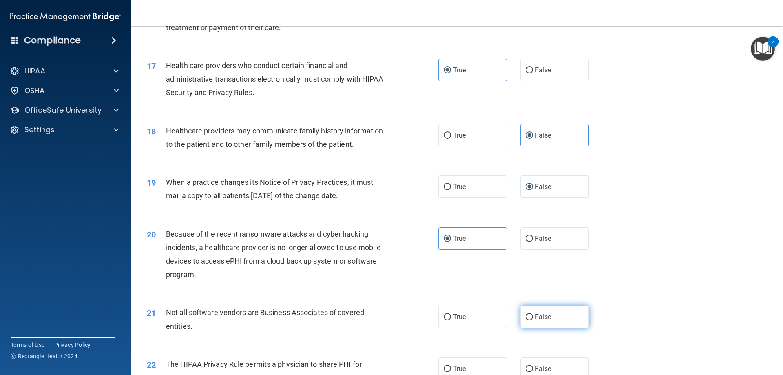
click at [536, 309] on label "False" at bounding box center [554, 316] width 68 height 22
click at [533, 314] on input "False" at bounding box center [529, 317] width 7 height 6
radio input "true"
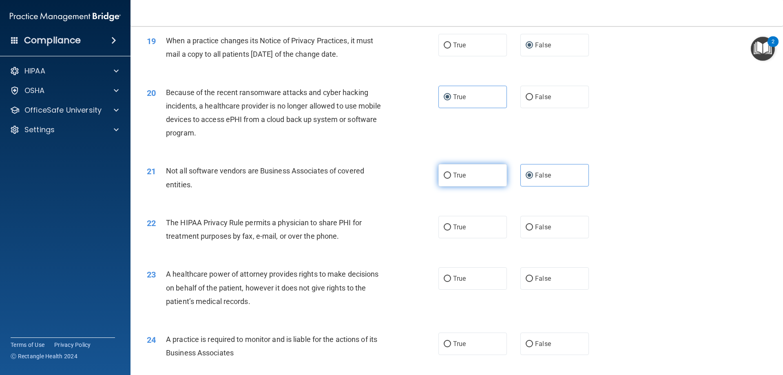
scroll to position [1156, 0]
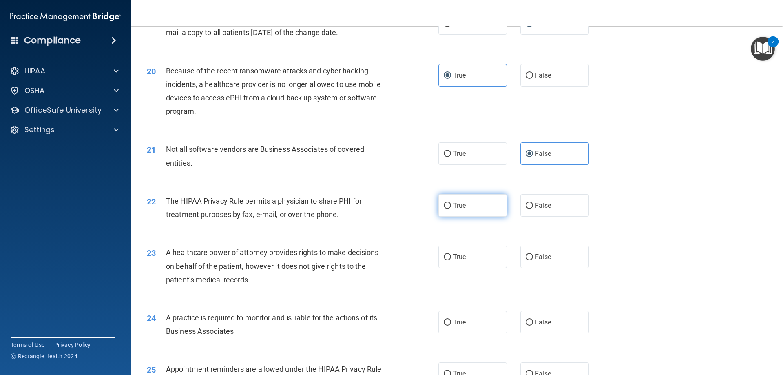
click at [464, 206] on label "True" at bounding box center [472, 205] width 68 height 22
click at [451, 206] on input "True" at bounding box center [447, 206] width 7 height 6
radio input "true"
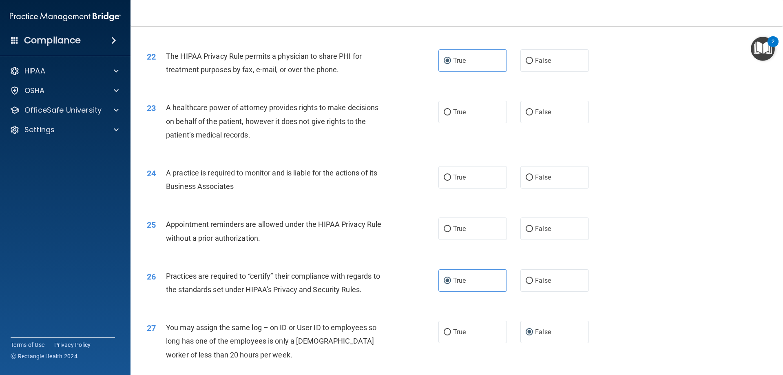
scroll to position [1319, 0]
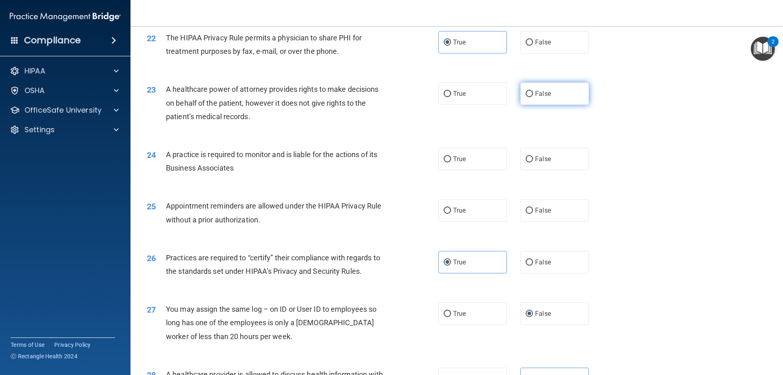
click at [561, 92] on label "False" at bounding box center [554, 93] width 68 height 22
click at [533, 92] on input "False" at bounding box center [529, 94] width 7 height 6
radio input "true"
click at [482, 160] on label "True" at bounding box center [472, 159] width 68 height 22
click at [451, 160] on input "True" at bounding box center [447, 159] width 7 height 6
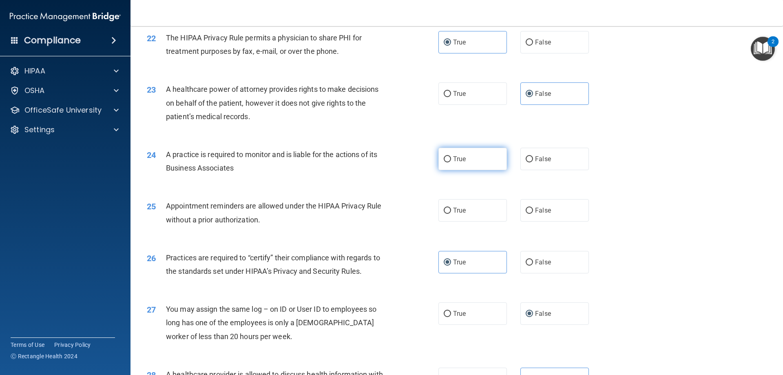
radio input "true"
click at [471, 209] on label "True" at bounding box center [472, 210] width 68 height 22
click at [451, 209] on input "True" at bounding box center [447, 211] width 7 height 6
radio input "true"
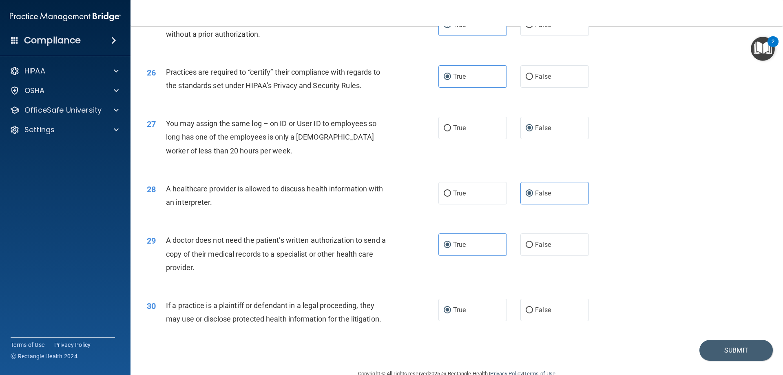
scroll to position [1523, 0]
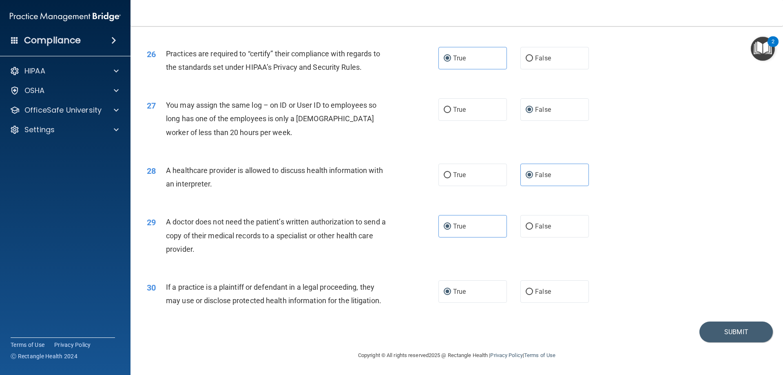
click at [714, 299] on div "30 If a practice is a plaintiff or defendant in a legal proceeding, they may us…" at bounding box center [457, 295] width 632 height 51
click at [615, 47] on div "26 Practices are required to “certify” their compliance with regards to the sta…" at bounding box center [457, 62] width 632 height 51
click at [712, 331] on button "Submit" at bounding box center [735, 331] width 73 height 21
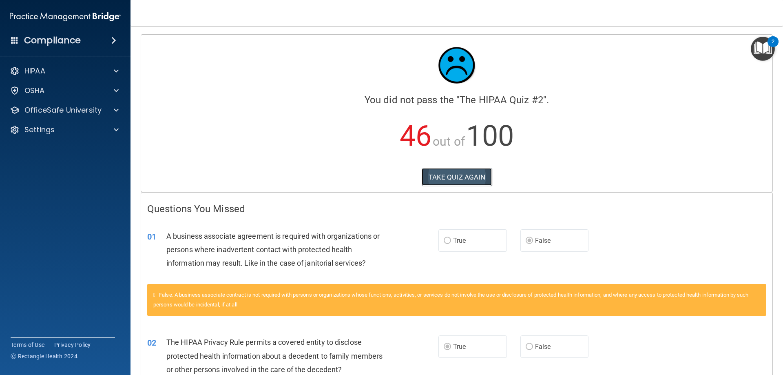
click at [441, 174] on button "TAKE QUIZ AGAIN" at bounding box center [457, 177] width 71 height 18
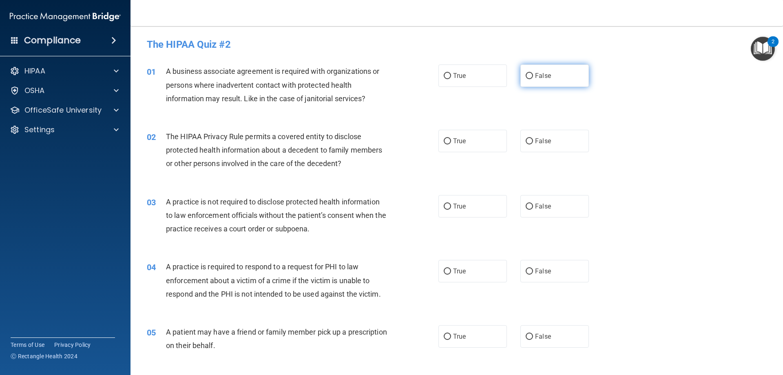
click at [528, 77] on input "False" at bounding box center [529, 76] width 7 height 6
radio input "true"
click at [465, 142] on label "True" at bounding box center [472, 141] width 68 height 22
click at [451, 142] on input "True" at bounding box center [447, 141] width 7 height 6
radio input "true"
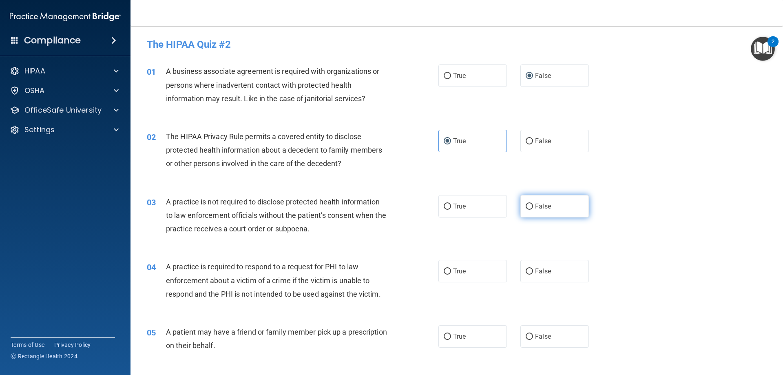
click at [524, 210] on label "False" at bounding box center [554, 206] width 68 height 22
click at [526, 210] on input "False" at bounding box center [529, 206] width 7 height 6
radio input "true"
click at [460, 270] on span "True" at bounding box center [459, 271] width 13 height 8
click at [451, 270] on input "True" at bounding box center [447, 271] width 7 height 6
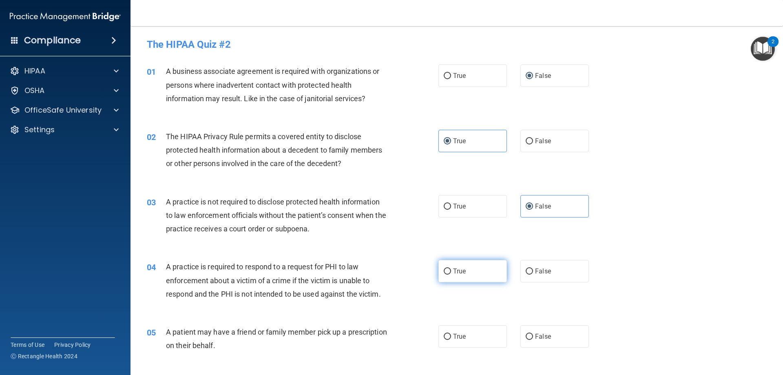
radio input "true"
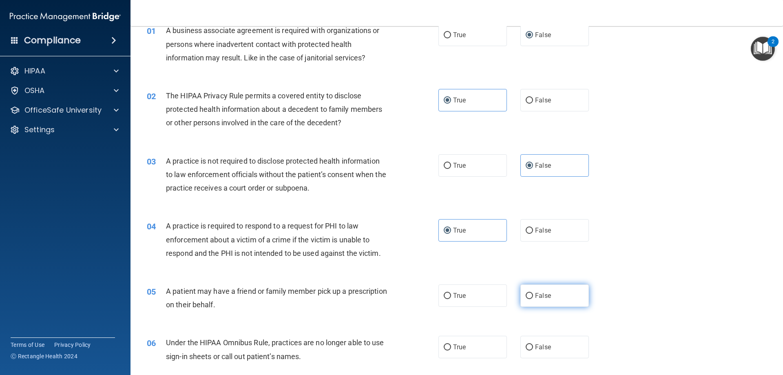
click at [539, 294] on span "False" at bounding box center [543, 296] width 16 height 8
click at [533, 294] on input "False" at bounding box center [529, 296] width 7 height 6
radio input "true"
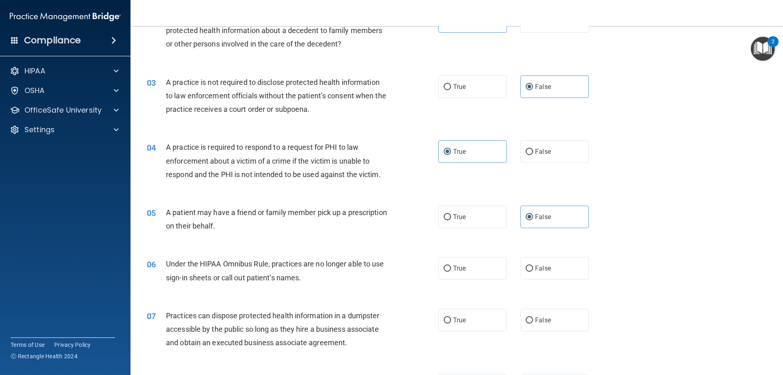
scroll to position [204, 0]
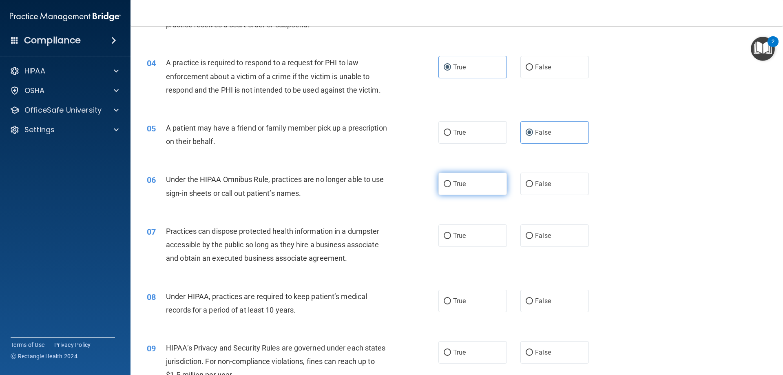
click at [447, 181] on input "True" at bounding box center [447, 184] width 7 height 6
radio input "true"
click at [540, 234] on span "False" at bounding box center [543, 236] width 16 height 8
click at [533, 234] on input "False" at bounding box center [529, 236] width 7 height 6
radio input "true"
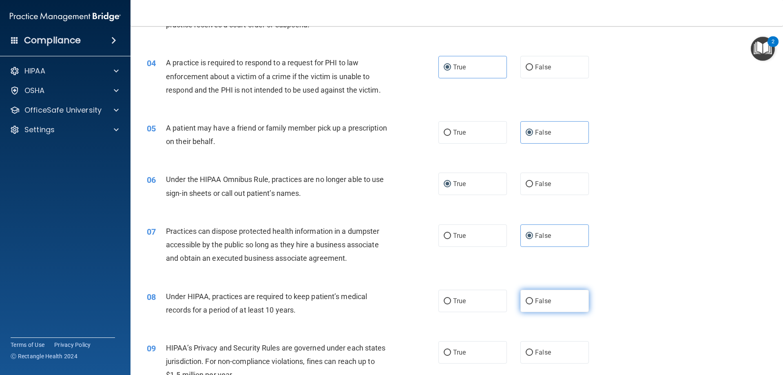
click at [527, 304] on label "False" at bounding box center [554, 300] width 68 height 22
click at [527, 304] on input "False" at bounding box center [529, 301] width 7 height 6
radio input "true"
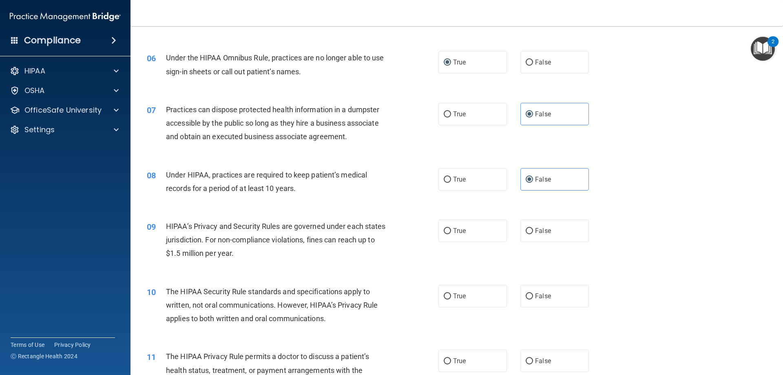
scroll to position [326, 0]
click at [526, 227] on input "False" at bounding box center [529, 230] width 7 height 6
radio input "true"
click at [535, 294] on span "False" at bounding box center [543, 295] width 16 height 8
click at [533, 294] on input "False" at bounding box center [529, 295] width 7 height 6
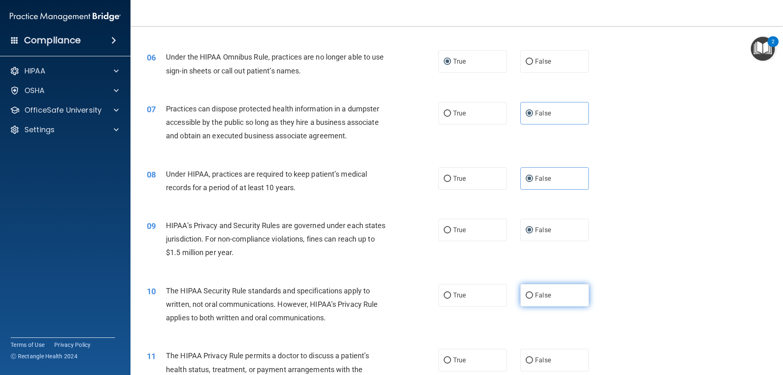
radio input "true"
click at [449, 361] on label "True" at bounding box center [472, 360] width 68 height 22
click at [449, 361] on input "True" at bounding box center [447, 360] width 7 height 6
radio input "true"
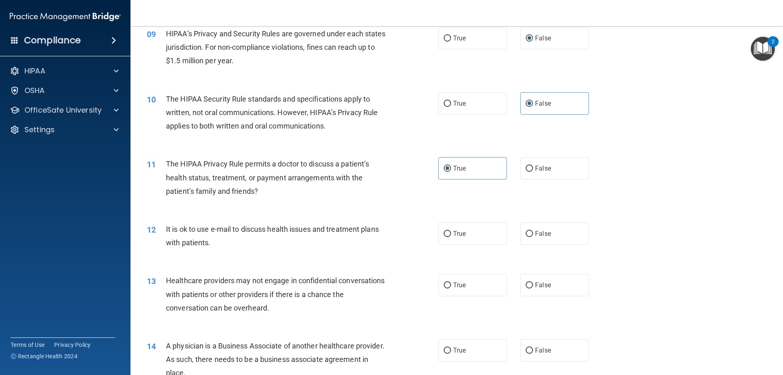
scroll to position [530, 0]
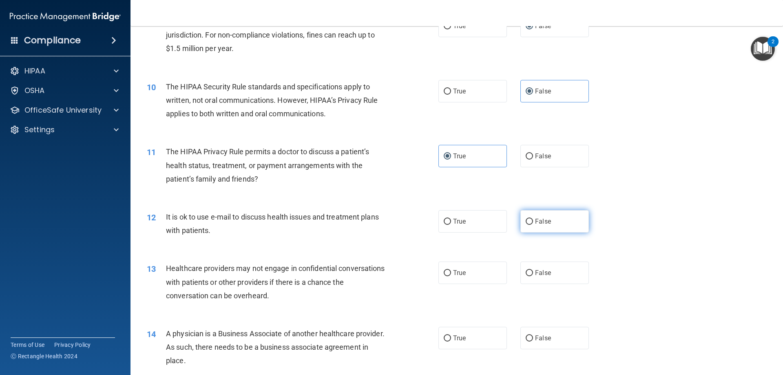
click at [526, 223] on input "False" at bounding box center [529, 222] width 7 height 6
radio input "true"
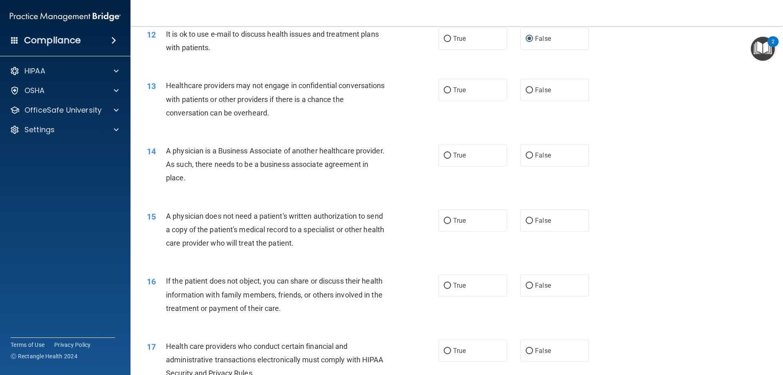
scroll to position [734, 0]
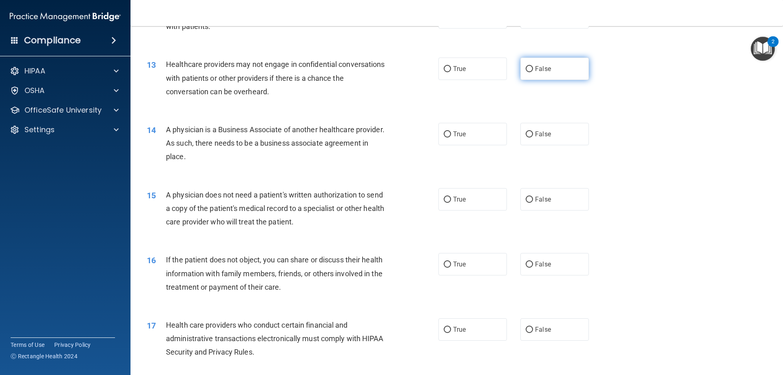
click at [535, 70] on span "False" at bounding box center [543, 69] width 16 height 8
click at [533, 70] on input "False" at bounding box center [529, 69] width 7 height 6
radio input "true"
click at [541, 134] on span "False" at bounding box center [543, 134] width 16 height 8
click at [533, 134] on input "False" at bounding box center [529, 134] width 7 height 6
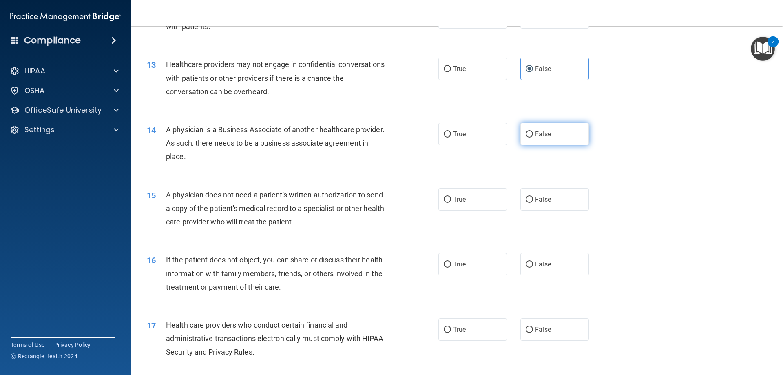
radio input "true"
click at [450, 197] on label "True" at bounding box center [472, 199] width 68 height 22
click at [450, 197] on input "True" at bounding box center [447, 200] width 7 height 6
radio input "true"
click at [535, 263] on span "False" at bounding box center [543, 264] width 16 height 8
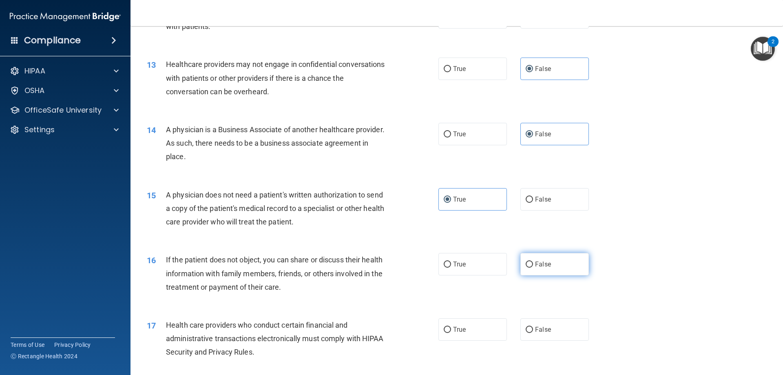
click at [532, 263] on input "False" at bounding box center [529, 264] width 7 height 6
radio input "true"
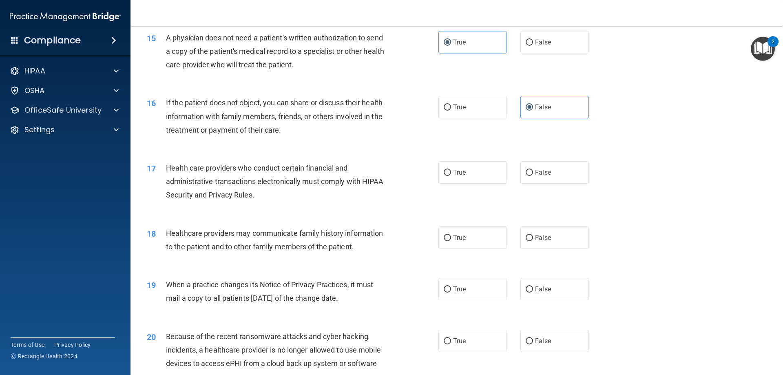
scroll to position [897, 0]
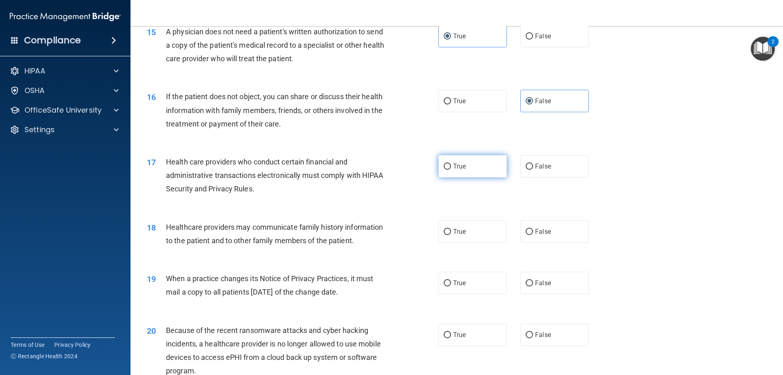
click at [448, 168] on input "True" at bounding box center [447, 166] width 7 height 6
radio input "true"
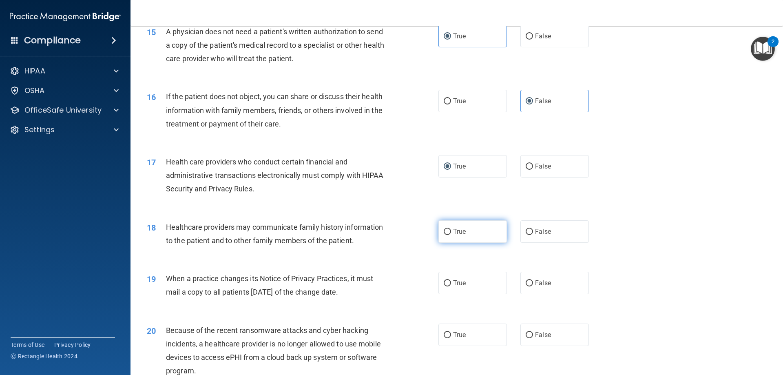
click at [453, 232] on span "True" at bounding box center [459, 232] width 13 height 8
click at [451, 232] on input "True" at bounding box center [447, 232] width 7 height 6
radio input "true"
click at [447, 286] on label "True" at bounding box center [472, 283] width 68 height 22
click at [446, 284] on input "True" at bounding box center [447, 283] width 7 height 6
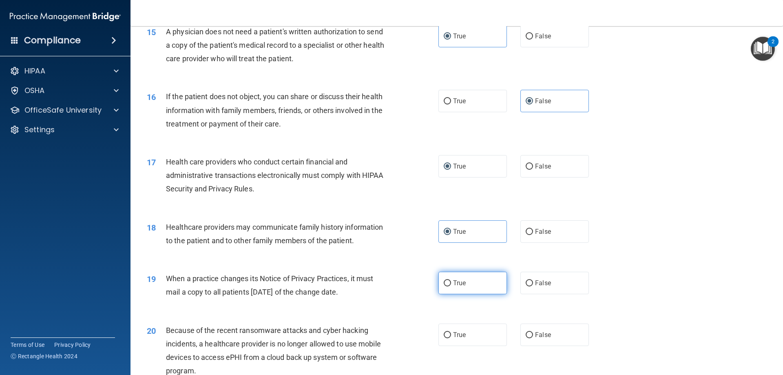
radio input "true"
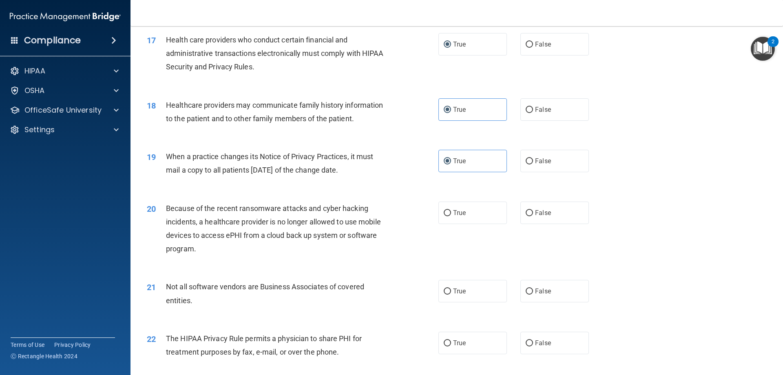
scroll to position [1019, 0]
click at [535, 214] on span "False" at bounding box center [543, 212] width 16 height 8
click at [533, 214] on input "False" at bounding box center [529, 213] width 7 height 6
radio input "true"
click at [526, 290] on input "False" at bounding box center [529, 291] width 7 height 6
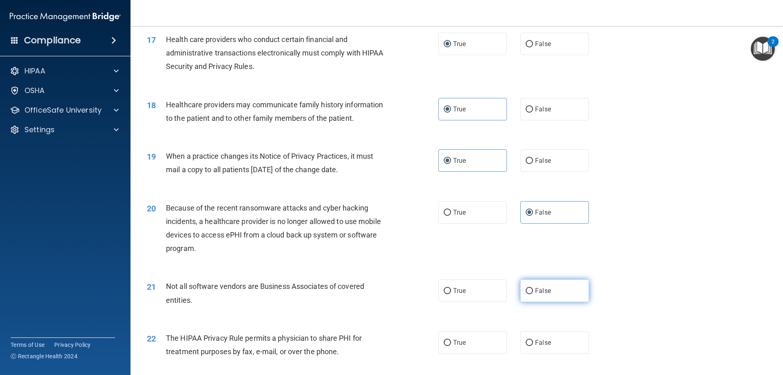
radio input "true"
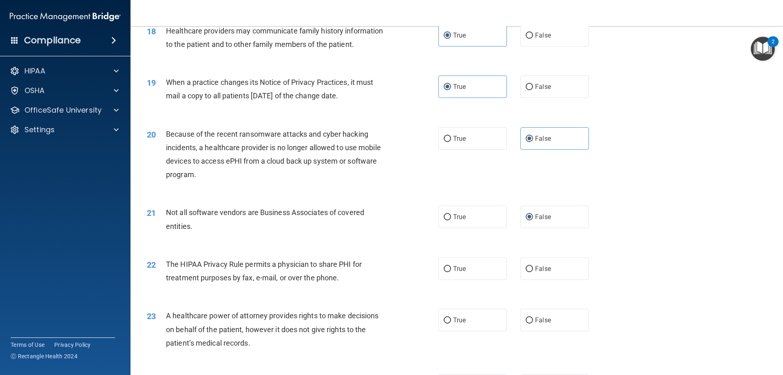
scroll to position [1101, 0]
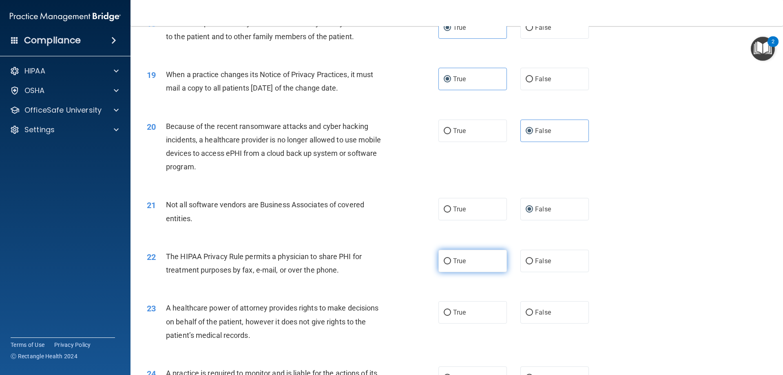
click at [446, 265] on label "True" at bounding box center [472, 261] width 68 height 22
click at [446, 264] on input "True" at bounding box center [447, 261] width 7 height 6
radio input "true"
click at [526, 309] on input "False" at bounding box center [529, 312] width 7 height 6
radio input "true"
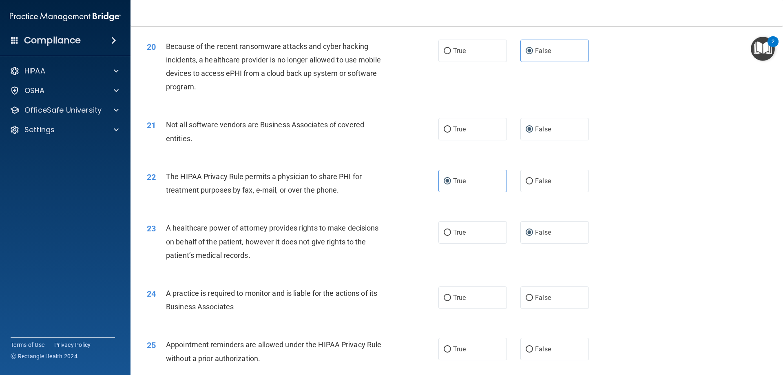
scroll to position [1182, 0]
click at [528, 296] on input "False" at bounding box center [529, 296] width 7 height 6
radio input "true"
click at [464, 343] on label "True" at bounding box center [472, 347] width 68 height 22
click at [451, 345] on input "True" at bounding box center [447, 348] width 7 height 6
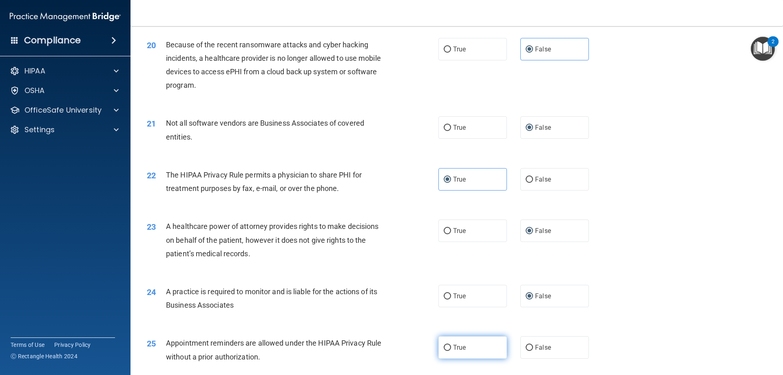
radio input "true"
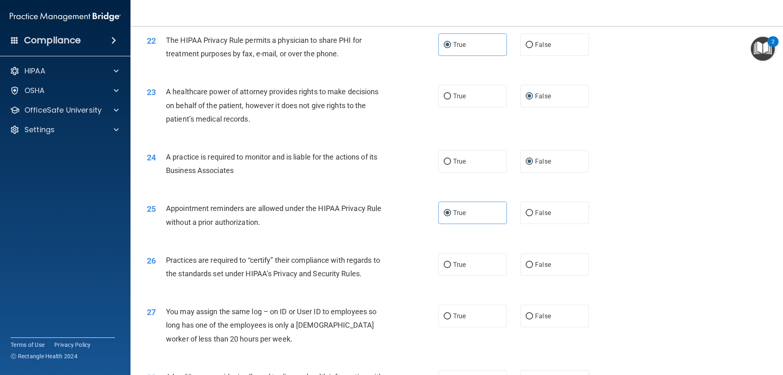
scroll to position [1346, 0]
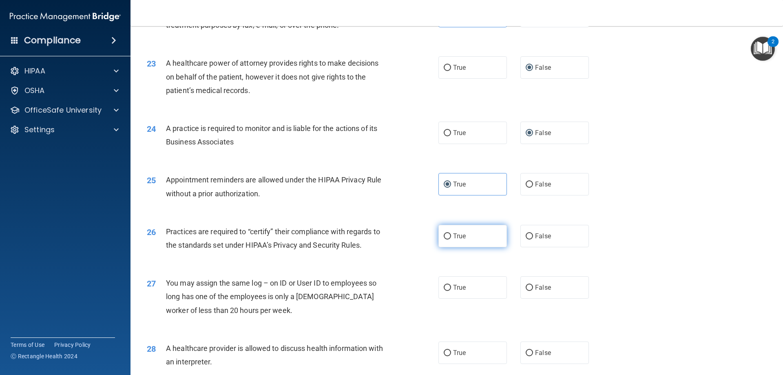
click at [467, 236] on label "True" at bounding box center [472, 236] width 68 height 22
click at [451, 236] on input "True" at bounding box center [447, 236] width 7 height 6
radio input "true"
click at [530, 291] on label "False" at bounding box center [554, 287] width 68 height 22
click at [530, 291] on input "False" at bounding box center [529, 288] width 7 height 6
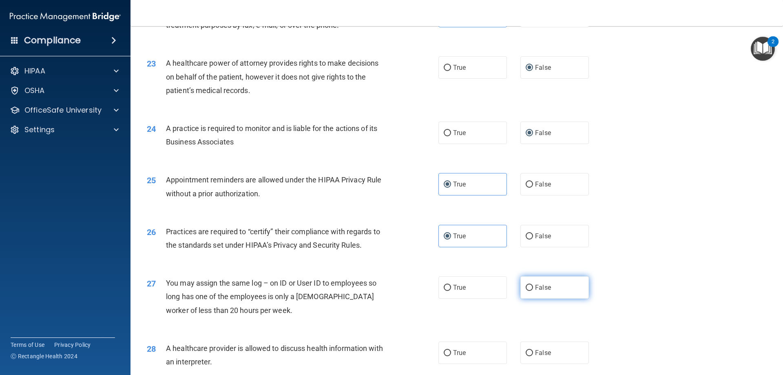
radio input "true"
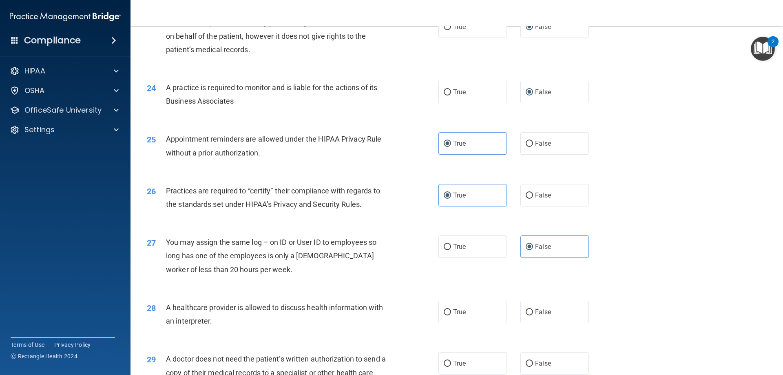
scroll to position [1427, 0]
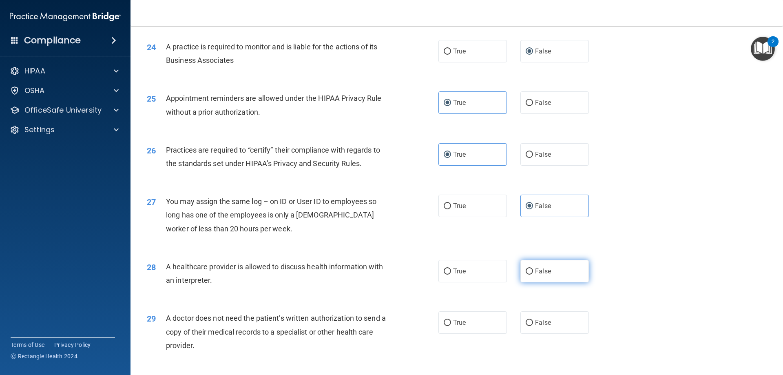
click at [536, 272] on span "False" at bounding box center [543, 271] width 16 height 8
click at [533, 272] on input "False" at bounding box center [529, 271] width 7 height 6
radio input "true"
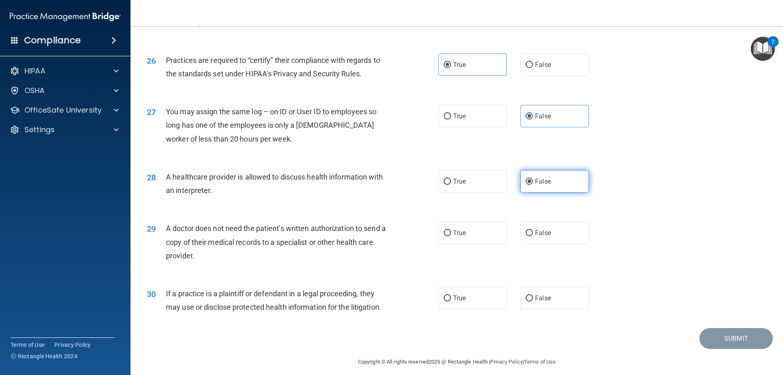
scroll to position [1523, 0]
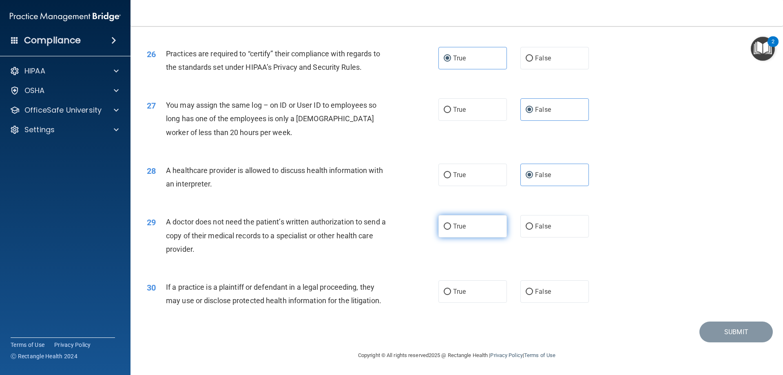
click at [444, 229] on input "True" at bounding box center [447, 226] width 7 height 6
radio input "true"
click at [453, 293] on span "True" at bounding box center [459, 291] width 13 height 8
click at [451, 293] on input "True" at bounding box center [447, 292] width 7 height 6
radio input "true"
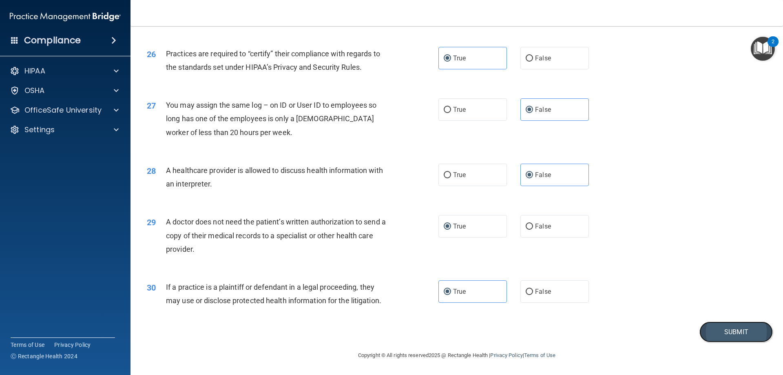
click at [714, 334] on button "Submit" at bounding box center [735, 331] width 73 height 21
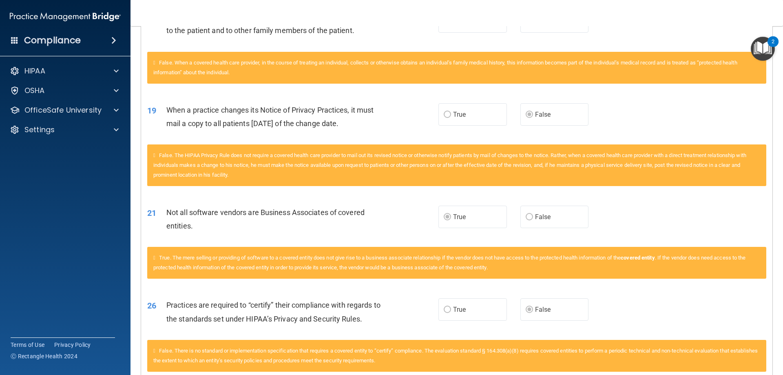
scroll to position [734, 0]
